Goal: Task Accomplishment & Management: Use online tool/utility

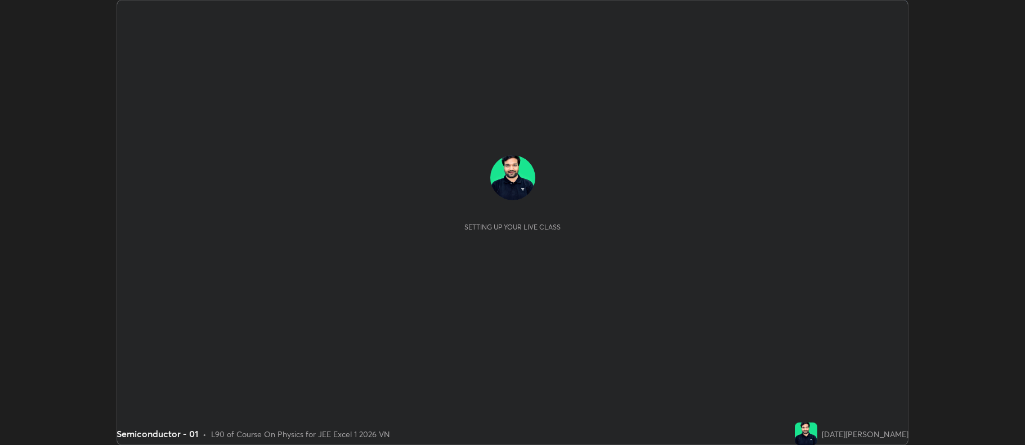
scroll to position [445, 1025]
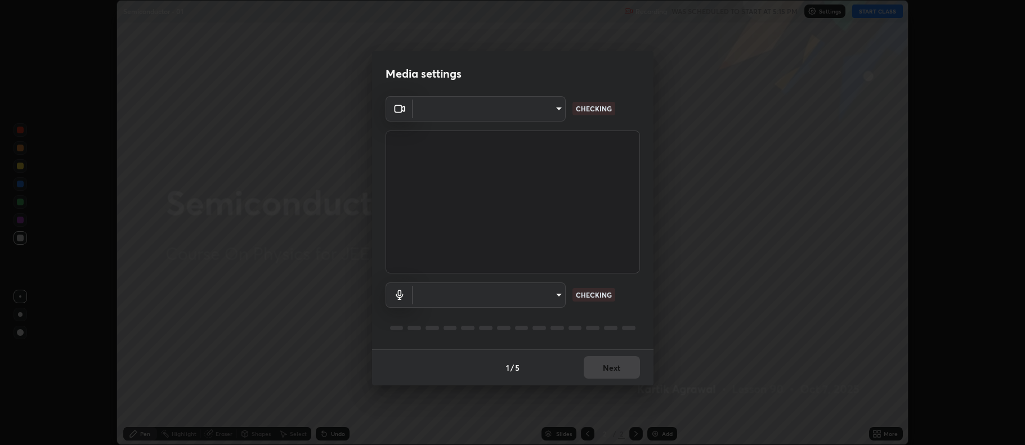
click at [501, 294] on body "Erase all Semiconductor - 01 Recording WAS SCHEDULED TO START AT 5:15 PM Settin…" at bounding box center [512, 222] width 1025 height 445
type input "9bc1e766e5e6052a5eced5643b3de11b8ec9f7b018e309c580c91f114faf7f0c"
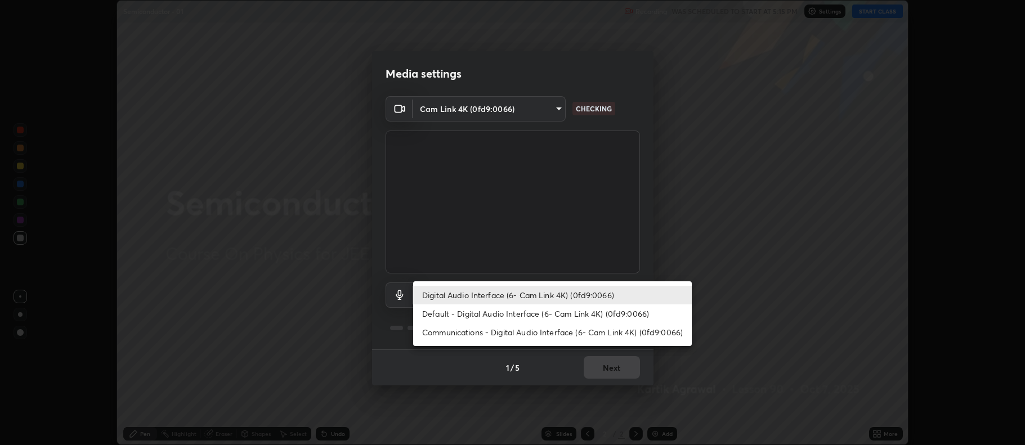
click at [491, 322] on li "Default - Digital Audio Interface (6- Cam Link 4K) (0fd9:0066)" at bounding box center [552, 314] width 279 height 19
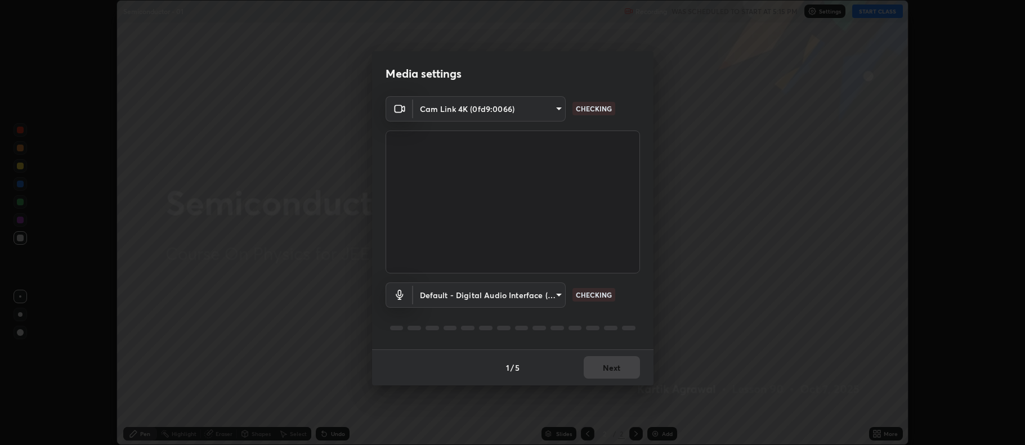
click at [480, 293] on body "Erase all Semiconductor - 01 Recording WAS SCHEDULED TO START AT 5:15 PM Settin…" at bounding box center [512, 222] width 1025 height 445
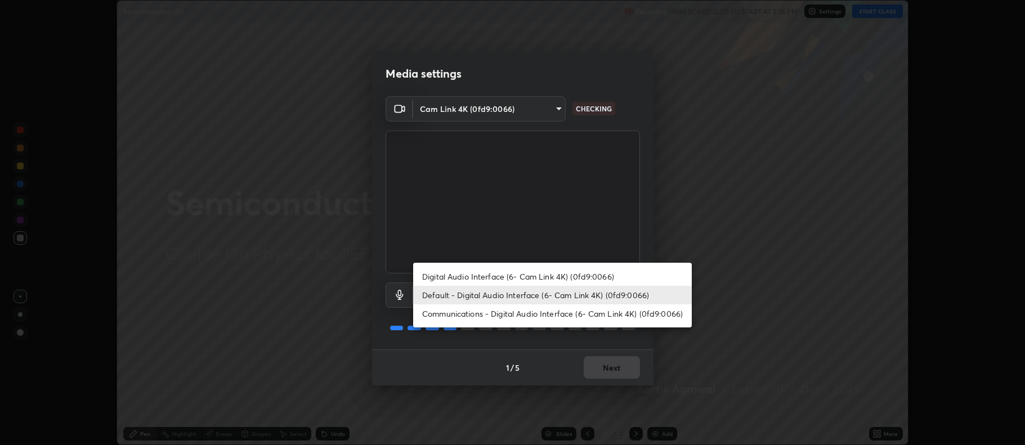
click at [491, 275] on li "Digital Audio Interface (6- Cam Link 4K) (0fd9:0066)" at bounding box center [552, 276] width 279 height 19
type input "fa948bc066ca7b93f2300974ca3fc63540990894571ccc92825b07aa51c2f133"
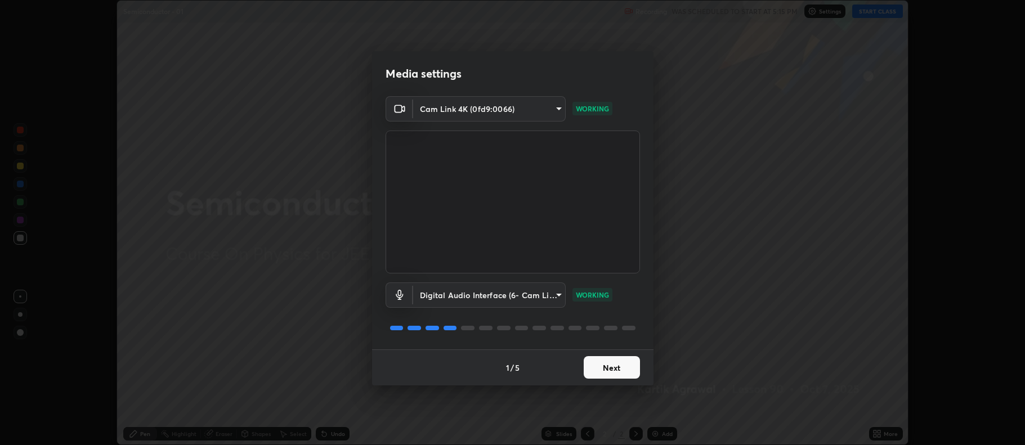
click at [593, 367] on button "Next" at bounding box center [612, 367] width 56 height 23
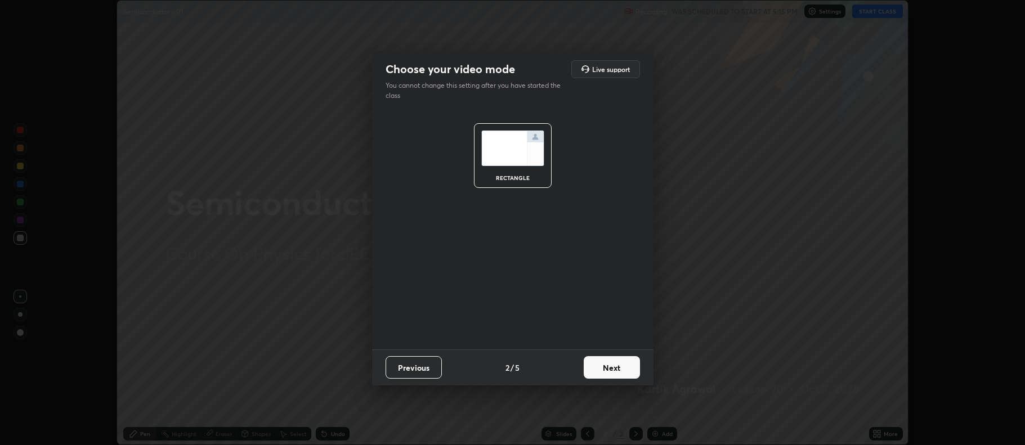
click at [600, 370] on button "Next" at bounding box center [612, 367] width 56 height 23
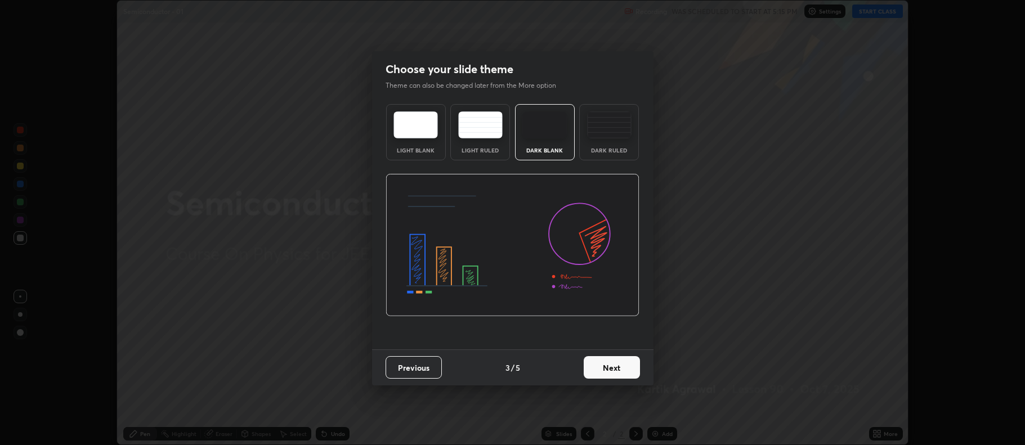
click at [604, 366] on button "Next" at bounding box center [612, 367] width 56 height 23
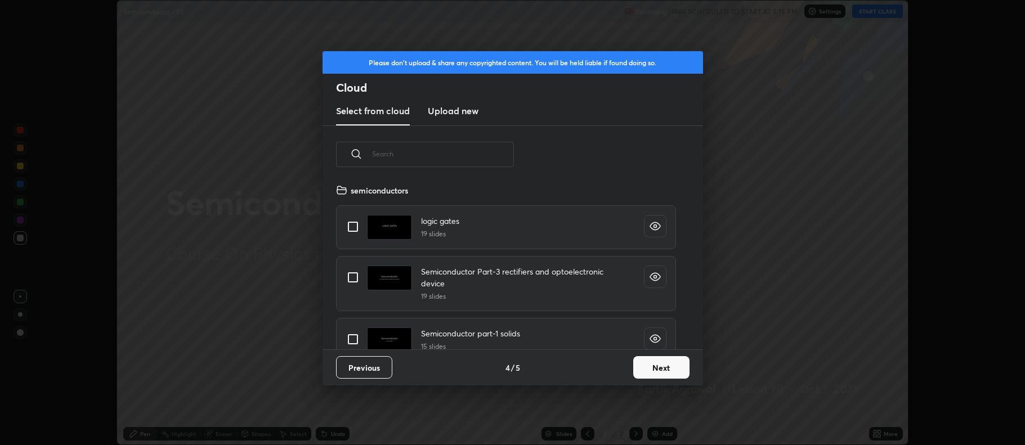
click at [644, 366] on button "Next" at bounding box center [661, 367] width 56 height 23
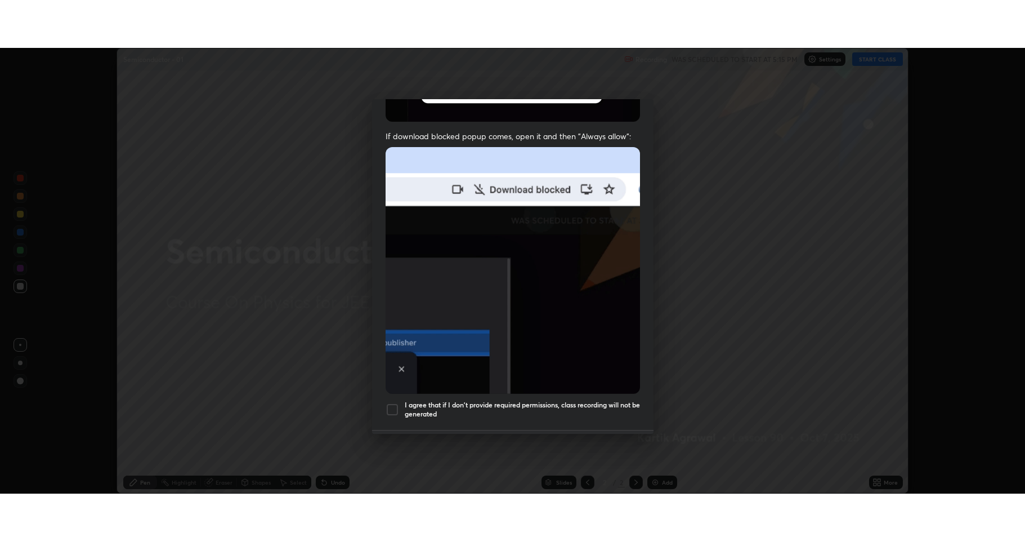
scroll to position [229, 0]
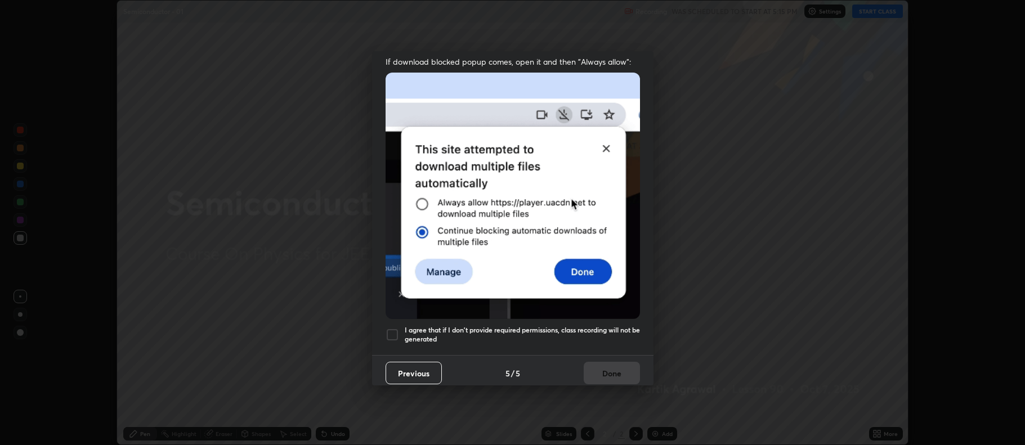
click at [392, 333] on div at bounding box center [393, 335] width 14 height 14
click at [593, 362] on button "Done" at bounding box center [612, 373] width 56 height 23
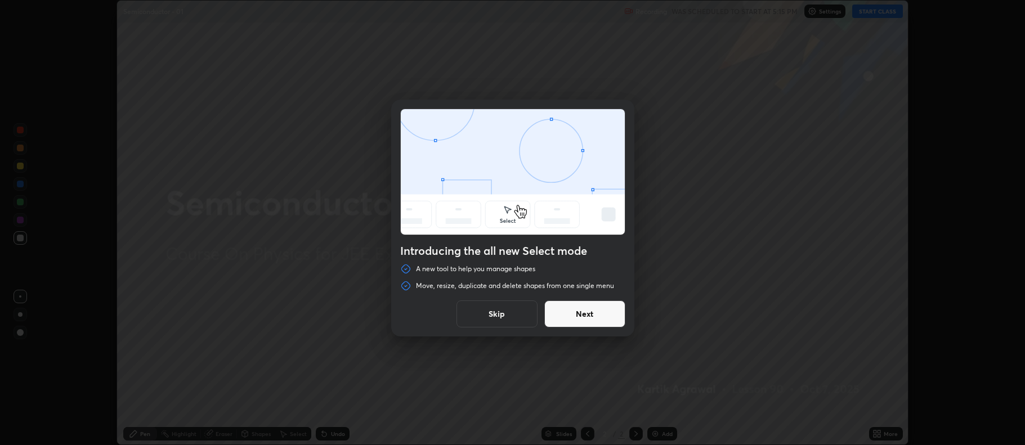
click at [600, 310] on button "Next" at bounding box center [585, 314] width 81 height 27
click at [600, 315] on button "Next" at bounding box center [585, 314] width 81 height 27
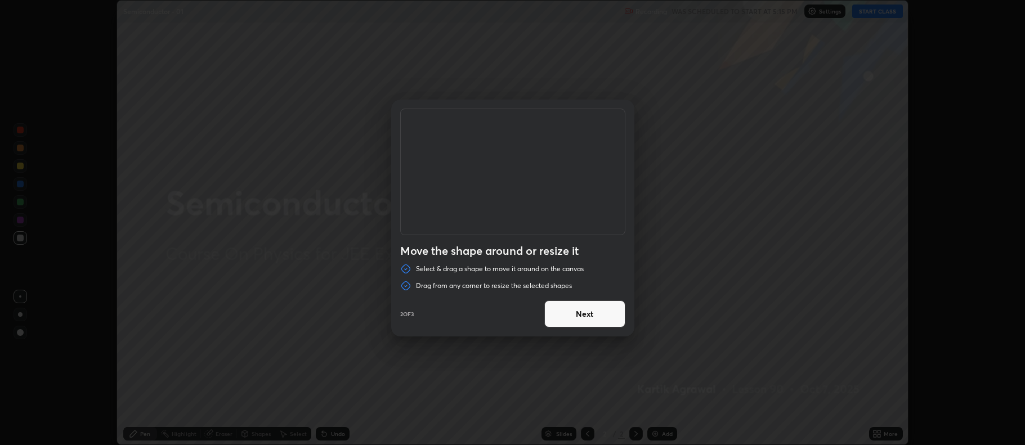
click at [599, 314] on button "Next" at bounding box center [585, 314] width 81 height 27
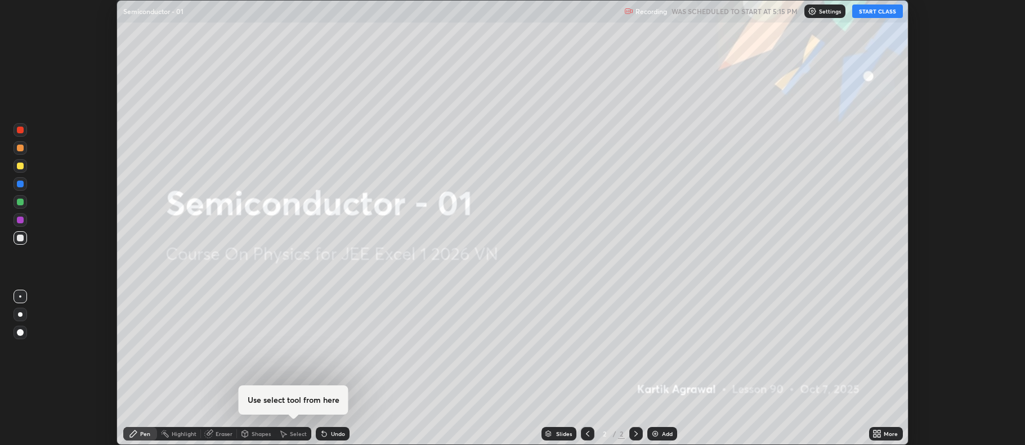
click at [880, 432] on icon at bounding box center [879, 432] width 3 height 3
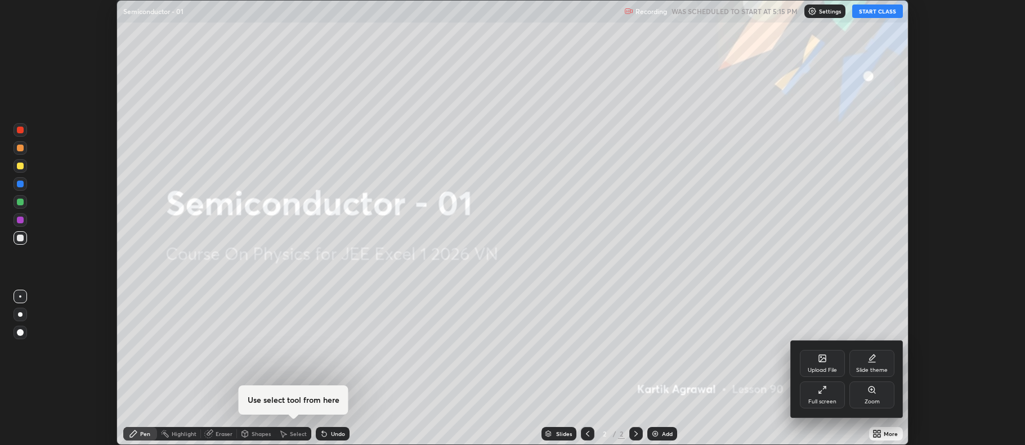
click at [811, 395] on div "Full screen" at bounding box center [822, 395] width 45 height 27
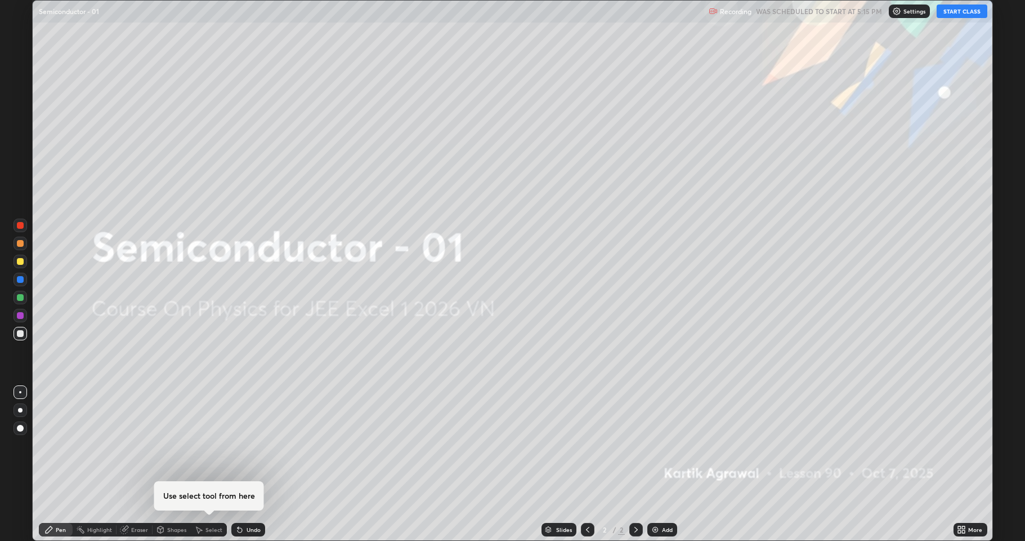
scroll to position [541, 1025]
click at [967, 8] on button "START CLASS" at bounding box center [962, 12] width 51 height 14
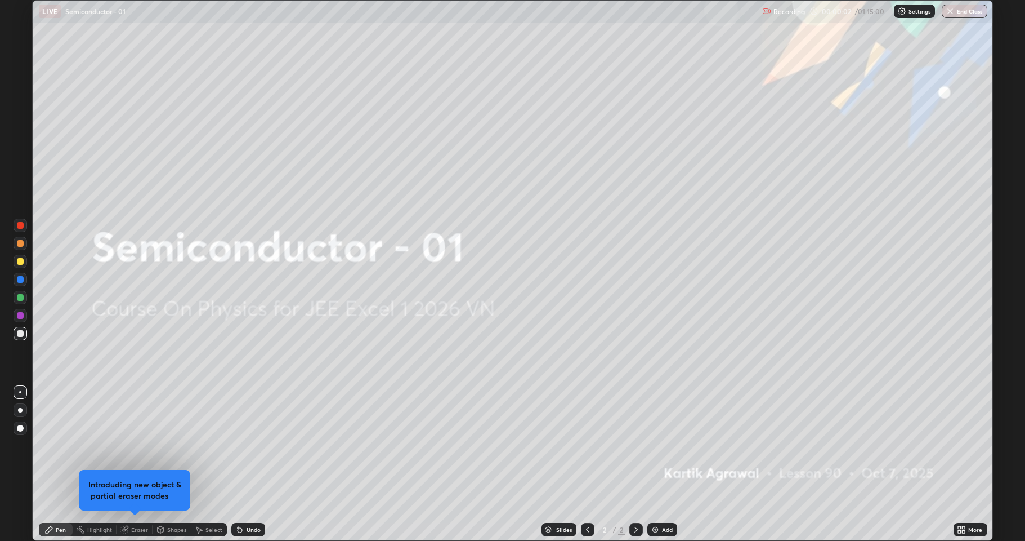
click at [658, 445] on img at bounding box center [655, 529] width 9 height 9
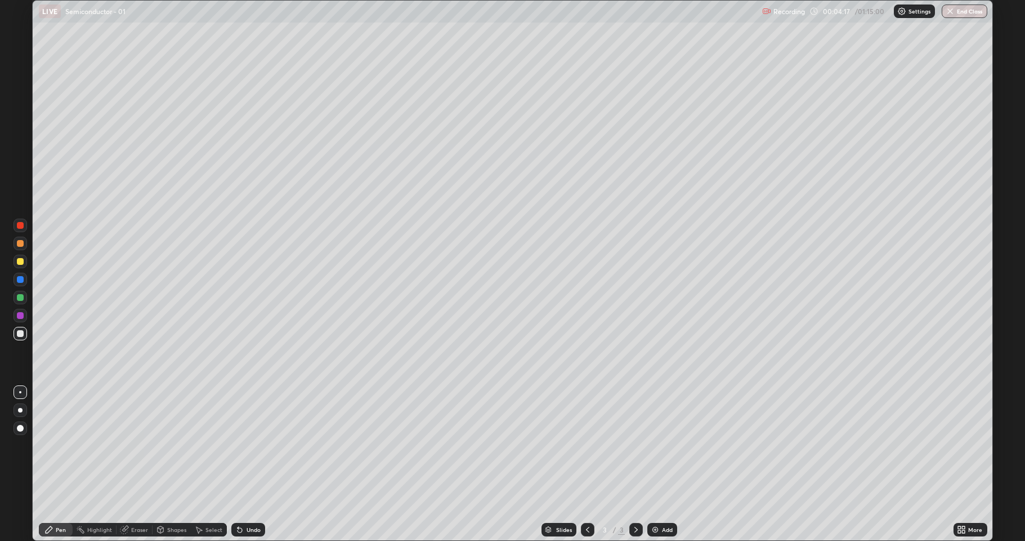
click at [586, 445] on icon at bounding box center [587, 529] width 9 height 9
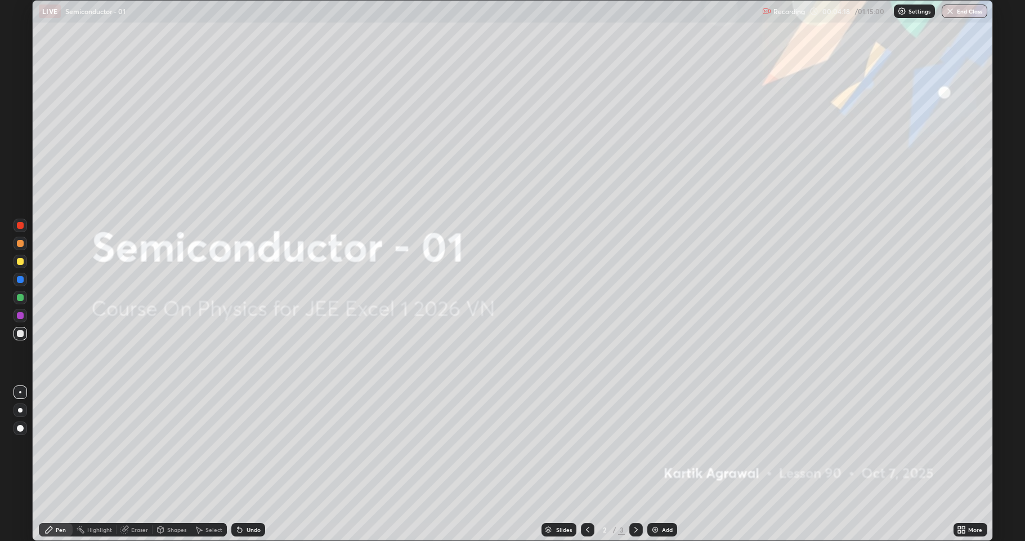
click at [964, 445] on icon at bounding box center [964, 527] width 3 height 3
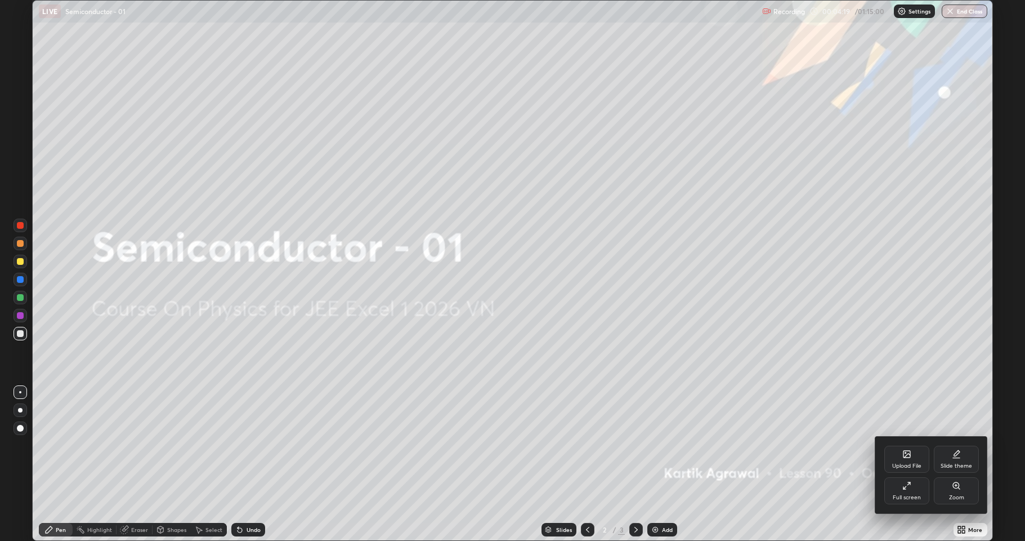
click at [896, 445] on div "Upload File" at bounding box center [907, 458] width 45 height 27
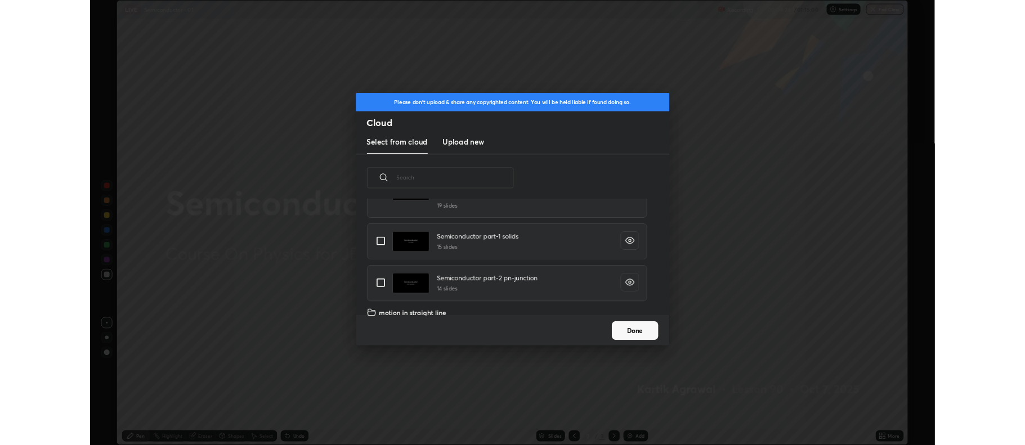
scroll to position [112, 0]
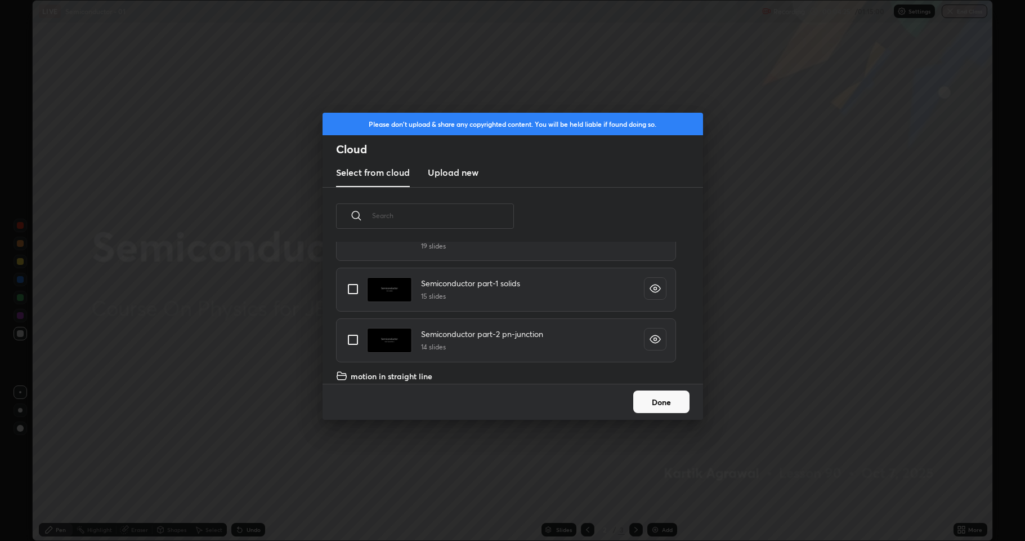
click at [352, 288] on input "grid" at bounding box center [353, 289] width 24 height 24
checkbox input "true"
click at [351, 337] on input "grid" at bounding box center [353, 340] width 24 height 24
checkbox input "true"
click at [649, 394] on button "Done" at bounding box center [661, 401] width 56 height 23
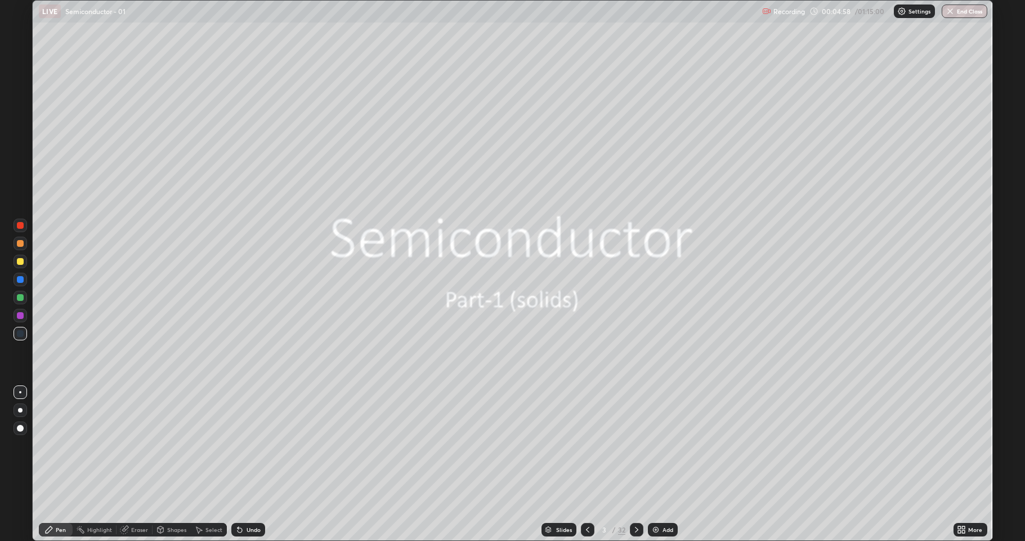
click at [636, 445] on icon at bounding box center [636, 529] width 9 height 9
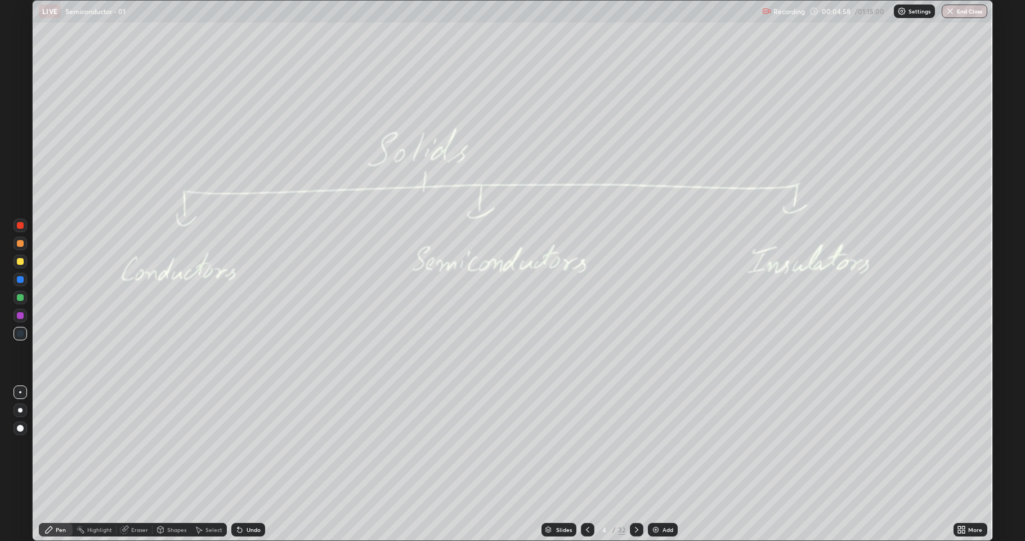
click at [634, 445] on icon at bounding box center [636, 529] width 9 height 9
click at [636, 445] on icon at bounding box center [636, 529] width 3 height 6
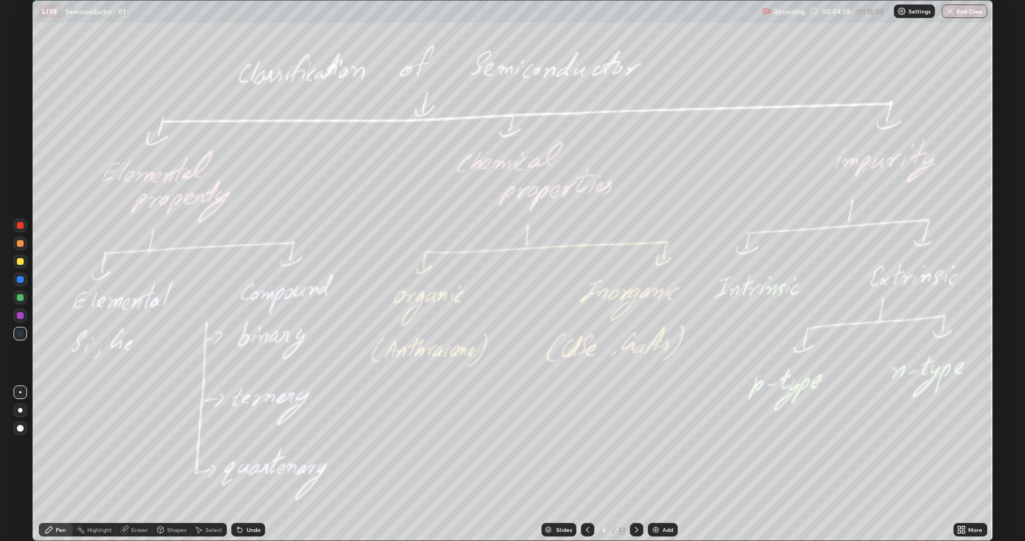
click at [636, 445] on icon at bounding box center [636, 529] width 9 height 9
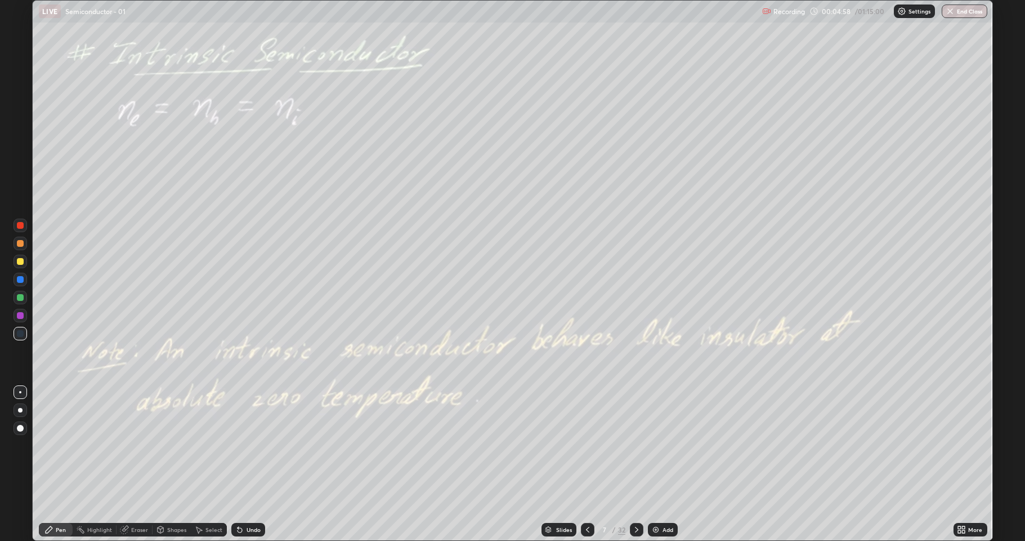
click at [636, 445] on icon at bounding box center [636, 529] width 3 height 6
click at [636, 445] on icon at bounding box center [636, 529] width 9 height 9
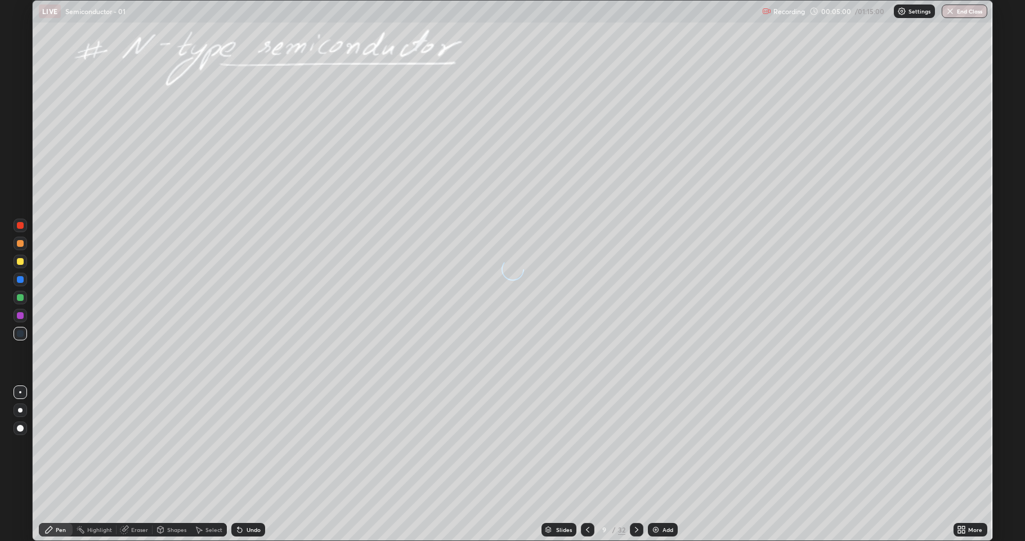
click at [588, 445] on div at bounding box center [588, 530] width 14 height 14
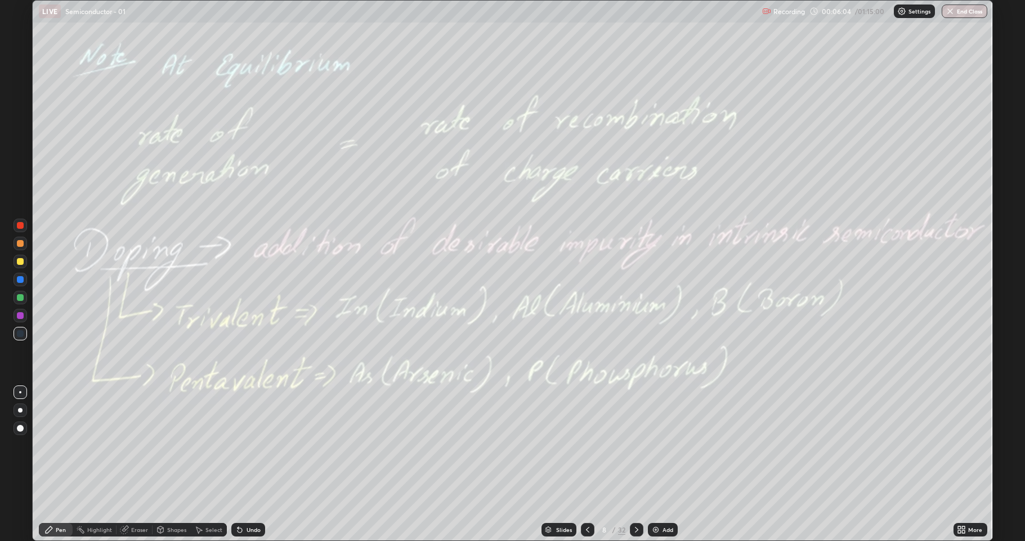
click at [658, 445] on img at bounding box center [655, 529] width 9 height 9
click at [582, 445] on div at bounding box center [588, 530] width 14 height 14
click at [20, 303] on div at bounding box center [21, 298] width 14 height 14
click at [635, 445] on icon at bounding box center [636, 529] width 9 height 9
click at [636, 445] on icon at bounding box center [636, 529] width 9 height 9
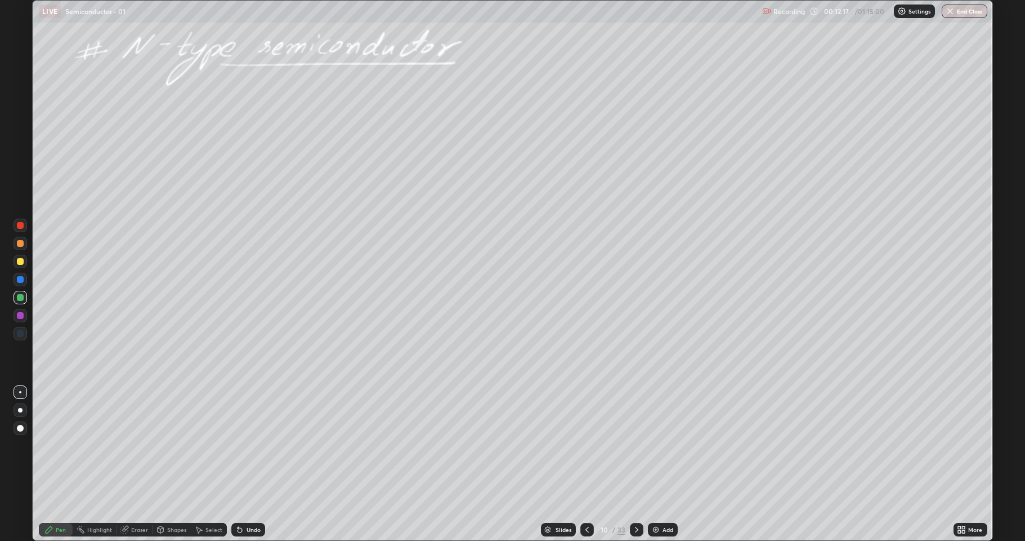
click at [26, 246] on div at bounding box center [21, 243] width 14 height 14
click at [20, 300] on div at bounding box center [20, 297] width 7 height 7
click at [19, 428] on div at bounding box center [20, 428] width 7 height 7
click at [23, 244] on div at bounding box center [20, 243] width 7 height 7
click at [20, 392] on div at bounding box center [20, 392] width 2 height 2
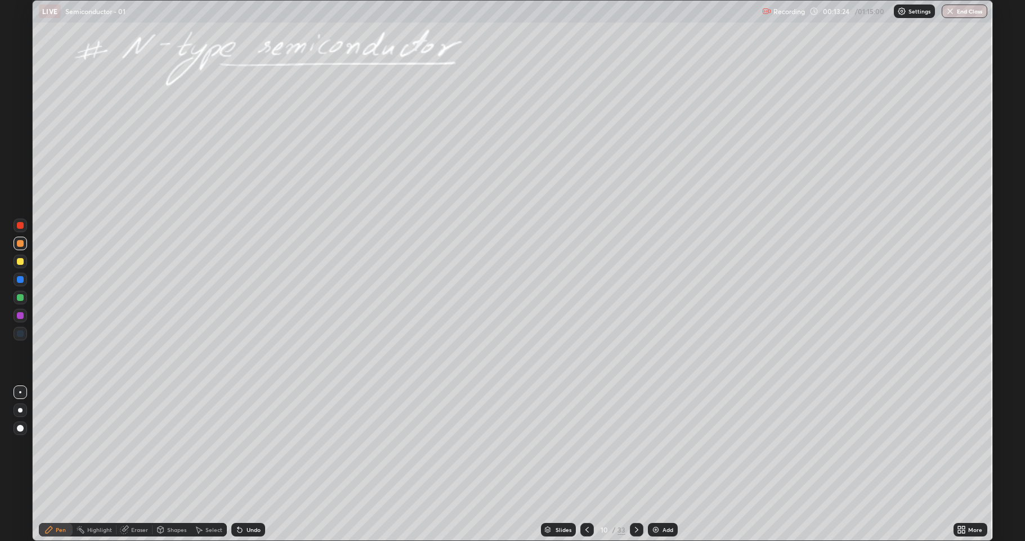
click at [587, 445] on icon at bounding box center [587, 529] width 9 height 9
click at [588, 445] on icon at bounding box center [587, 529] width 9 height 9
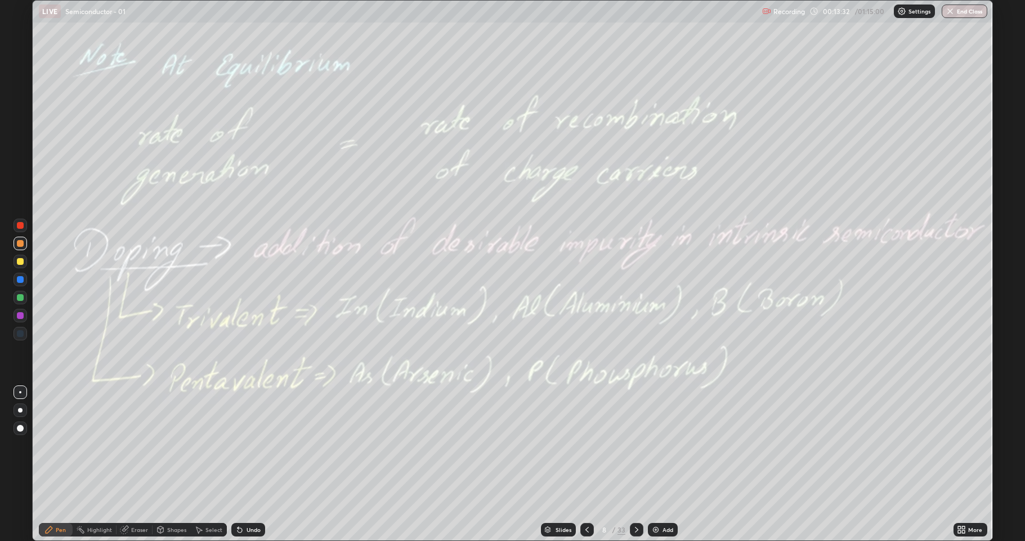
click at [632, 445] on icon at bounding box center [636, 529] width 9 height 9
click at [630, 445] on div at bounding box center [637, 530] width 14 height 14
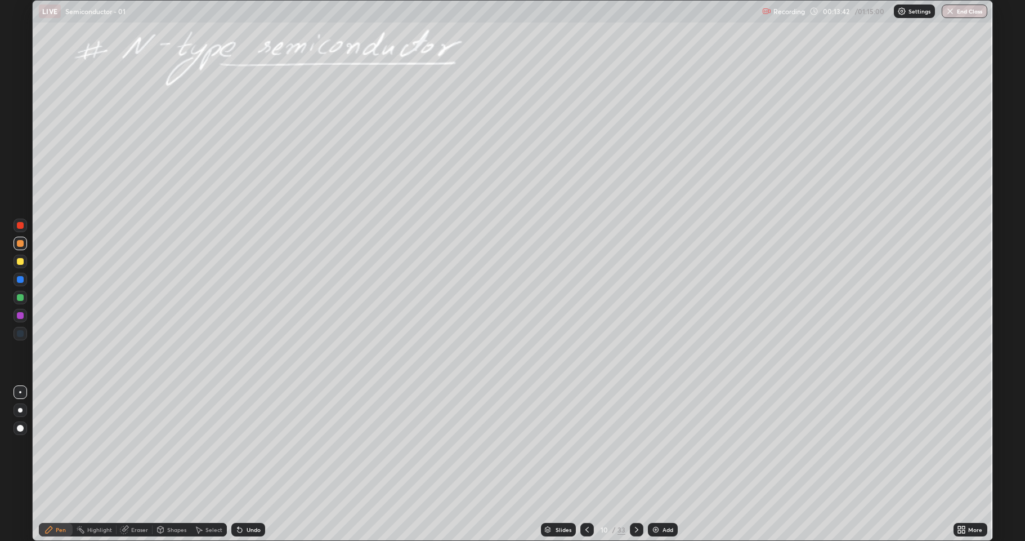
click at [247, 445] on div "Undo" at bounding box center [248, 530] width 34 height 14
click at [243, 445] on div "Undo" at bounding box center [248, 530] width 34 height 14
click at [250, 445] on div "Undo" at bounding box center [254, 529] width 14 height 6
click at [129, 445] on div "Eraser" at bounding box center [135, 530] width 36 height 14
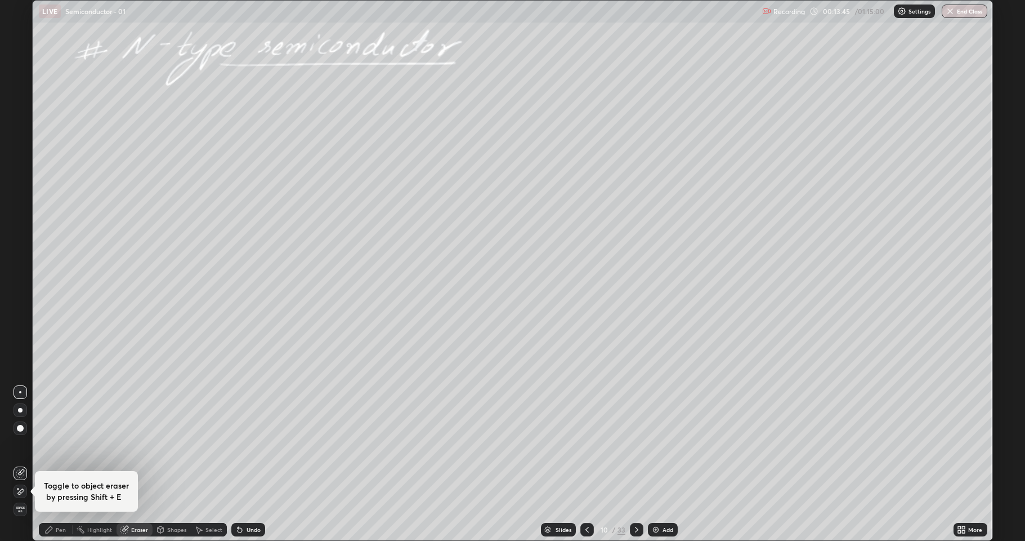
click at [18, 445] on icon at bounding box center [17, 488] width 1 height 1
click at [55, 445] on div "Pen" at bounding box center [56, 530] width 34 height 14
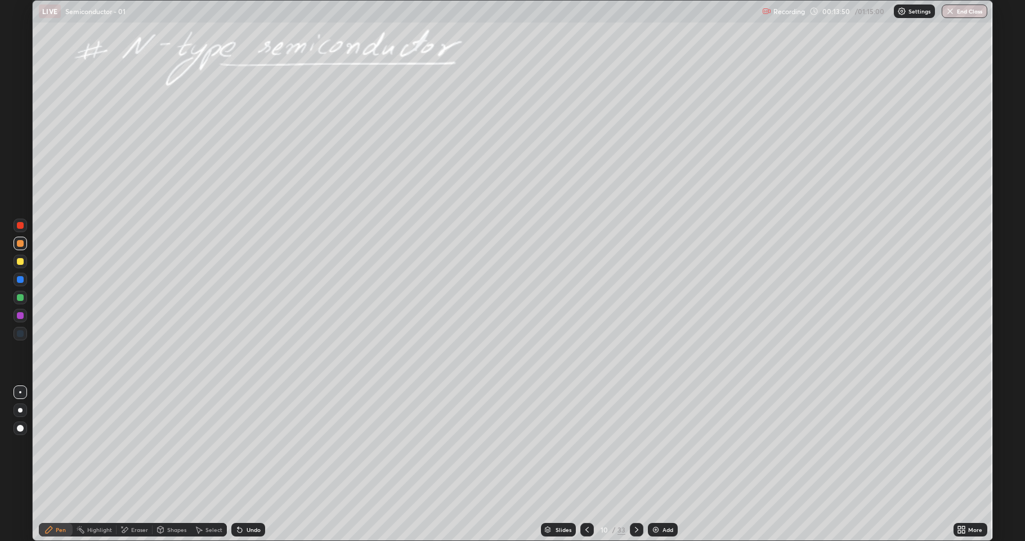
click at [20, 296] on div at bounding box center [20, 297] width 7 height 7
click at [19, 263] on div at bounding box center [20, 261] width 7 height 7
click at [19, 430] on div at bounding box center [20, 428] width 7 height 7
click at [20, 392] on div at bounding box center [20, 392] width 2 height 2
click at [20, 280] on div at bounding box center [20, 279] width 7 height 7
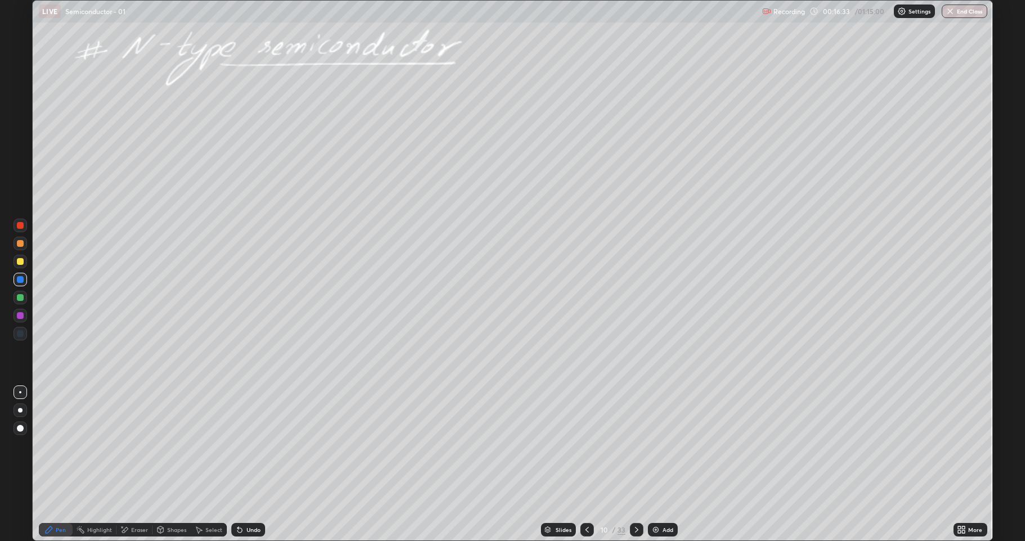
click at [20, 266] on div at bounding box center [21, 262] width 14 height 14
click at [172, 445] on div "Shapes" at bounding box center [176, 529] width 19 height 6
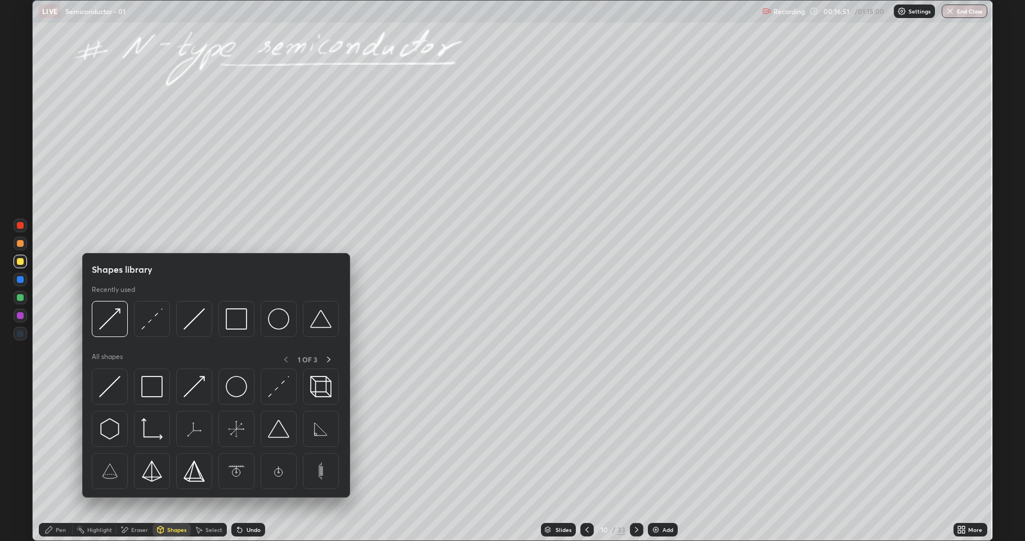
click at [154, 389] on img at bounding box center [151, 386] width 21 height 21
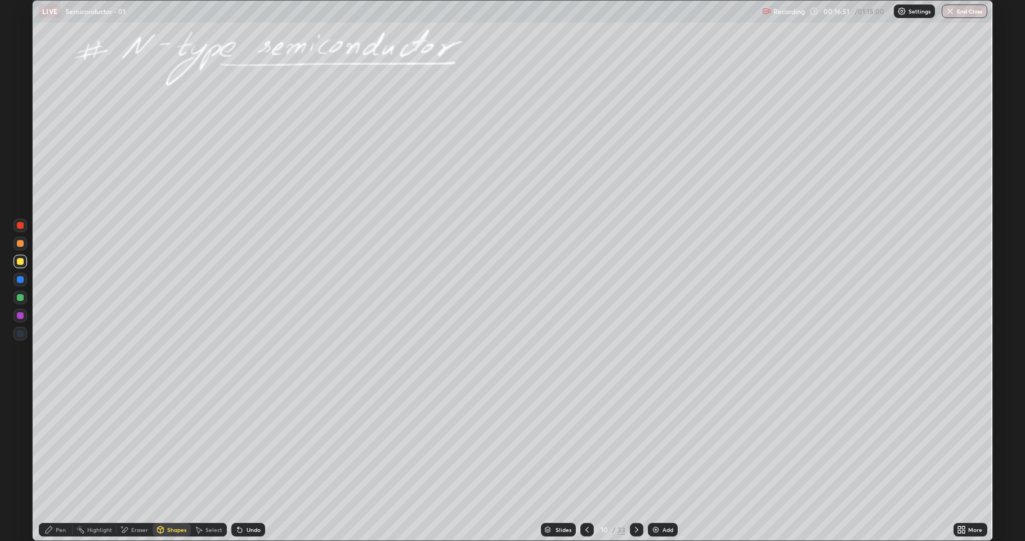
click at [23, 296] on div at bounding box center [20, 297] width 7 height 7
click at [54, 445] on div "Pen" at bounding box center [56, 530] width 34 height 14
click at [17, 244] on div at bounding box center [20, 243] width 7 height 7
click at [20, 410] on div at bounding box center [20, 410] width 5 height 5
click at [22, 282] on div at bounding box center [20, 279] width 7 height 7
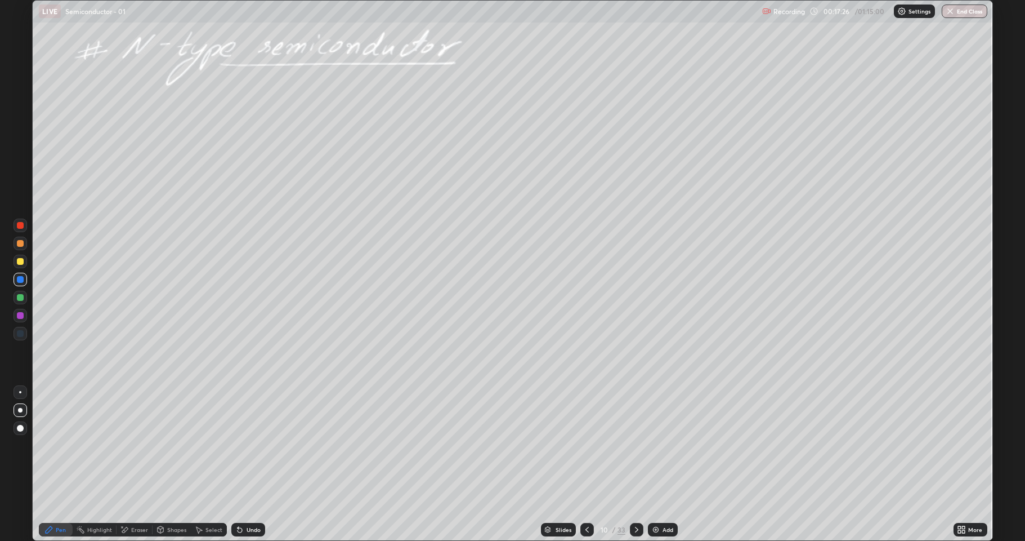
click at [21, 298] on div at bounding box center [20, 297] width 7 height 7
click at [19, 386] on div at bounding box center [21, 392] width 14 height 14
click at [18, 258] on div at bounding box center [20, 261] width 7 height 7
click at [21, 297] on div at bounding box center [20, 297] width 7 height 7
click at [166, 445] on div "Shapes" at bounding box center [172, 530] width 38 height 14
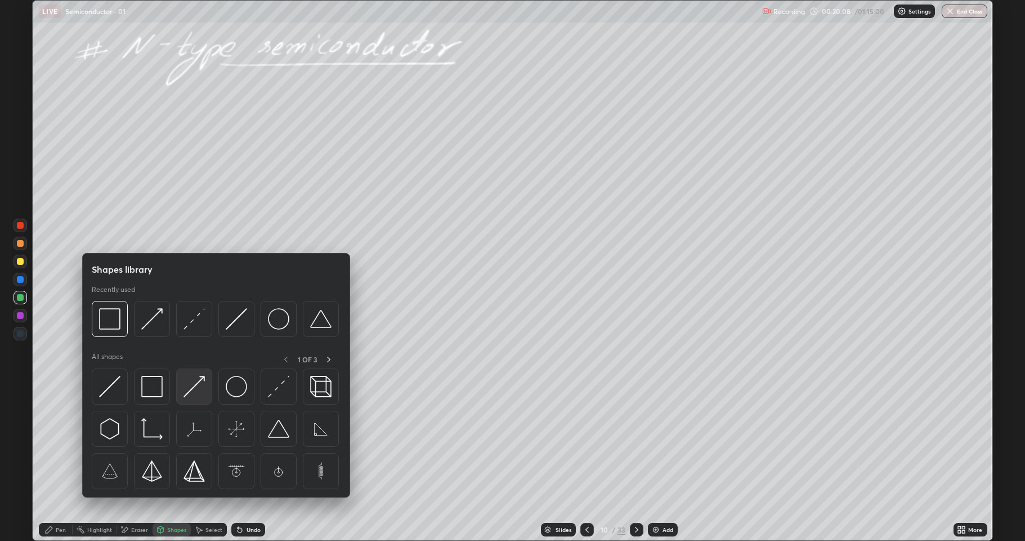
click at [193, 390] on img at bounding box center [194, 386] width 21 height 21
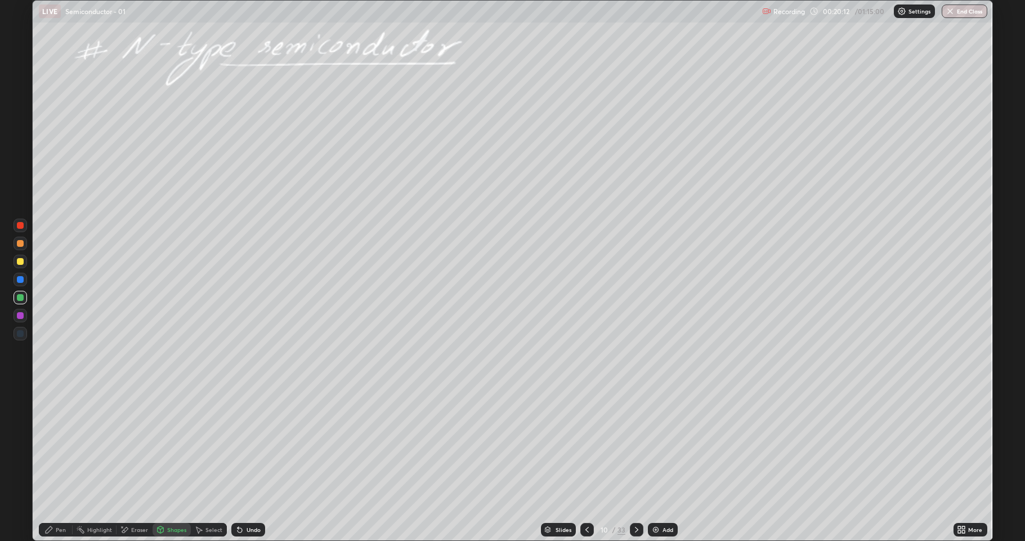
click at [59, 445] on div "Pen" at bounding box center [61, 529] width 10 height 6
click at [23, 246] on div at bounding box center [21, 243] width 14 height 14
click at [18, 300] on div at bounding box center [20, 297] width 7 height 7
click at [23, 244] on div at bounding box center [20, 243] width 7 height 7
click at [251, 445] on div "Undo" at bounding box center [248, 530] width 34 height 14
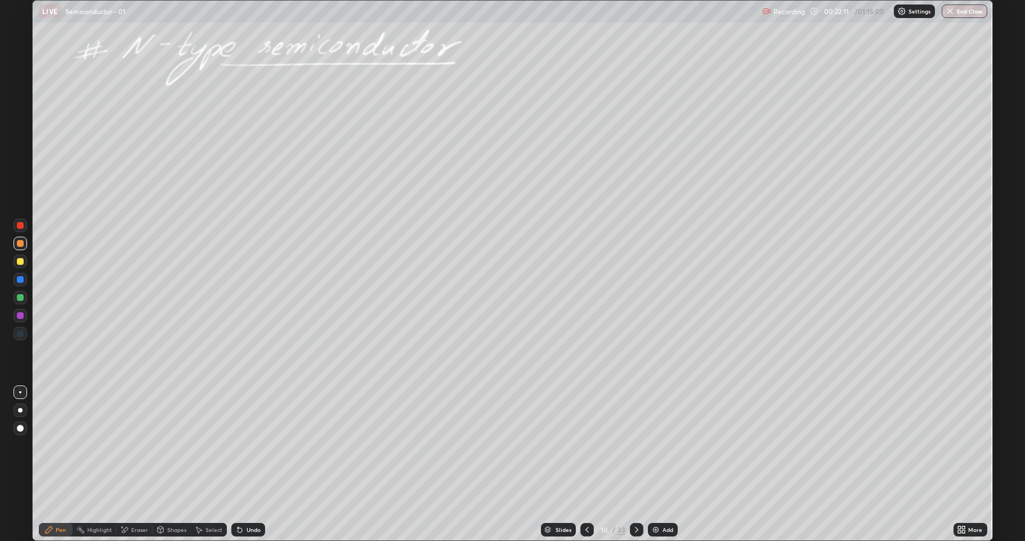
click at [581, 445] on div at bounding box center [588, 530] width 14 height 14
click at [632, 445] on div at bounding box center [637, 530] width 14 height 14
click at [587, 445] on icon at bounding box center [587, 529] width 9 height 9
click at [586, 445] on icon at bounding box center [587, 529] width 3 height 6
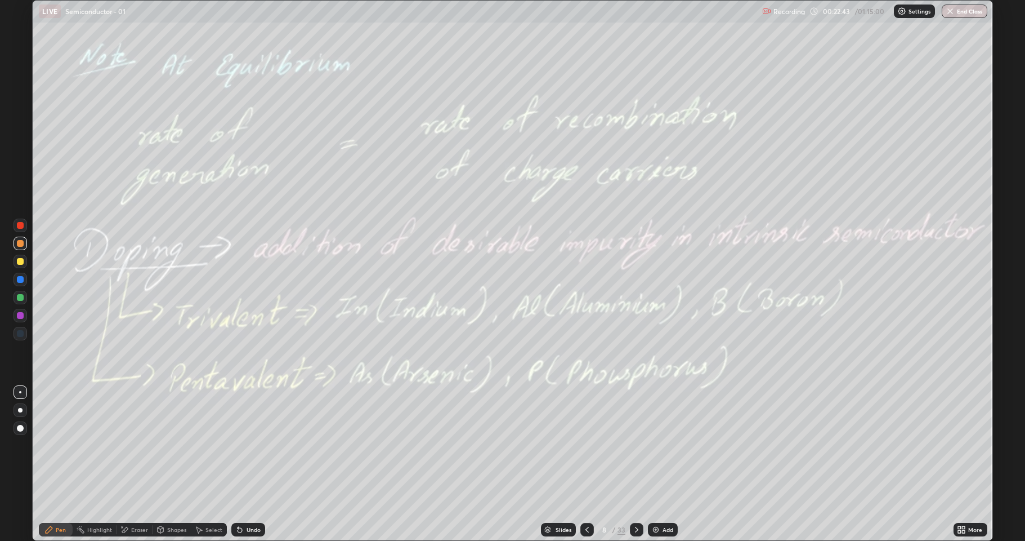
click at [661, 445] on div "Add" at bounding box center [663, 530] width 30 height 14
click at [16, 262] on div at bounding box center [21, 262] width 14 height 14
click at [253, 445] on div "Undo" at bounding box center [248, 530] width 34 height 14
click at [586, 445] on icon at bounding box center [587, 529] width 9 height 9
click at [631, 445] on div at bounding box center [637, 529] width 14 height 23
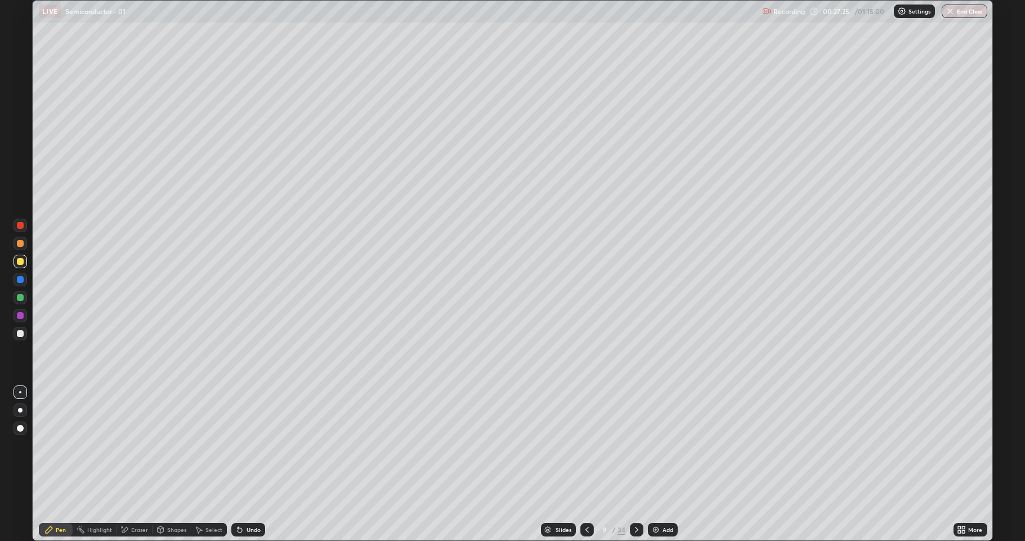
click at [636, 445] on icon at bounding box center [636, 529] width 9 height 9
click at [633, 445] on icon at bounding box center [636, 529] width 9 height 9
click at [637, 445] on icon at bounding box center [636, 529] width 9 height 9
click at [20, 298] on div at bounding box center [20, 297] width 7 height 7
click at [26, 261] on div at bounding box center [21, 262] width 14 height 14
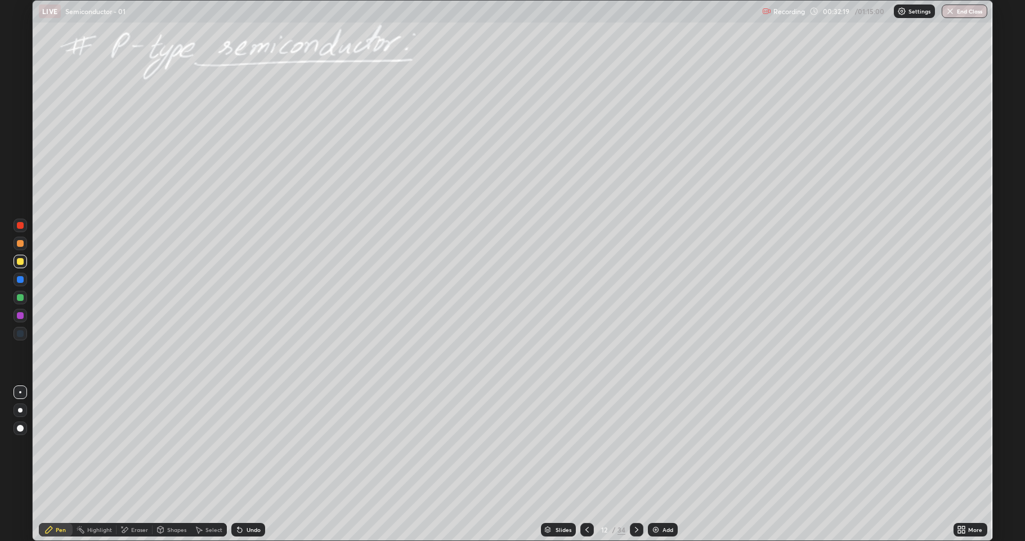
click at [19, 314] on div at bounding box center [20, 315] width 7 height 7
click at [21, 245] on div at bounding box center [20, 243] width 7 height 7
click at [19, 424] on div at bounding box center [21, 428] width 14 height 14
click at [57, 445] on div "Pen" at bounding box center [61, 529] width 10 height 6
click at [22, 264] on div at bounding box center [20, 261] width 7 height 7
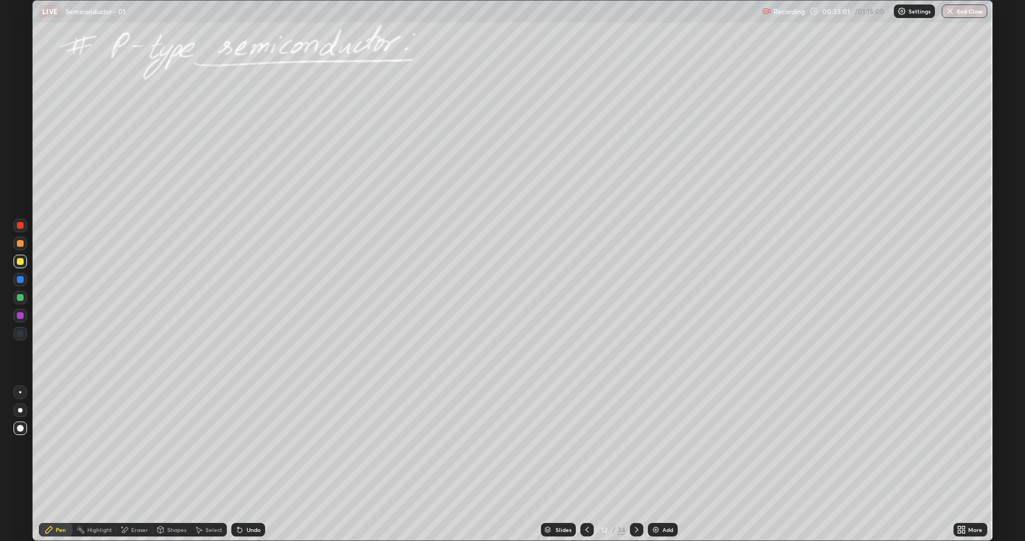
click at [255, 445] on div "Undo" at bounding box center [248, 530] width 34 height 14
click at [20, 392] on div at bounding box center [20, 392] width 2 height 2
click at [19, 318] on div at bounding box center [20, 315] width 7 height 7
click at [20, 276] on div at bounding box center [20, 279] width 7 height 7
click at [20, 297] on div at bounding box center [20, 297] width 7 height 7
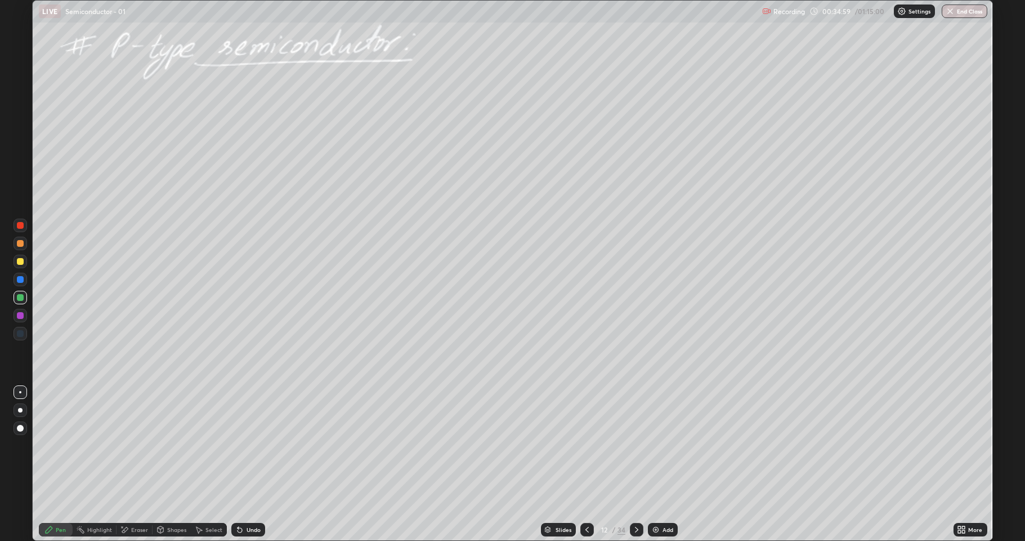
click at [170, 445] on div "Shapes" at bounding box center [176, 529] width 19 height 6
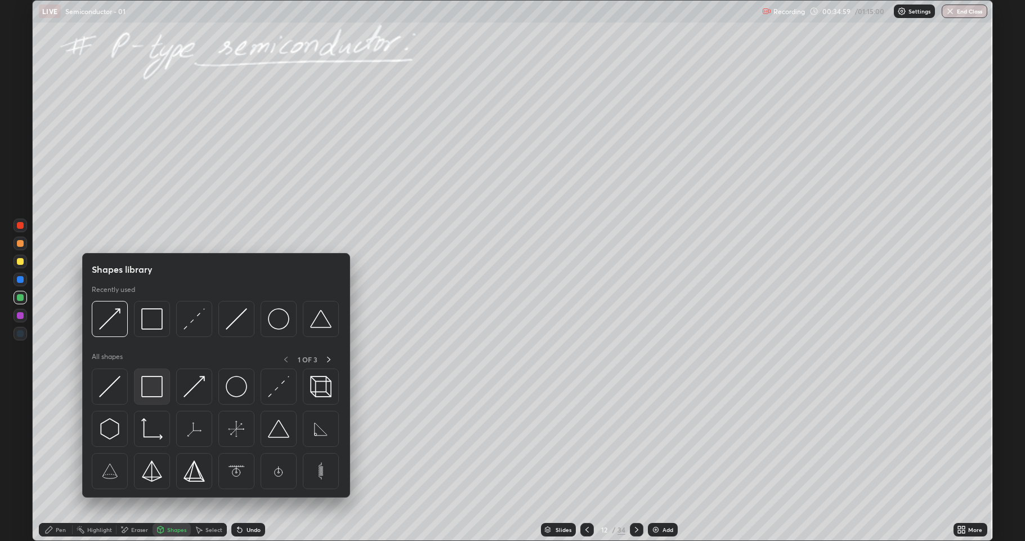
click at [153, 386] on img at bounding box center [151, 386] width 21 height 21
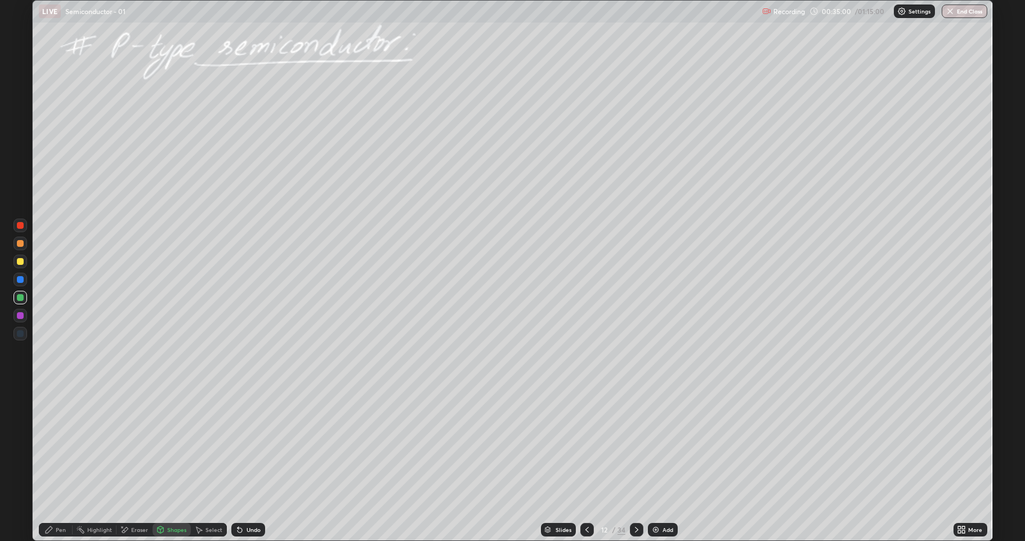
click at [21, 244] on div at bounding box center [20, 243] width 7 height 7
click at [588, 445] on icon at bounding box center [587, 529] width 9 height 9
click at [631, 445] on div at bounding box center [637, 530] width 14 height 14
click at [23, 297] on div at bounding box center [20, 297] width 7 height 7
click at [251, 445] on div "Undo" at bounding box center [254, 529] width 14 height 6
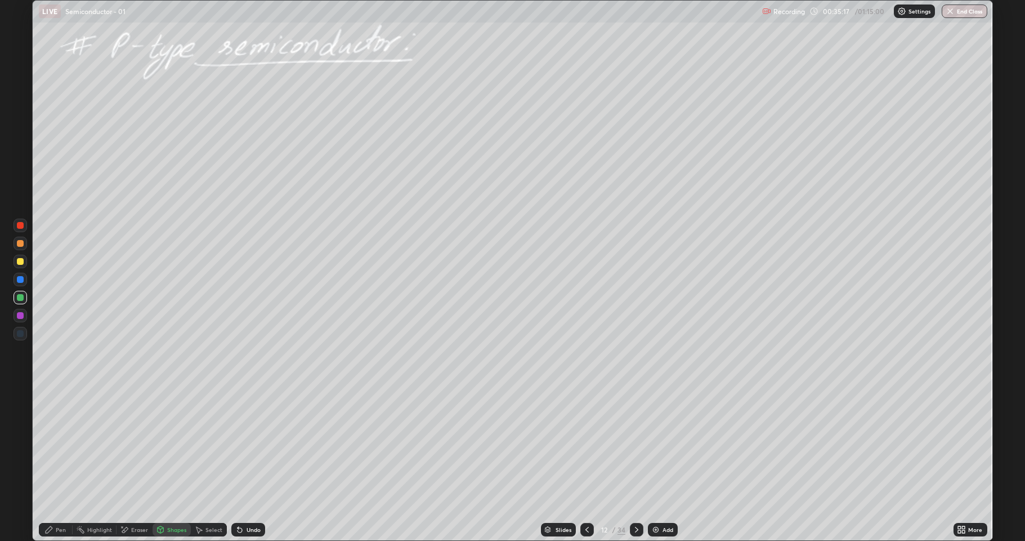
click at [47, 445] on icon at bounding box center [49, 529] width 7 height 7
click at [20, 262] on div at bounding box center [20, 261] width 7 height 7
click at [17, 279] on div at bounding box center [20, 279] width 7 height 7
click at [586, 445] on icon at bounding box center [587, 529] width 9 height 9
click at [636, 445] on icon at bounding box center [636, 529] width 9 height 9
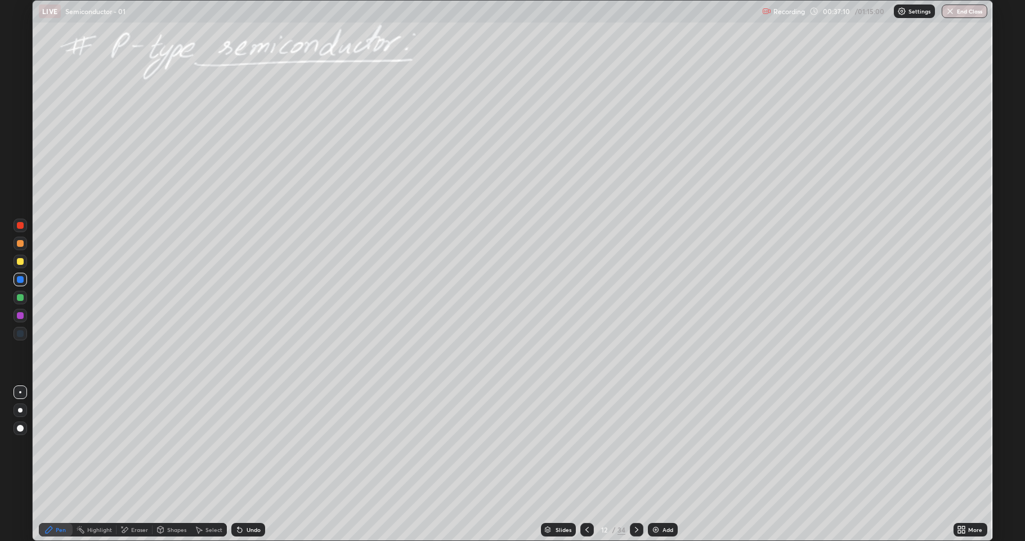
click at [20, 262] on div at bounding box center [20, 261] width 7 height 7
click at [21, 294] on div at bounding box center [20, 297] width 7 height 7
click at [169, 445] on div "Shapes" at bounding box center [176, 529] width 19 height 6
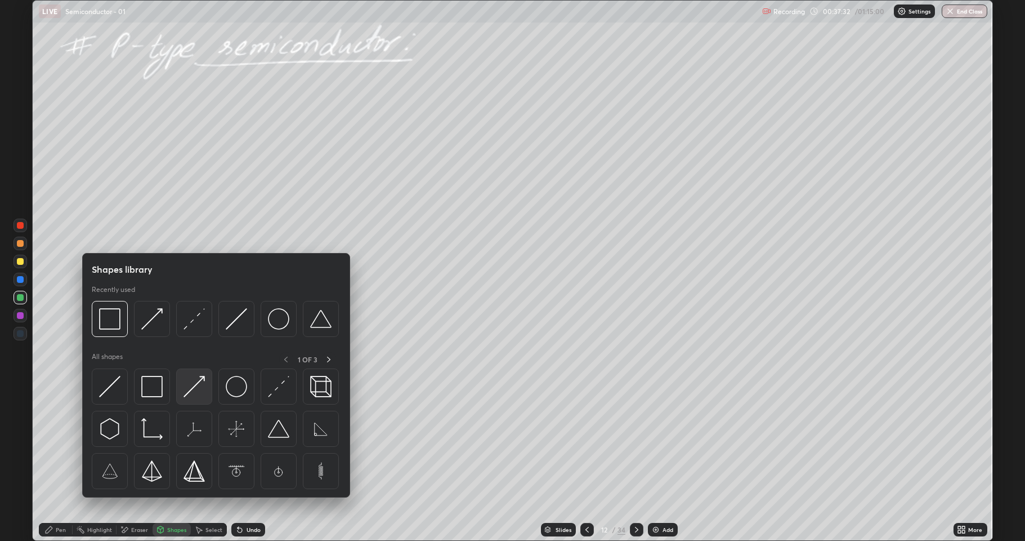
click at [188, 387] on img at bounding box center [194, 386] width 21 height 21
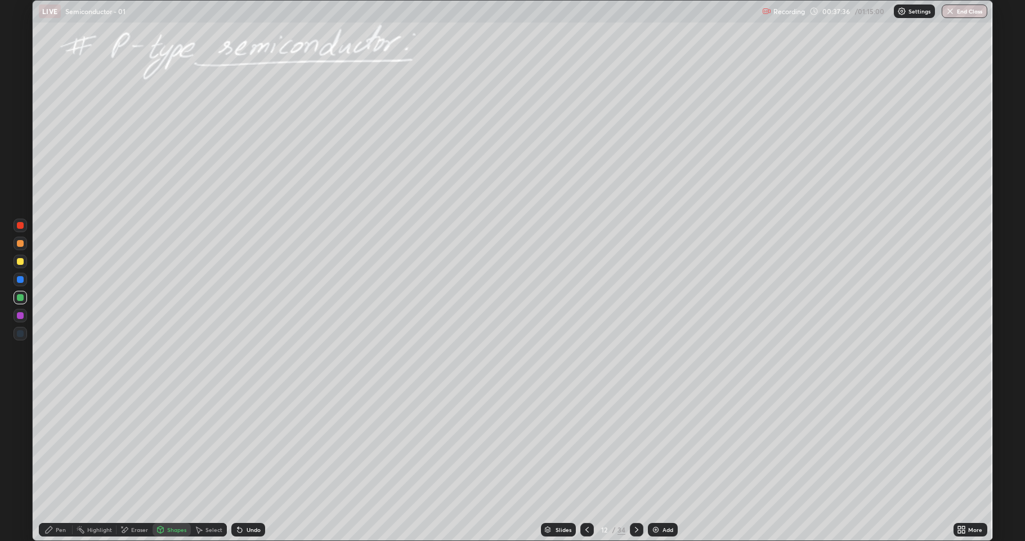
click at [55, 445] on div "Pen" at bounding box center [56, 530] width 34 height 14
click at [21, 313] on div at bounding box center [20, 315] width 7 height 7
click at [164, 445] on icon at bounding box center [160, 529] width 9 height 9
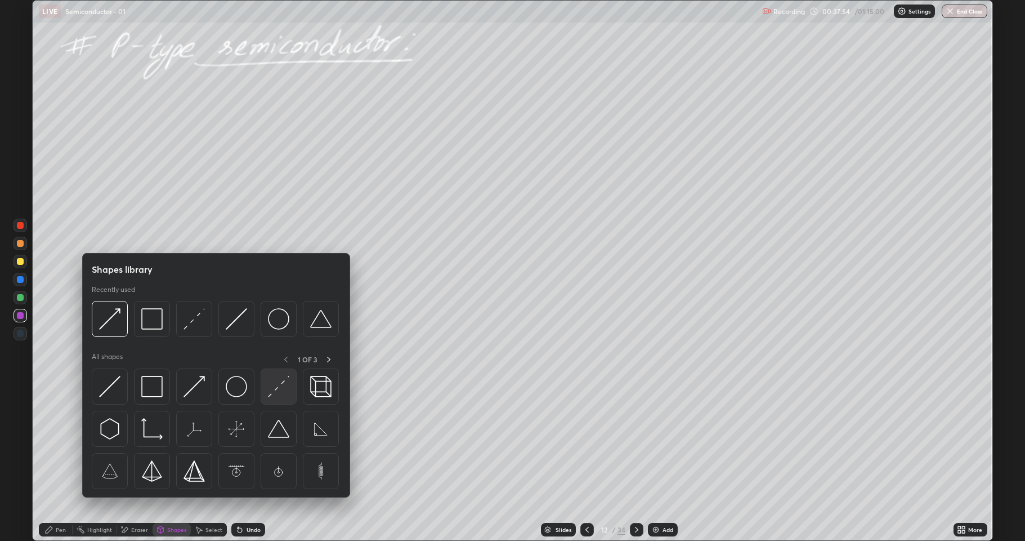
click at [275, 385] on img at bounding box center [278, 386] width 21 height 21
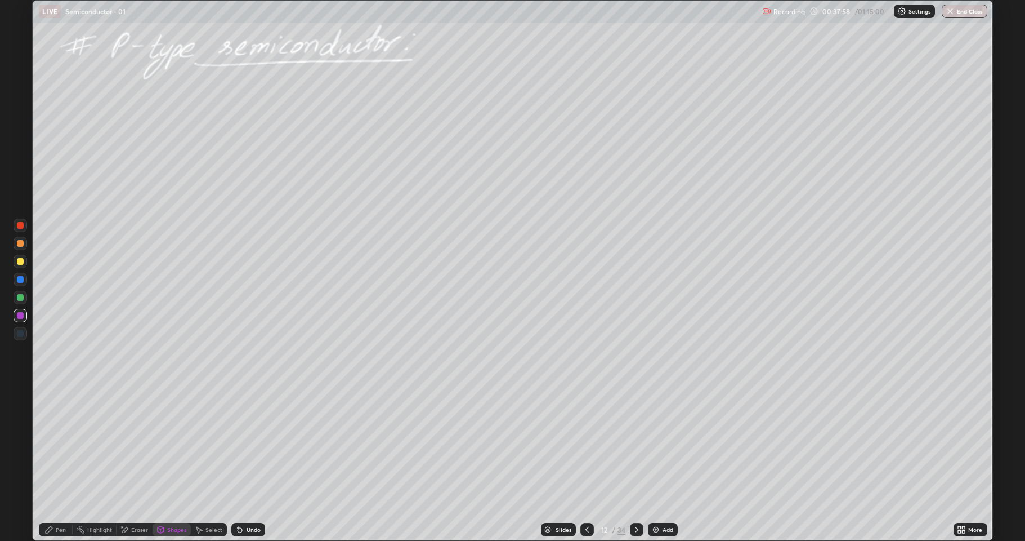
click at [51, 445] on icon at bounding box center [49, 529] width 7 height 7
click at [48, 445] on icon at bounding box center [48, 529] width 9 height 9
click at [21, 297] on div at bounding box center [20, 297] width 7 height 7
click at [164, 445] on icon at bounding box center [160, 529] width 9 height 9
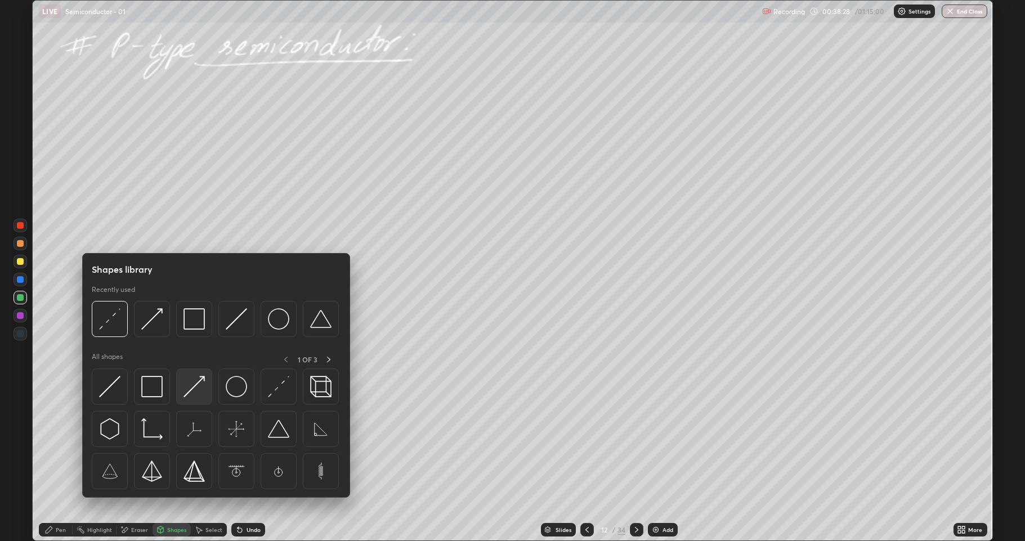
click at [187, 391] on img at bounding box center [194, 386] width 21 height 21
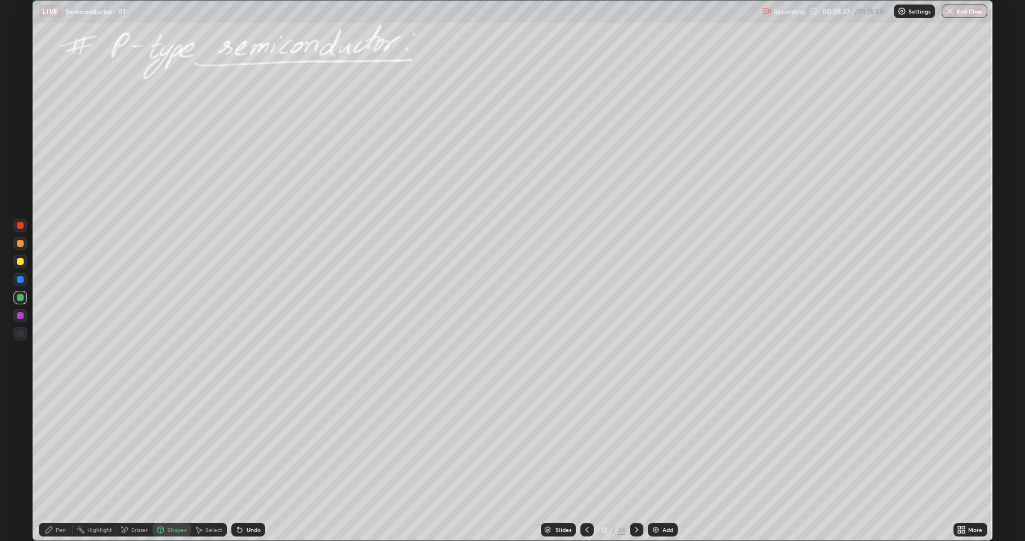
click at [48, 445] on div "Pen" at bounding box center [56, 530] width 34 height 14
click at [17, 246] on div at bounding box center [20, 243] width 7 height 7
click at [632, 445] on icon at bounding box center [636, 529] width 9 height 9
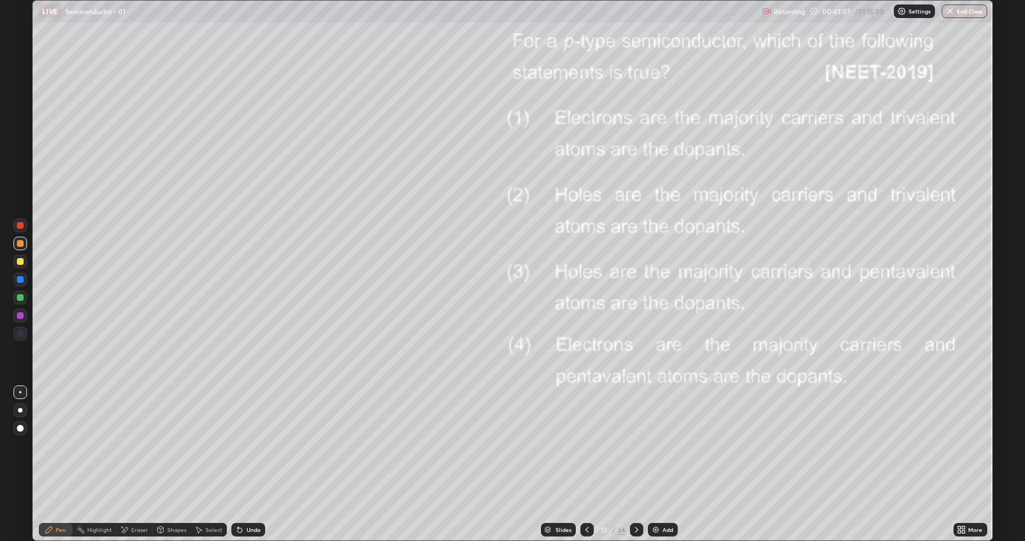
click at [19, 296] on div at bounding box center [20, 297] width 7 height 7
click at [635, 445] on icon at bounding box center [636, 529] width 9 height 9
click at [636, 445] on icon at bounding box center [636, 529] width 9 height 9
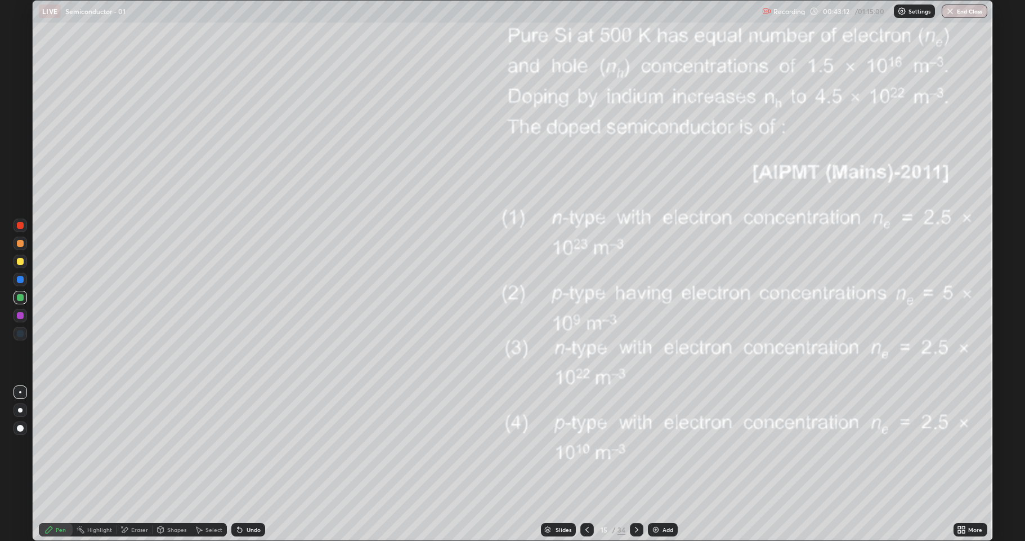
click at [584, 445] on icon at bounding box center [587, 529] width 9 height 9
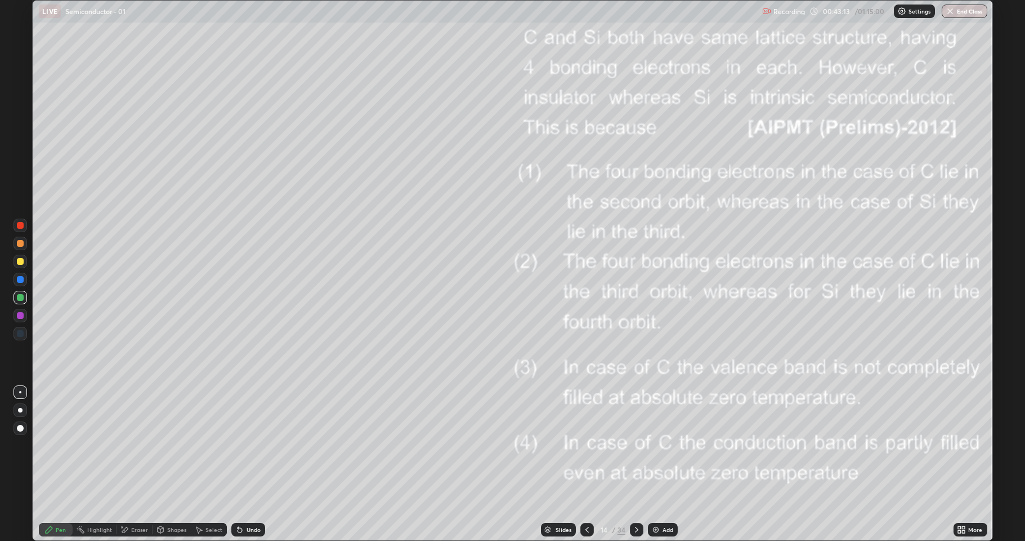
click at [590, 445] on div at bounding box center [588, 530] width 14 height 14
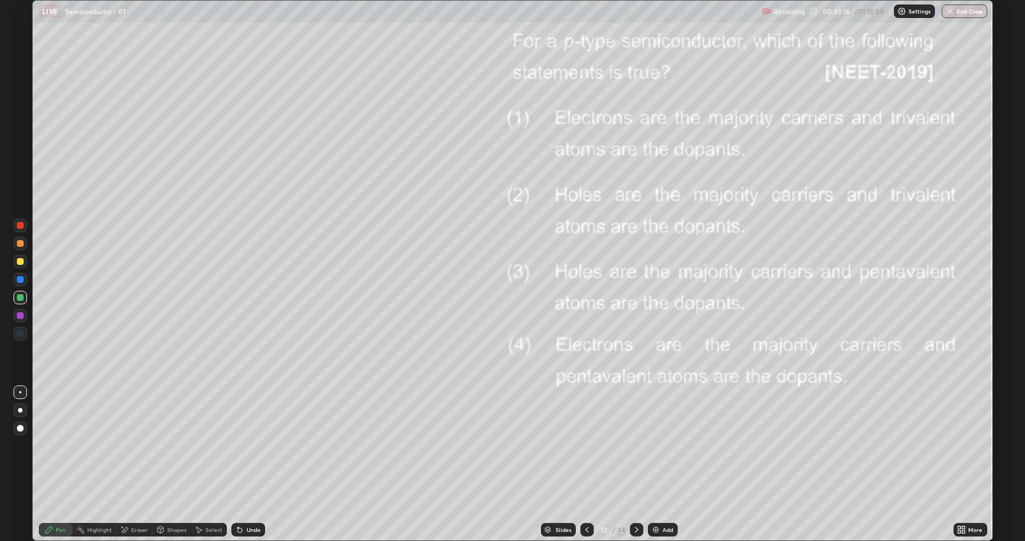
click at [589, 445] on div at bounding box center [588, 530] width 14 height 14
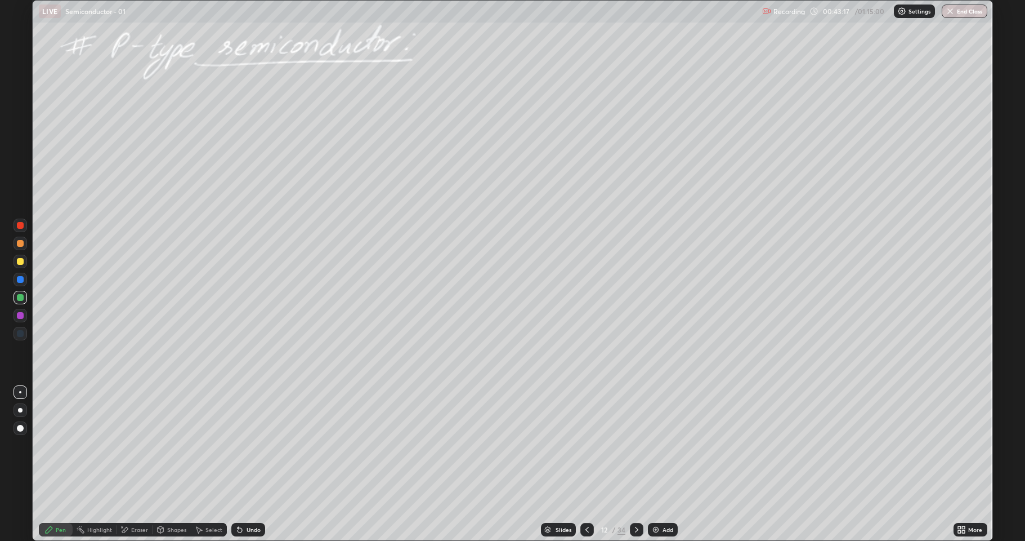
click at [637, 445] on icon at bounding box center [636, 529] width 9 height 9
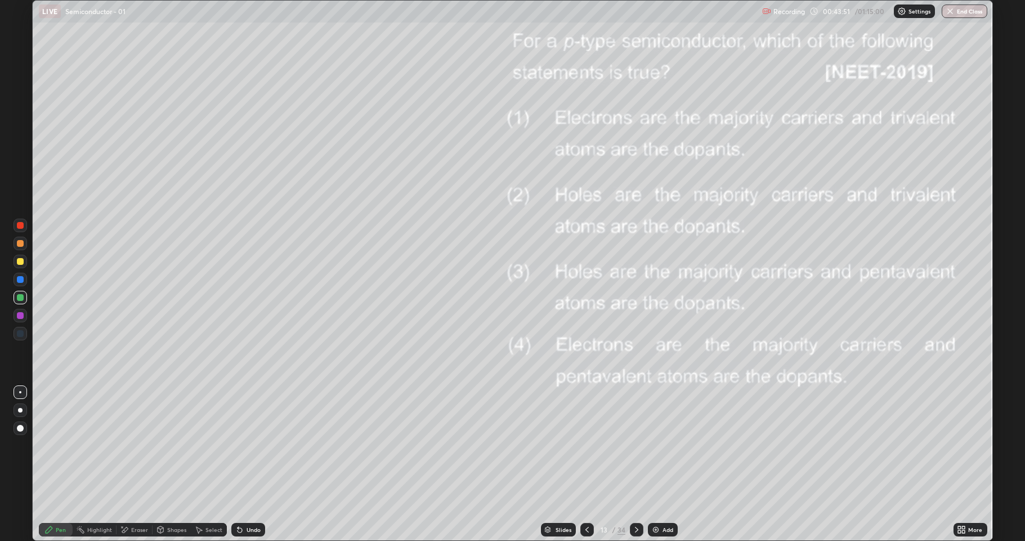
click at [637, 445] on icon at bounding box center [636, 529] width 9 height 9
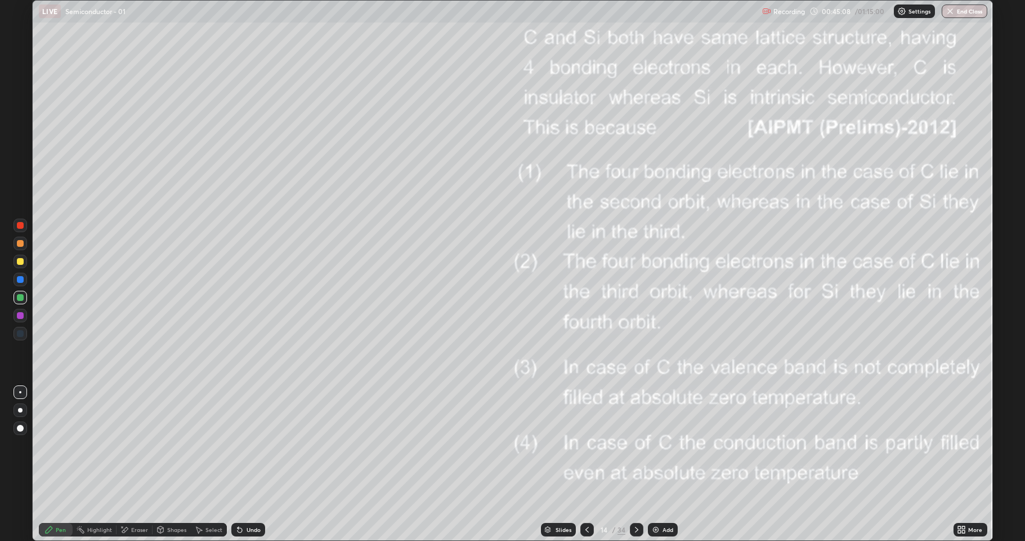
click at [633, 445] on icon at bounding box center [636, 529] width 9 height 9
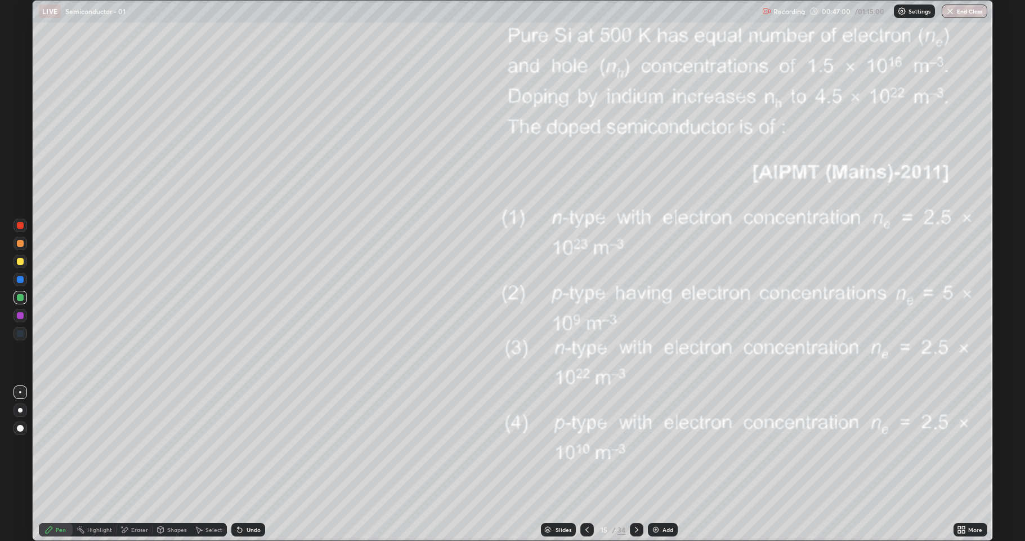
click at [630, 445] on div at bounding box center [637, 530] width 14 height 14
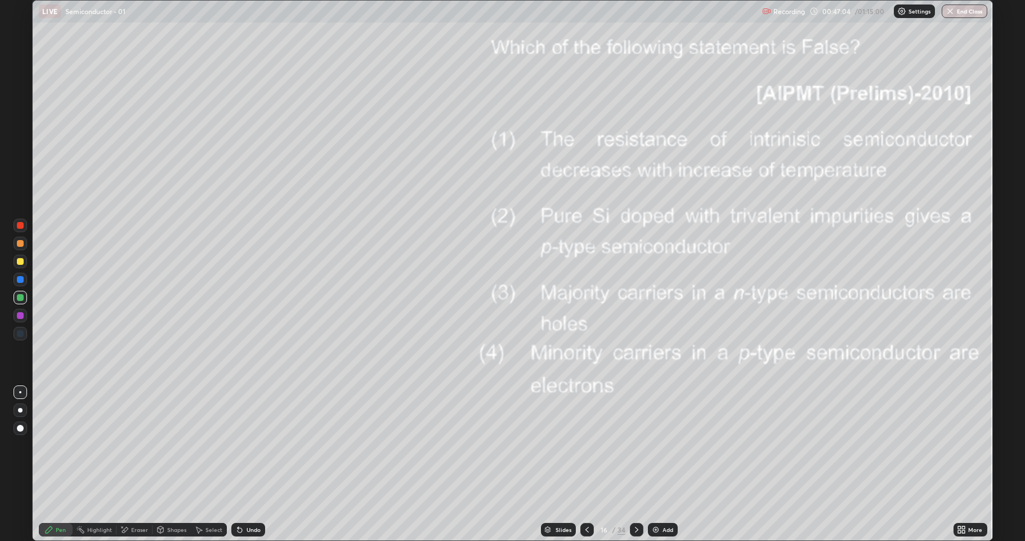
click at [19, 243] on div at bounding box center [20, 243] width 7 height 7
click at [631, 445] on div at bounding box center [637, 530] width 14 height 14
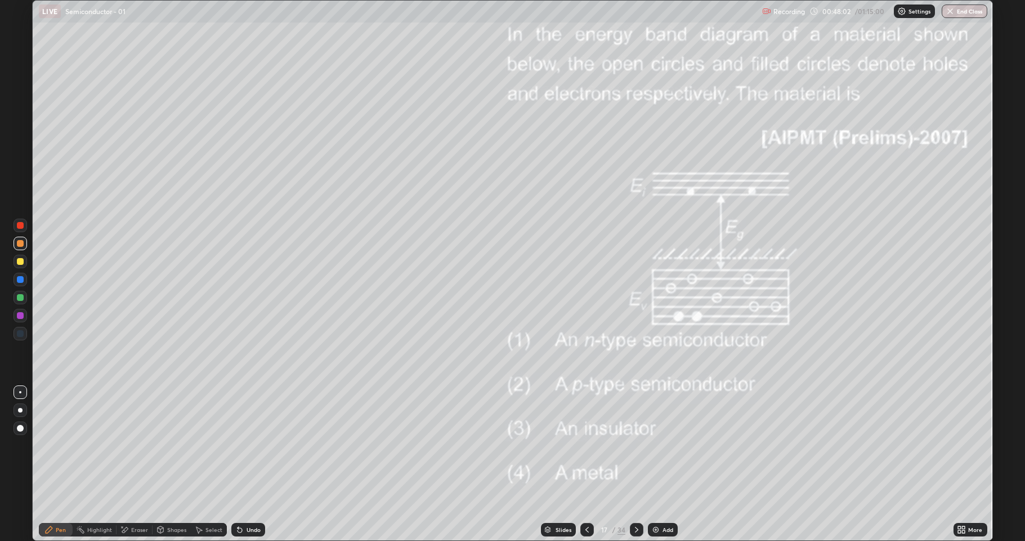
click at [20, 299] on div at bounding box center [20, 297] width 7 height 7
click at [636, 445] on icon at bounding box center [636, 529] width 3 height 6
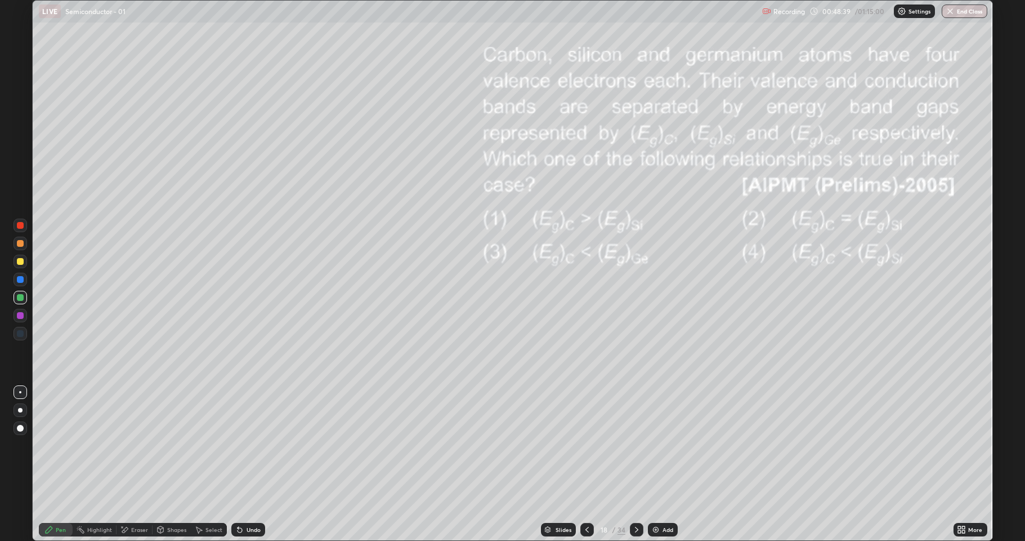
click at [20, 243] on div at bounding box center [20, 243] width 7 height 7
click at [630, 445] on div at bounding box center [637, 530] width 14 height 14
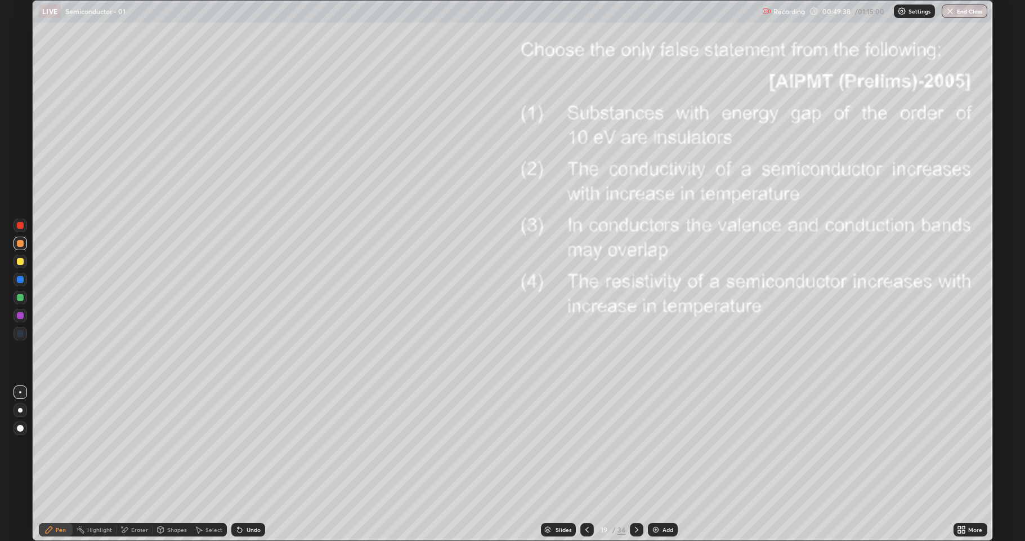
click at [16, 291] on div at bounding box center [21, 298] width 14 height 14
click at [634, 445] on div at bounding box center [637, 530] width 14 height 14
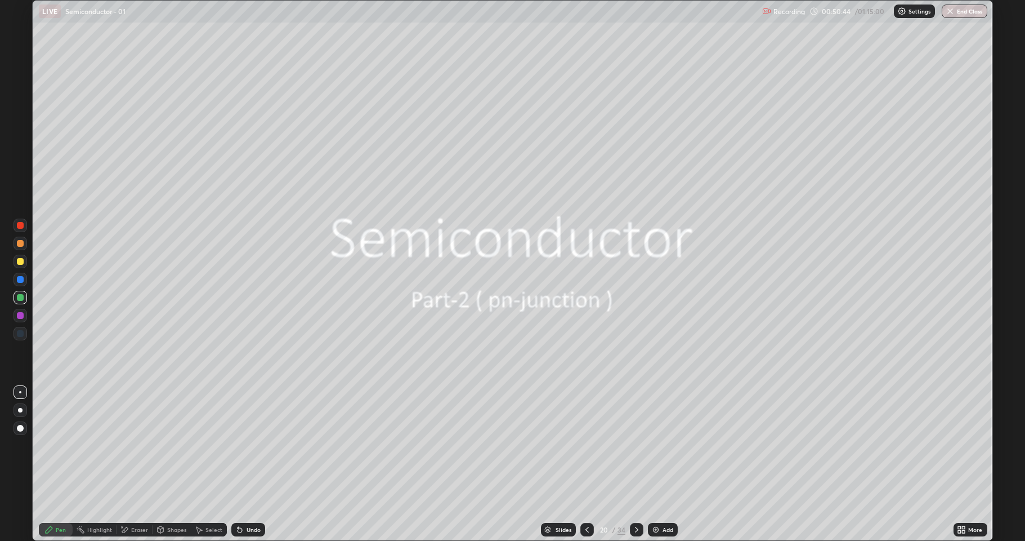
click at [636, 445] on icon at bounding box center [636, 529] width 9 height 9
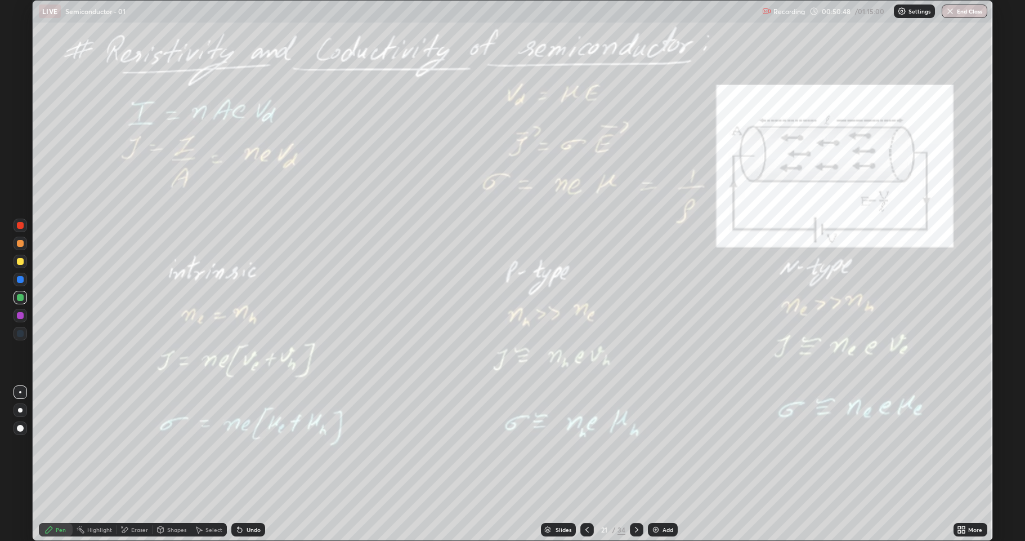
click at [636, 445] on icon at bounding box center [636, 529] width 9 height 9
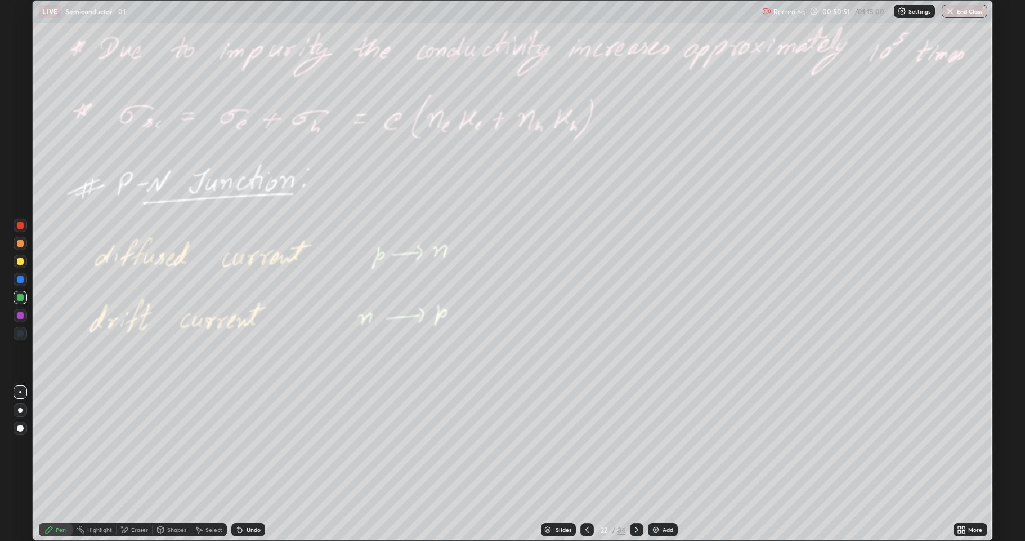
click at [586, 445] on icon at bounding box center [587, 529] width 9 height 9
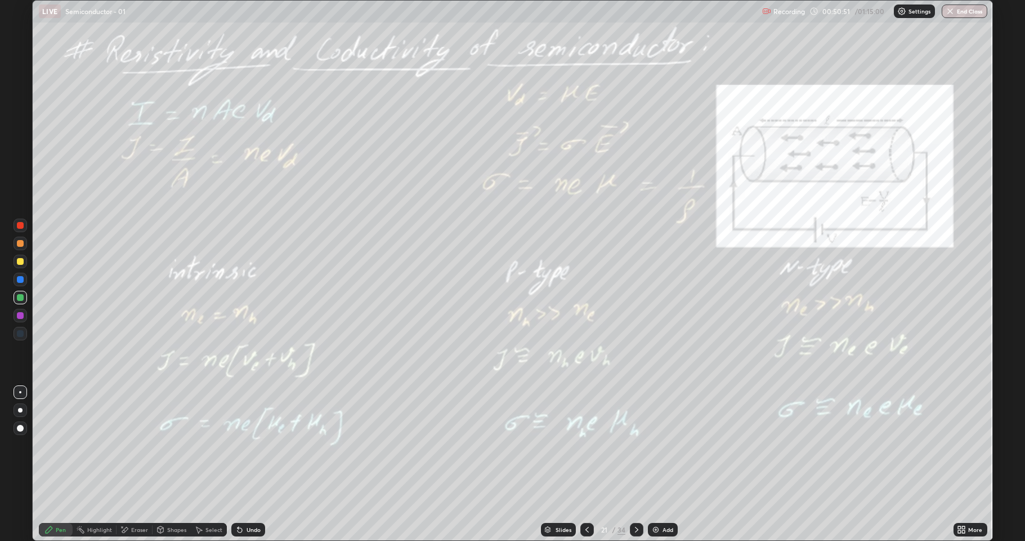
click at [586, 445] on icon at bounding box center [587, 529] width 9 height 9
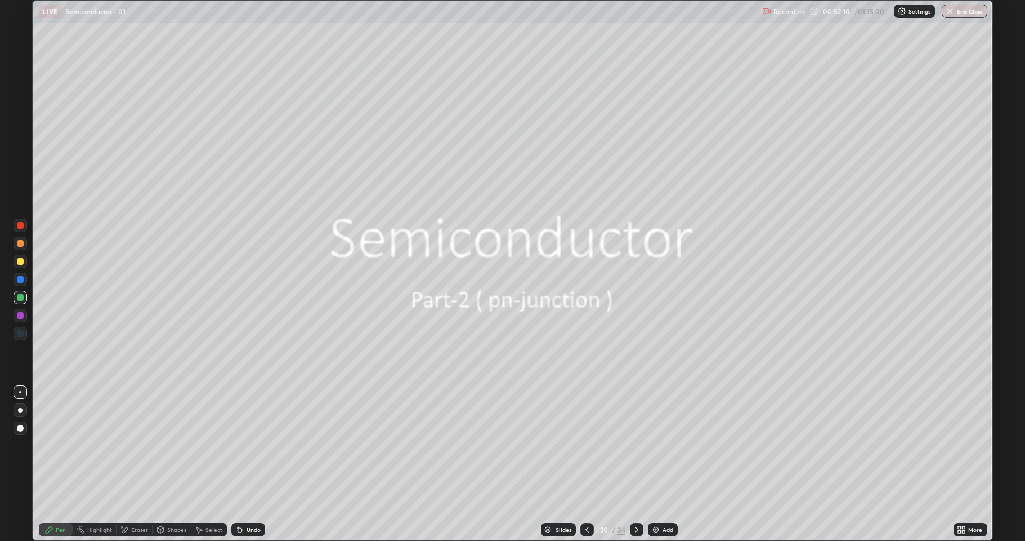
click at [581, 445] on div at bounding box center [588, 530] width 14 height 14
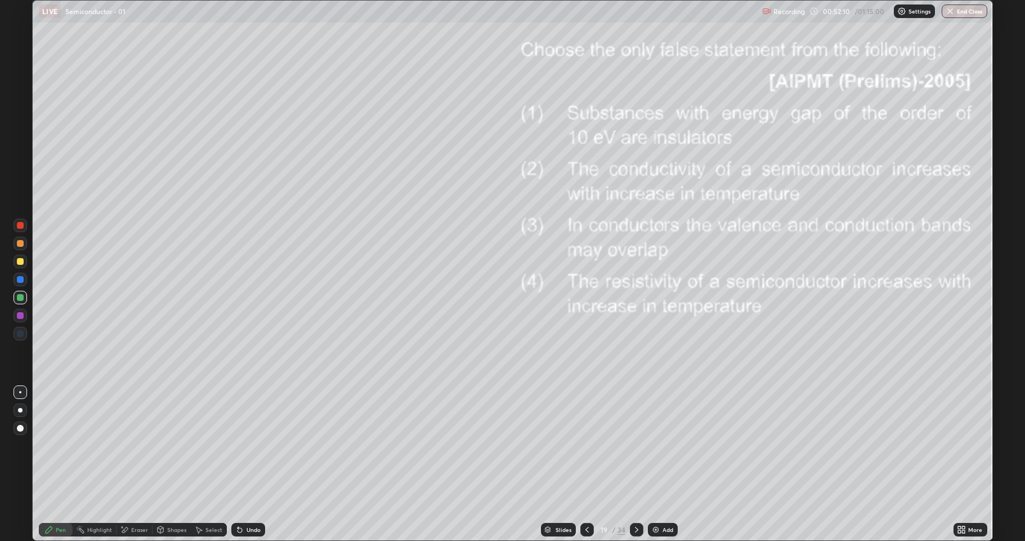
click at [581, 445] on div at bounding box center [588, 530] width 14 height 14
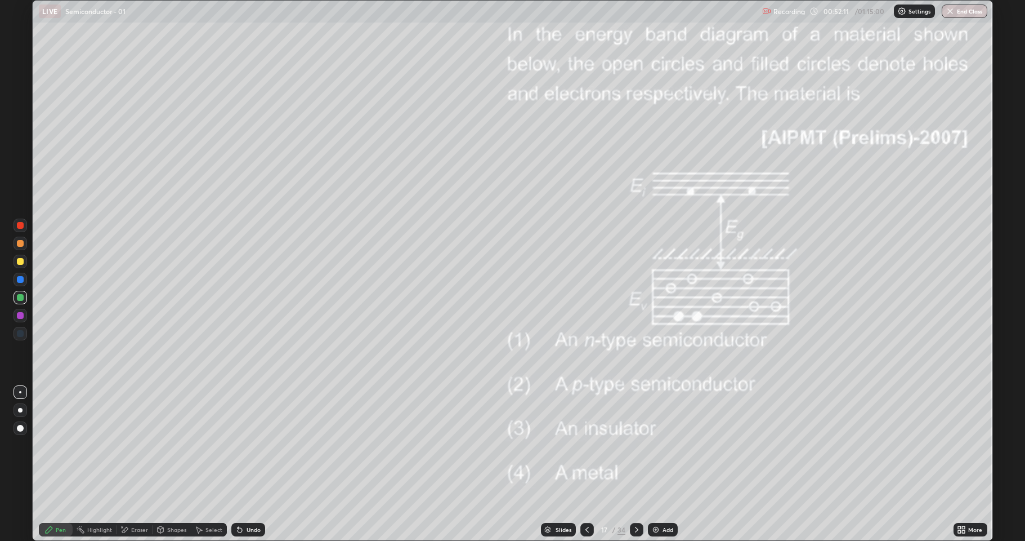
click at [586, 445] on icon at bounding box center [587, 529] width 9 height 9
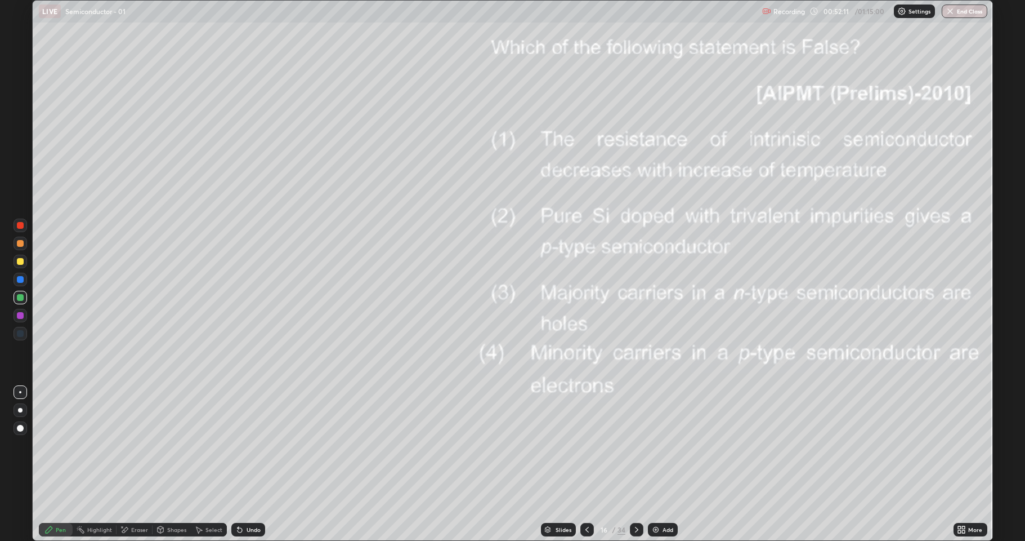
click at [586, 445] on icon at bounding box center [587, 529] width 9 height 9
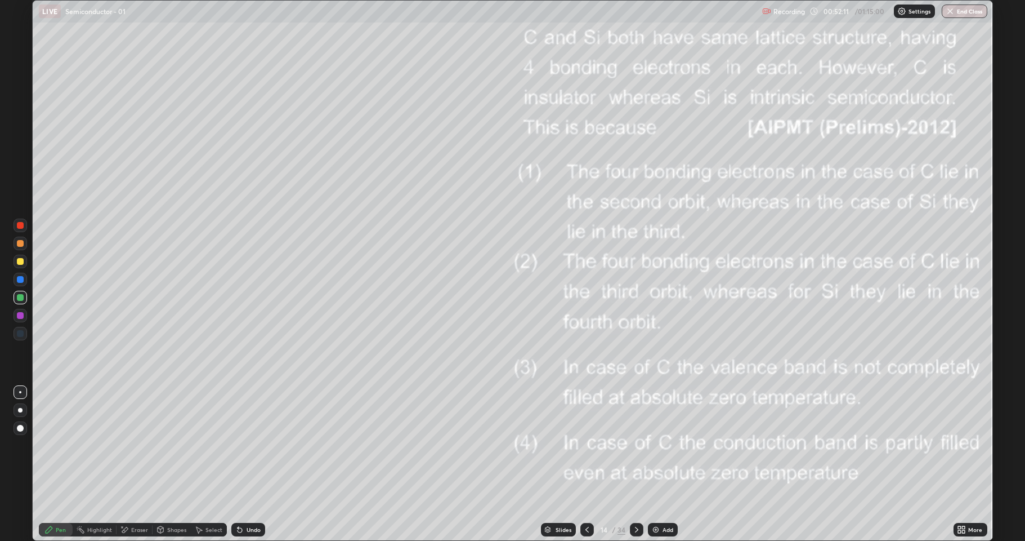
click at [585, 445] on icon at bounding box center [587, 529] width 9 height 9
click at [586, 445] on icon at bounding box center [587, 529] width 9 height 9
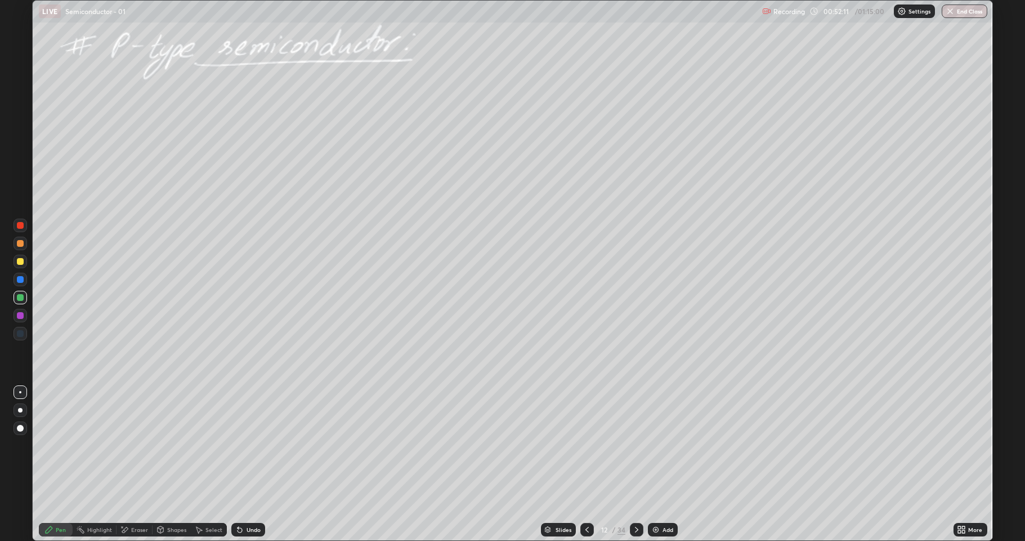
click at [588, 445] on icon at bounding box center [587, 529] width 3 height 6
click at [588, 445] on icon at bounding box center [587, 529] width 9 height 9
click at [637, 445] on div at bounding box center [637, 530] width 14 height 14
click at [638, 445] on icon at bounding box center [636, 529] width 9 height 9
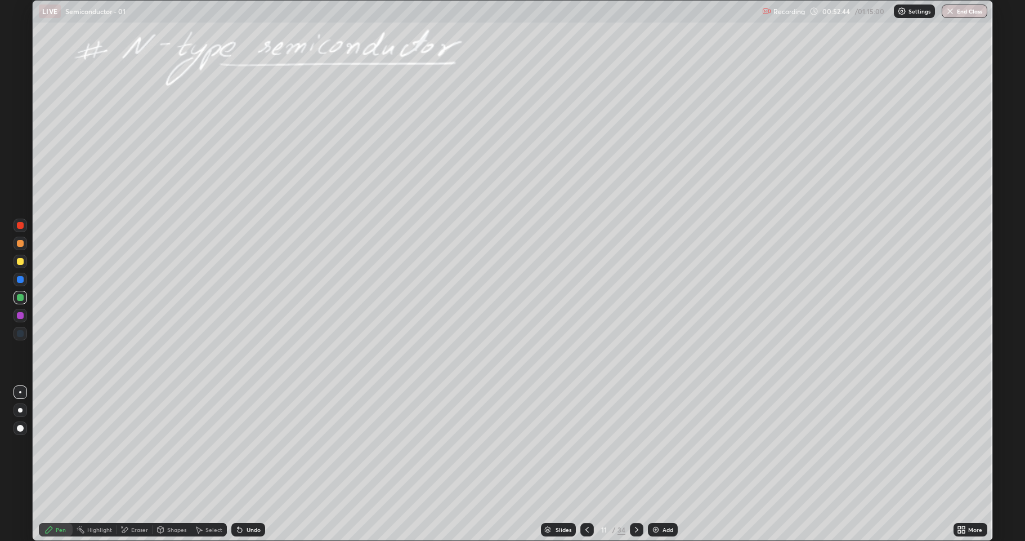
click at [630, 445] on div at bounding box center [637, 530] width 14 height 14
click at [635, 445] on icon at bounding box center [636, 529] width 9 height 9
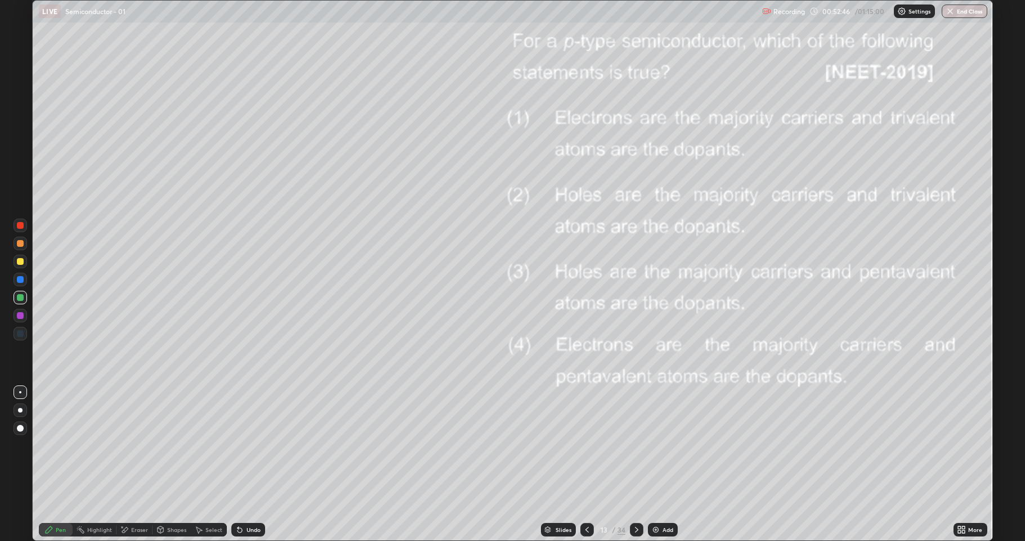
click at [635, 445] on icon at bounding box center [636, 529] width 9 height 9
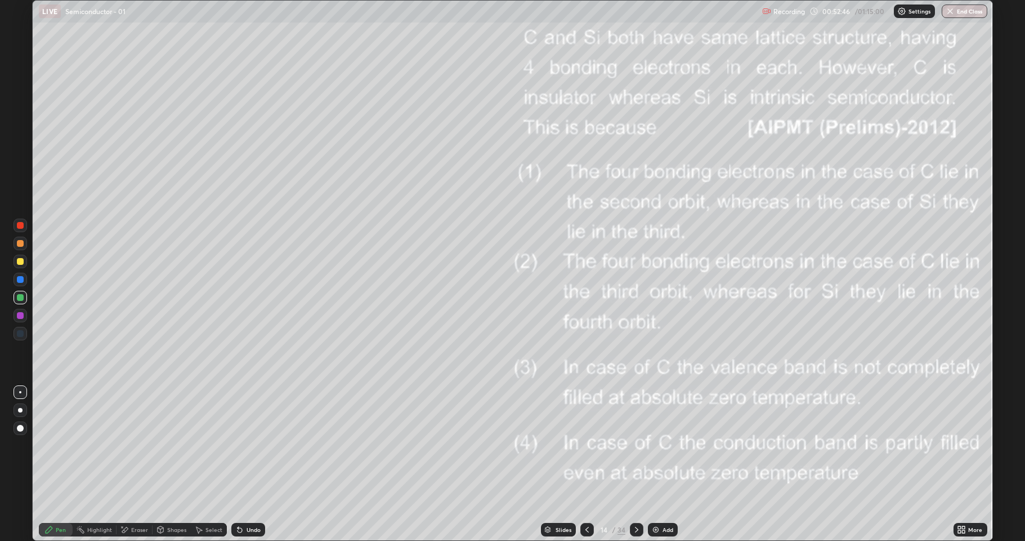
click at [636, 445] on icon at bounding box center [636, 529] width 9 height 9
click at [635, 445] on icon at bounding box center [636, 529] width 9 height 9
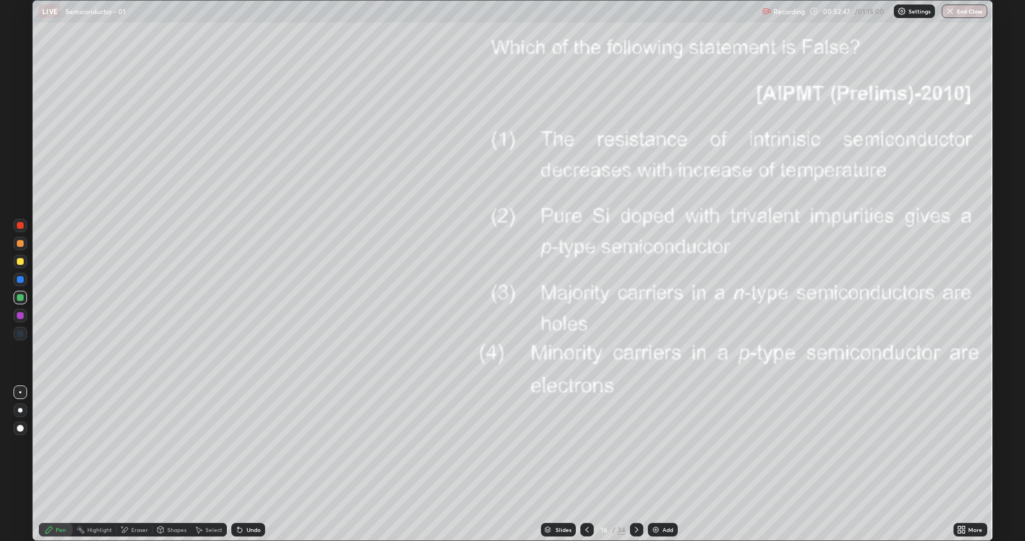
click at [636, 445] on icon at bounding box center [636, 529] width 9 height 9
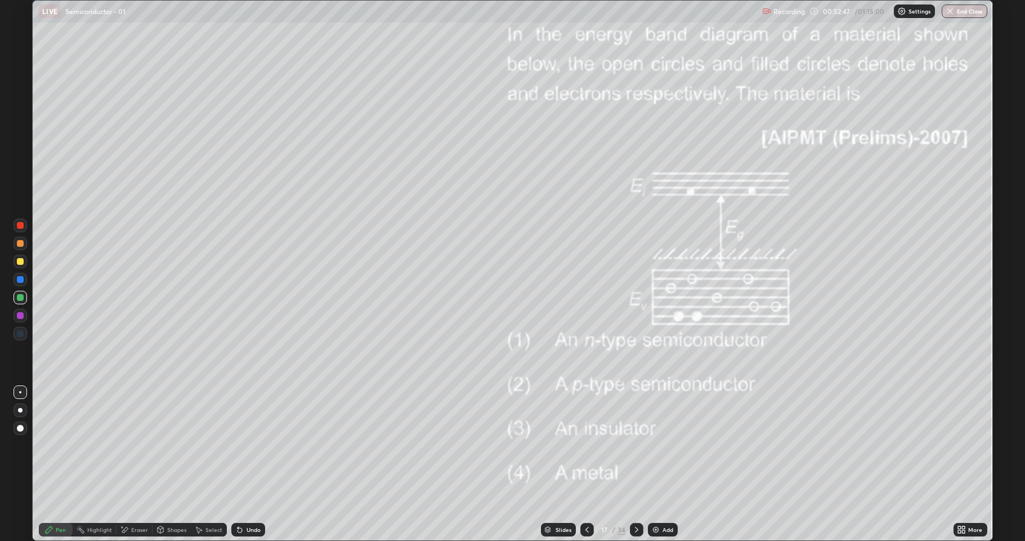
click at [635, 445] on icon at bounding box center [636, 529] width 9 height 9
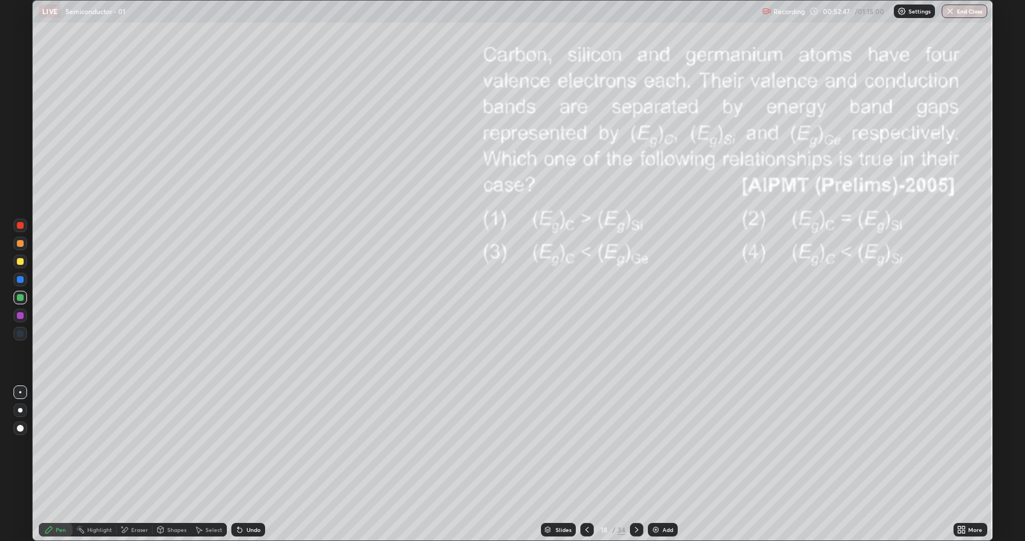
click at [636, 445] on icon at bounding box center [636, 529] width 9 height 9
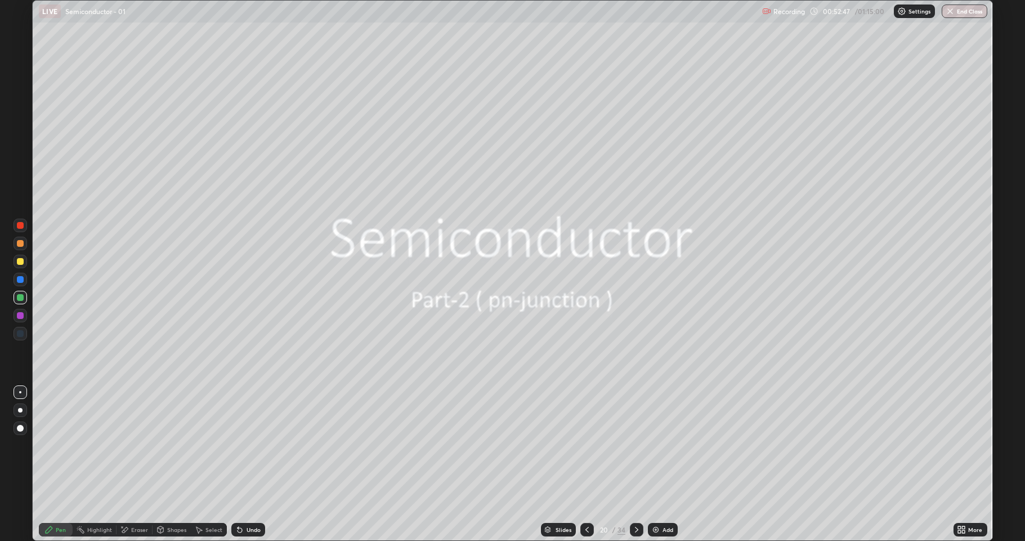
click at [636, 445] on icon at bounding box center [636, 529] width 9 height 9
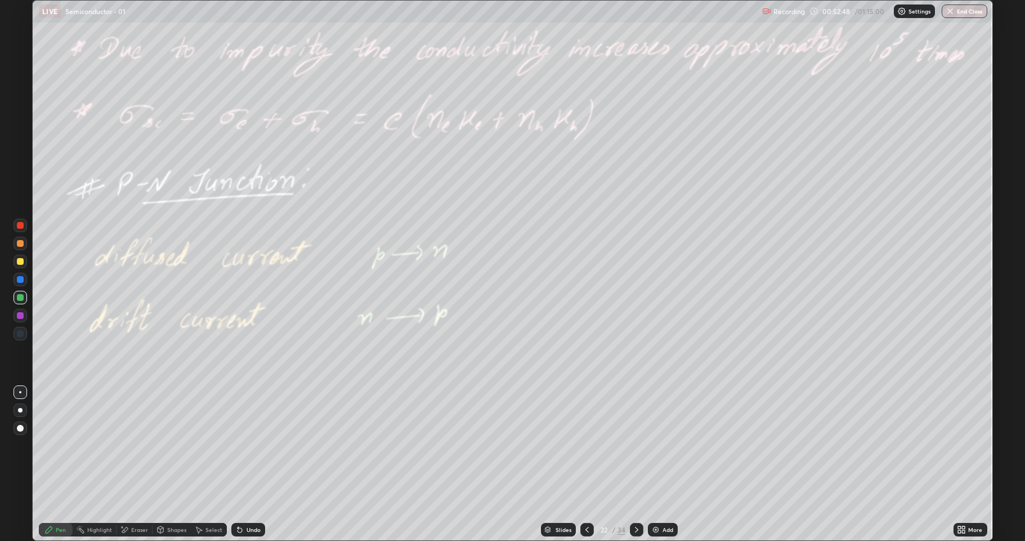
click at [636, 445] on icon at bounding box center [636, 529] width 9 height 9
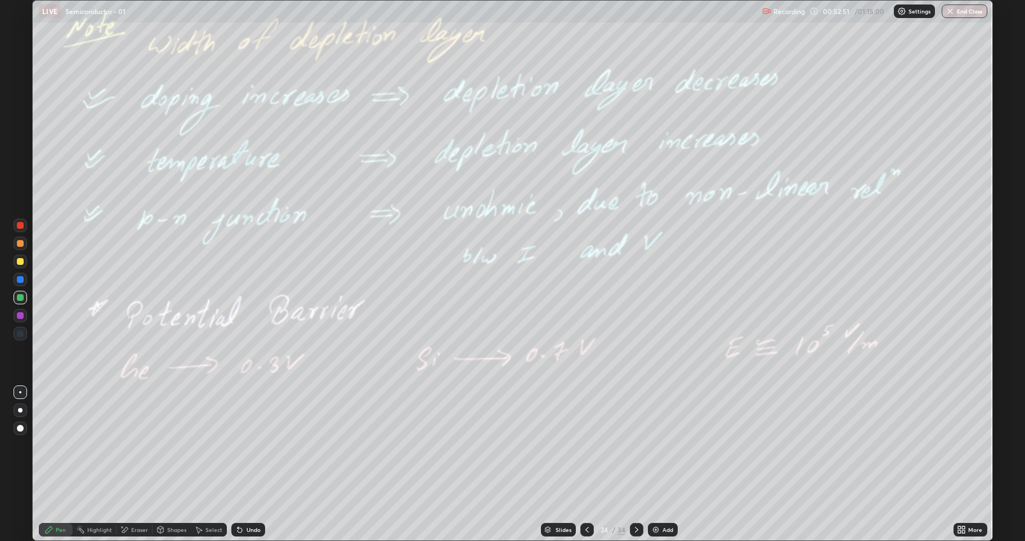
click at [586, 445] on icon at bounding box center [587, 529] width 9 height 9
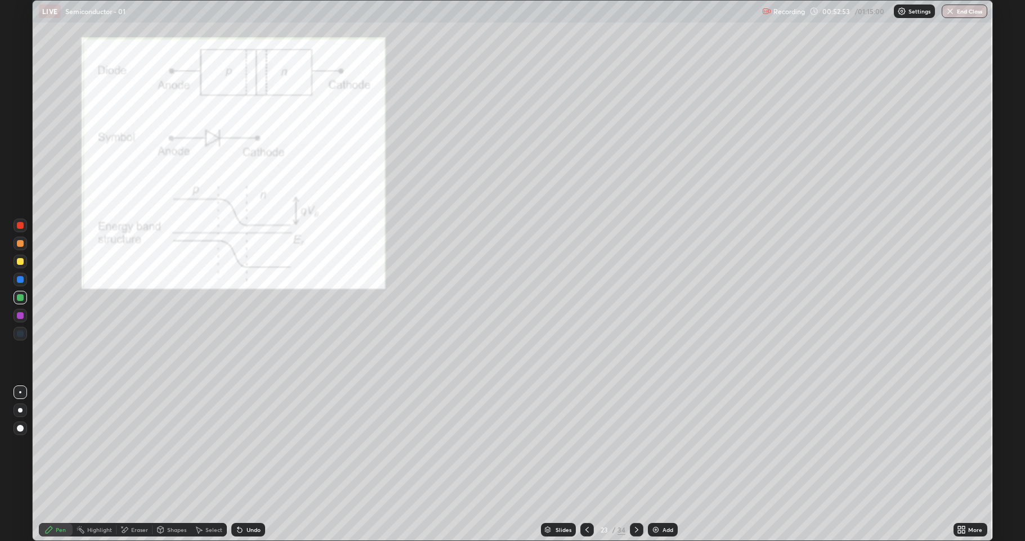
click at [588, 445] on icon at bounding box center [587, 529] width 9 height 9
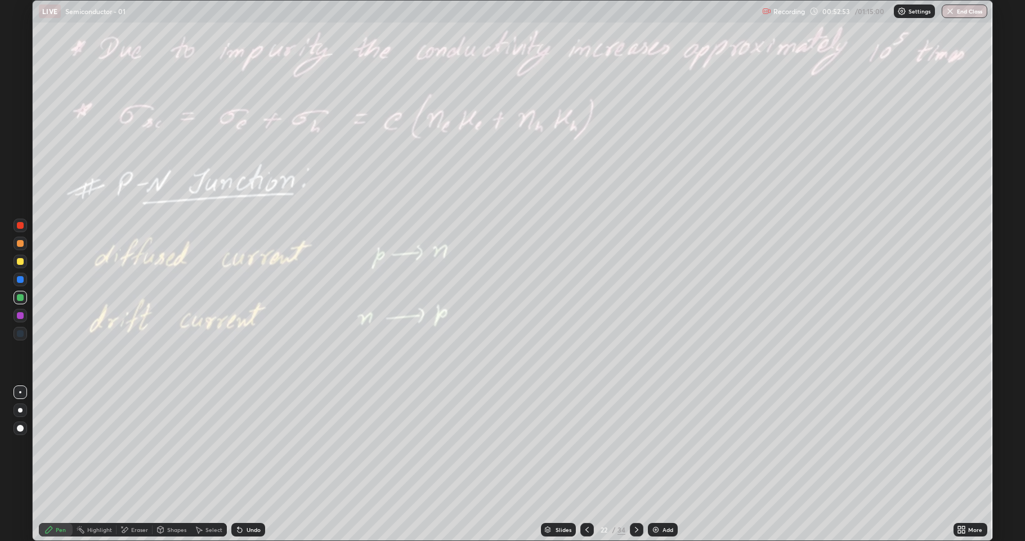
click at [587, 445] on icon at bounding box center [587, 529] width 9 height 9
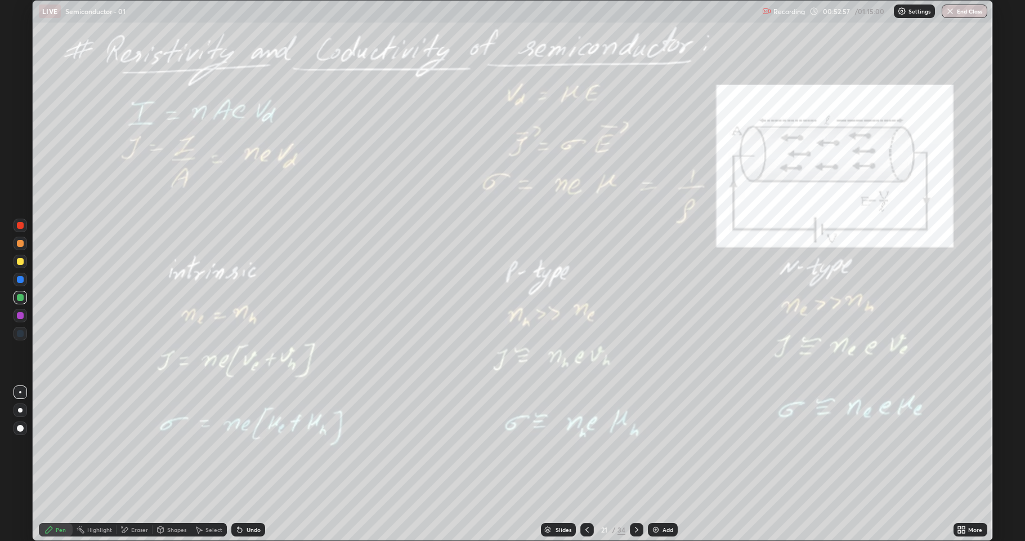
click at [584, 445] on icon at bounding box center [587, 529] width 9 height 9
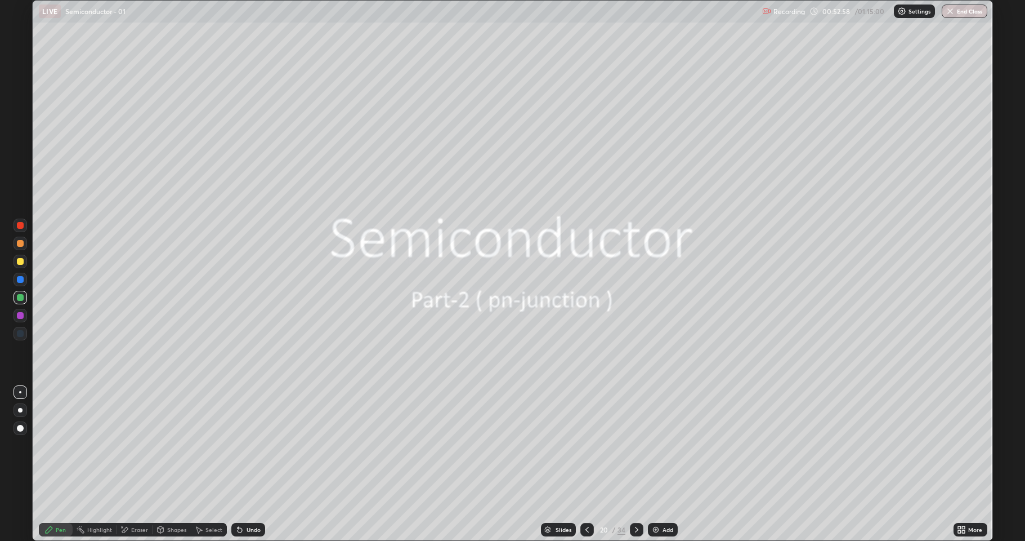
click at [636, 445] on icon at bounding box center [636, 529] width 9 height 9
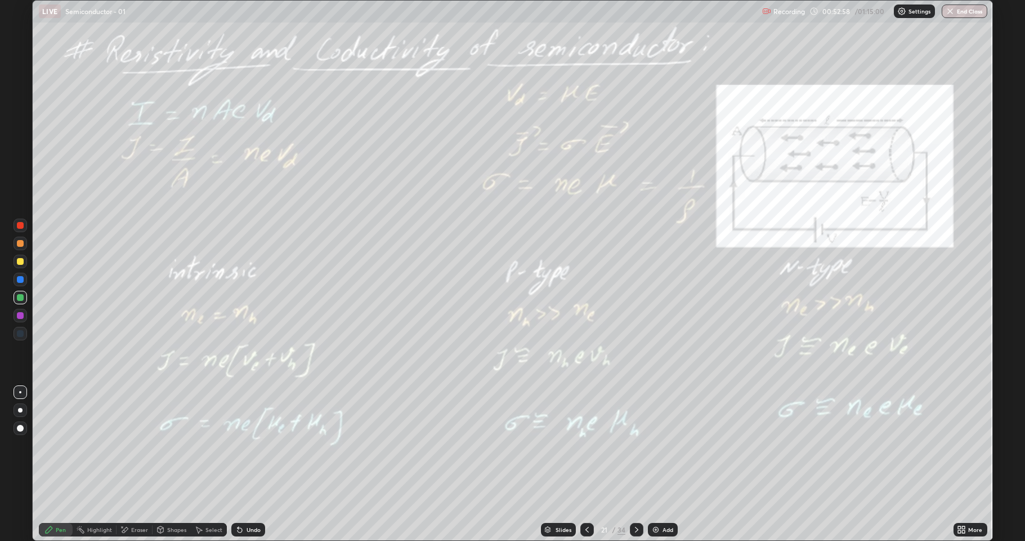
click at [636, 445] on icon at bounding box center [636, 529] width 9 height 9
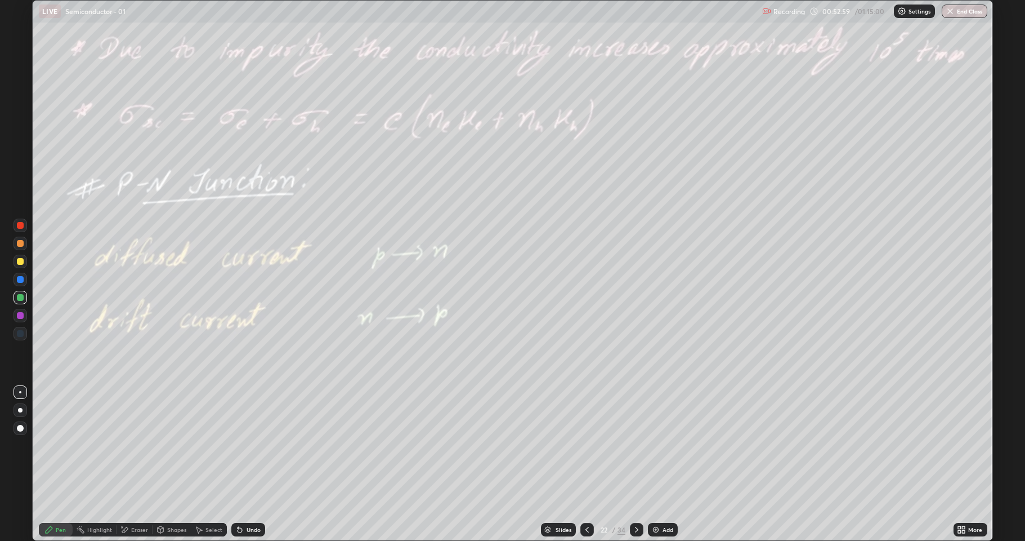
click at [637, 445] on icon at bounding box center [636, 529] width 9 height 9
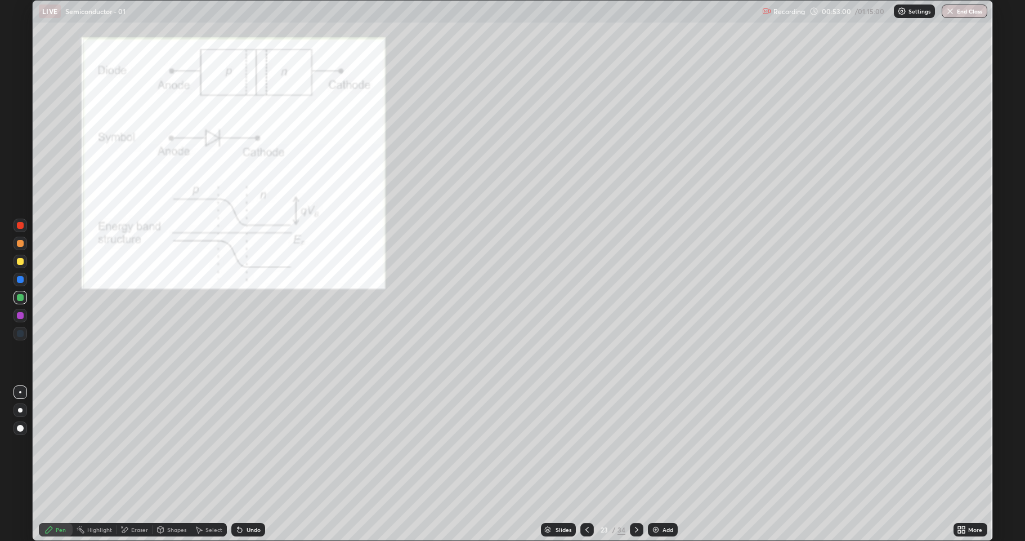
click at [636, 445] on div at bounding box center [637, 530] width 14 height 14
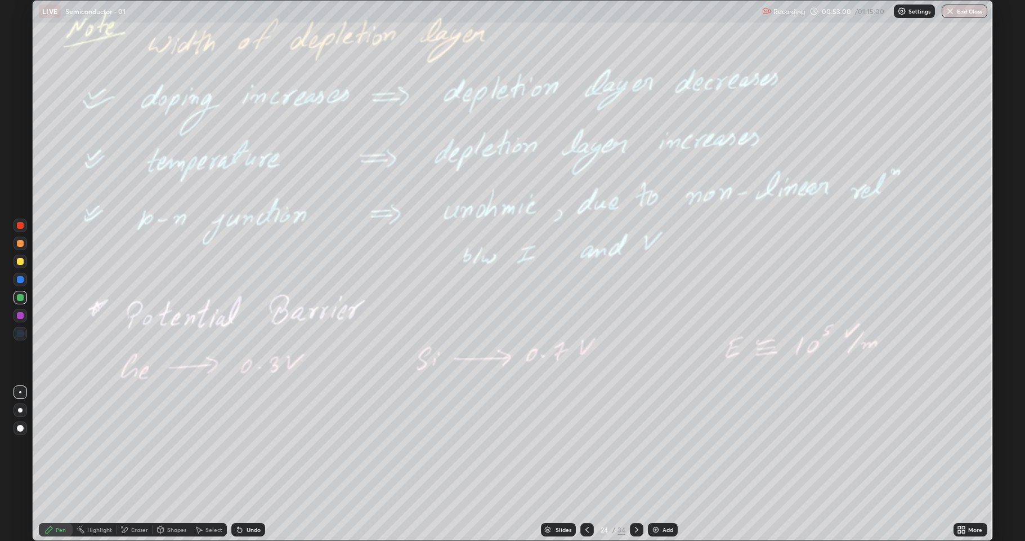
click at [633, 445] on icon at bounding box center [636, 529] width 9 height 9
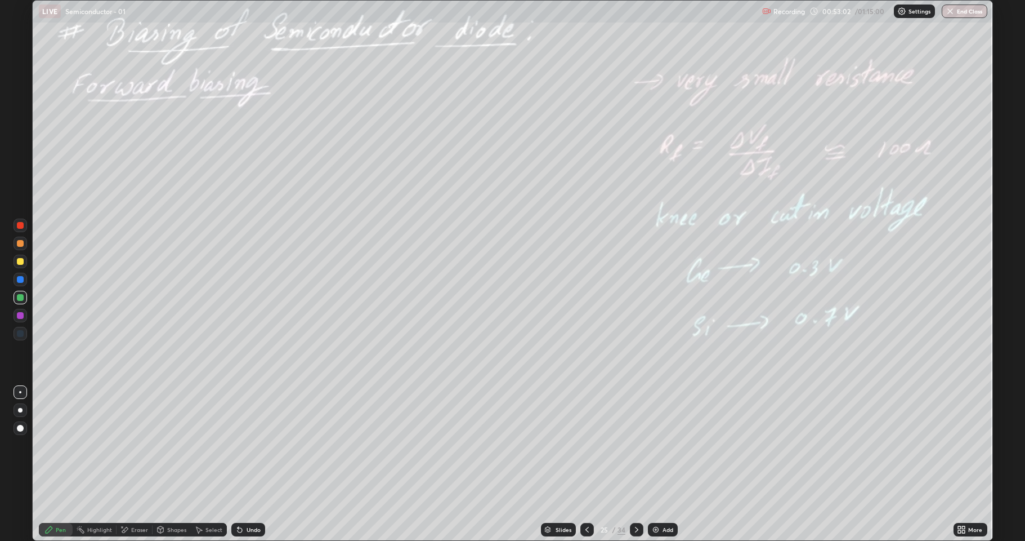
click at [633, 445] on div at bounding box center [637, 530] width 14 height 14
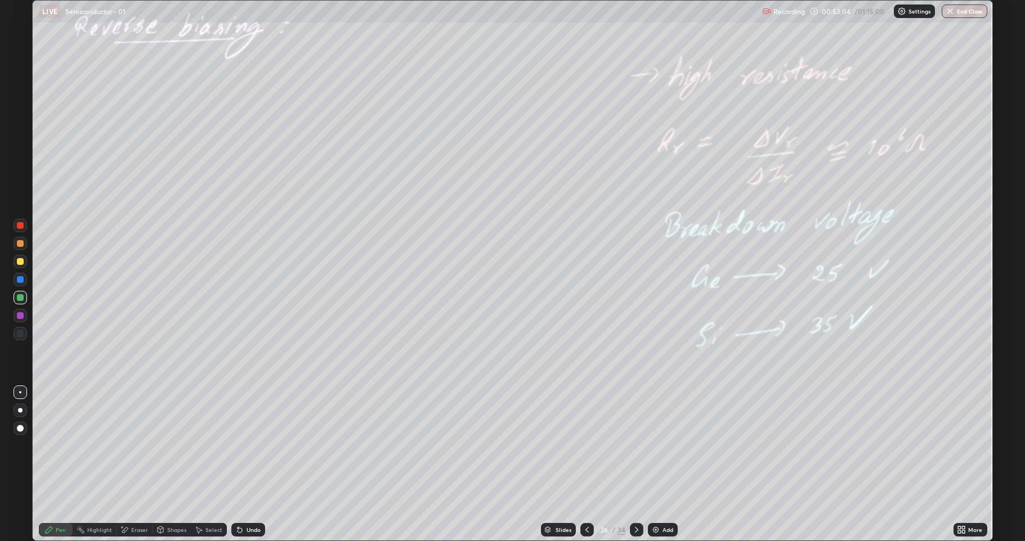
click at [630, 445] on div at bounding box center [637, 529] width 14 height 23
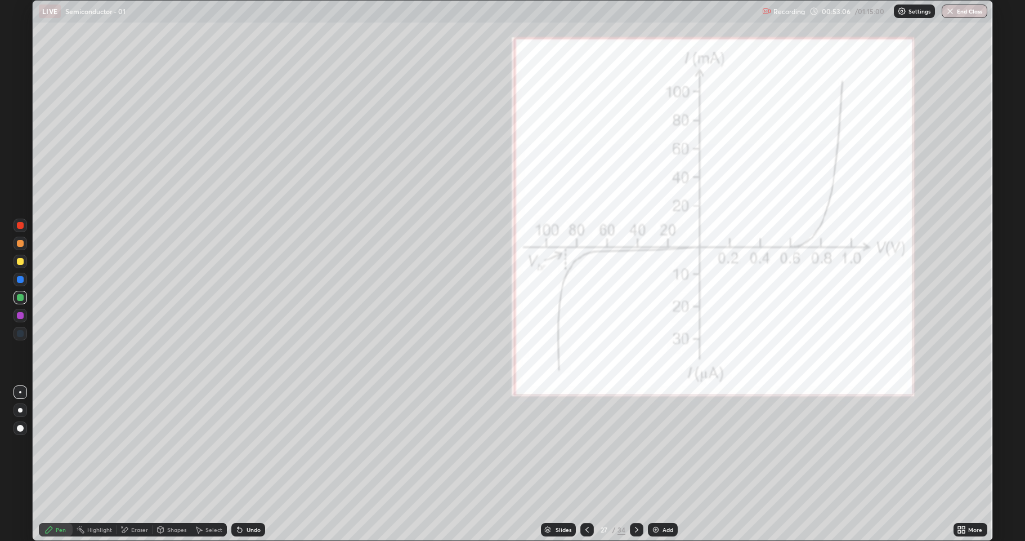
click at [630, 445] on div at bounding box center [637, 530] width 14 height 14
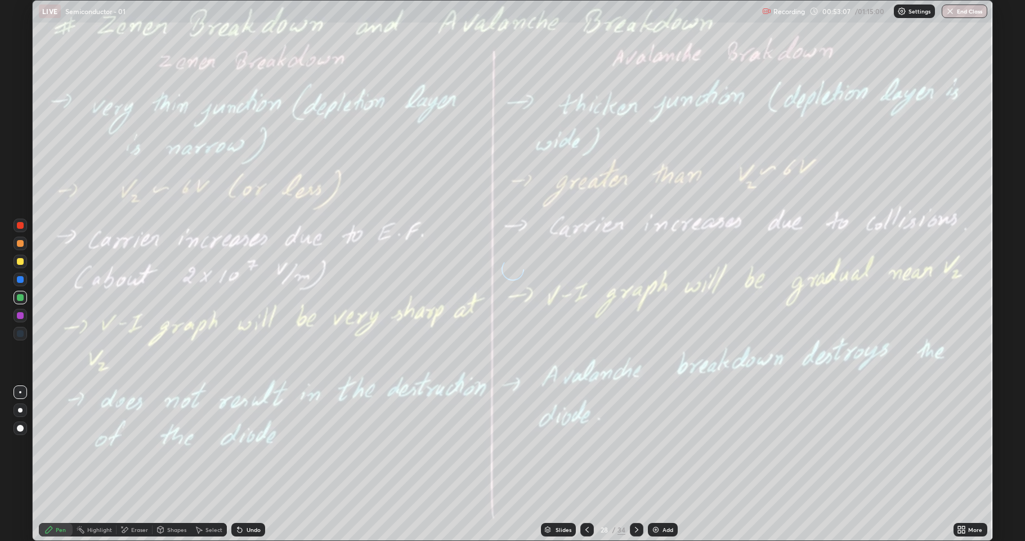
click at [586, 445] on icon at bounding box center [587, 529] width 9 height 9
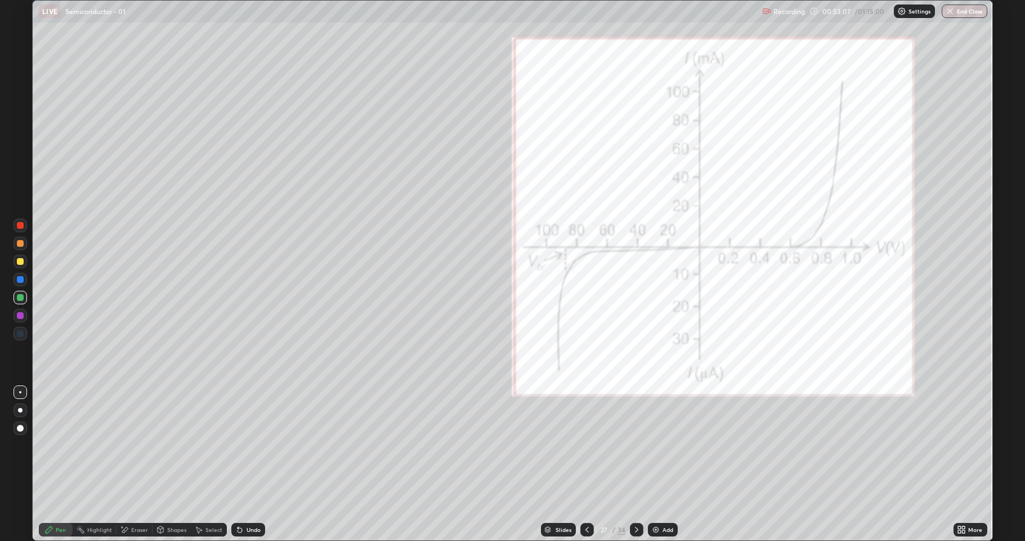
click at [583, 445] on icon at bounding box center [587, 529] width 9 height 9
click at [583, 445] on div at bounding box center [588, 530] width 14 height 14
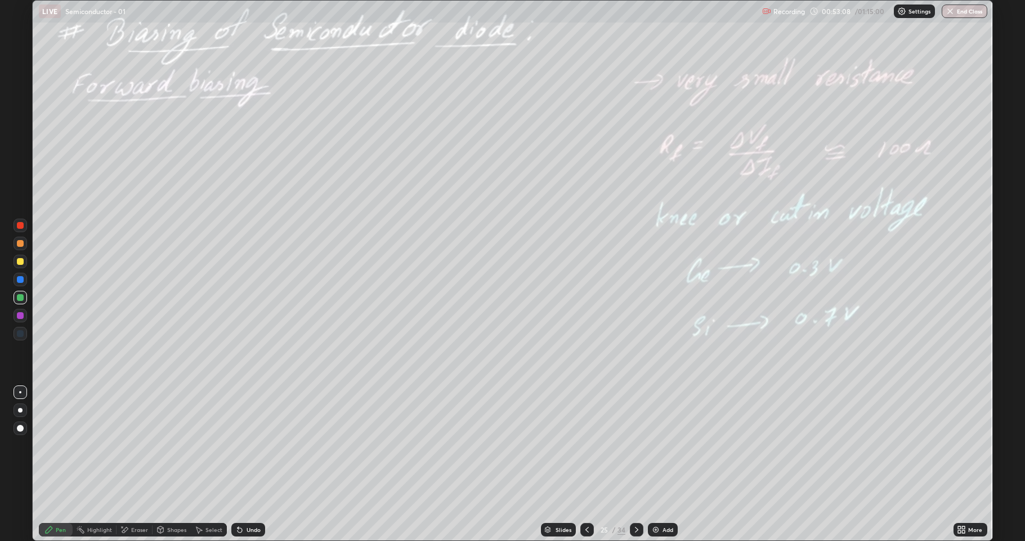
click at [583, 445] on div at bounding box center [588, 530] width 14 height 14
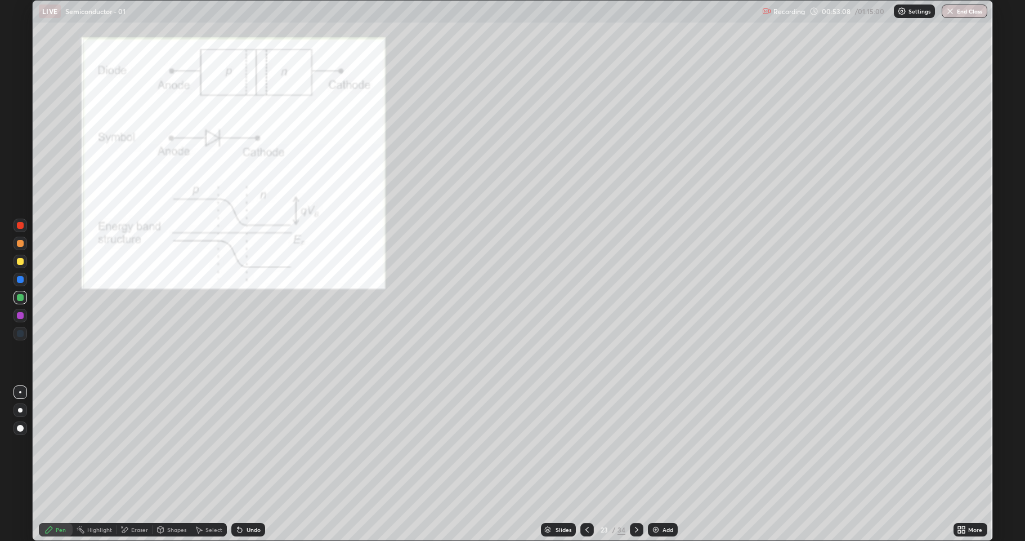
click at [583, 445] on div at bounding box center [588, 529] width 14 height 23
click at [583, 445] on div at bounding box center [588, 530] width 14 height 14
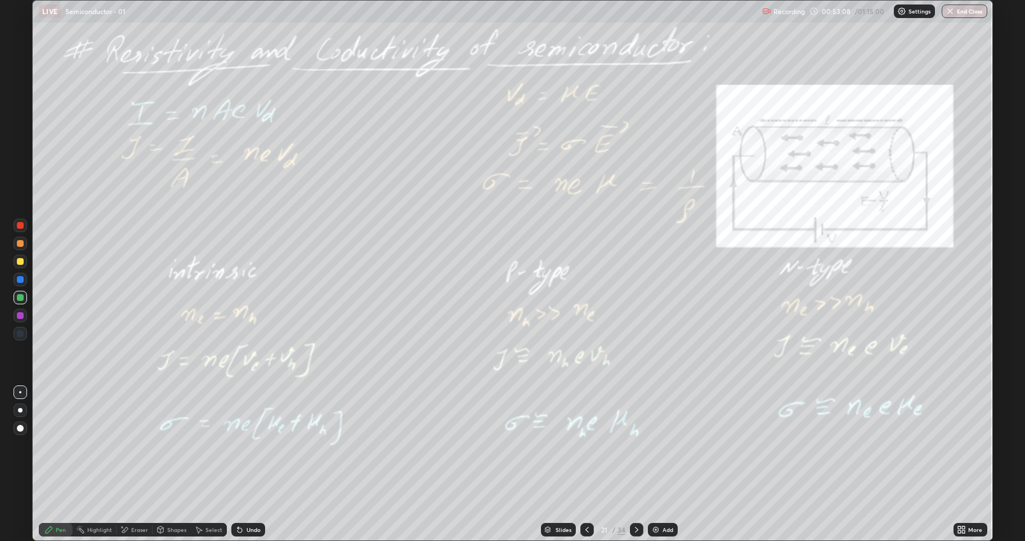
click at [584, 445] on div at bounding box center [588, 530] width 14 height 14
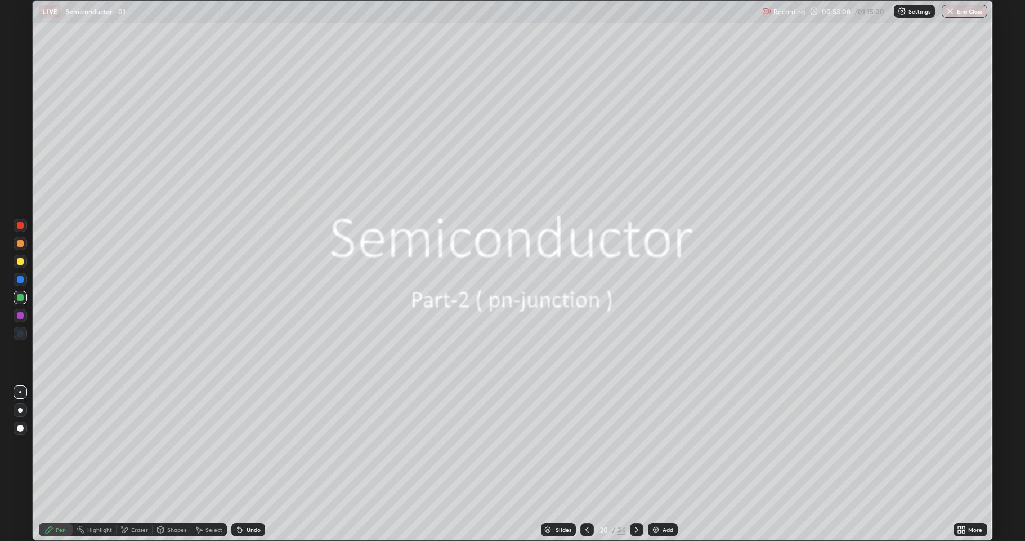
click at [584, 445] on icon at bounding box center [587, 529] width 9 height 9
click at [586, 445] on icon at bounding box center [587, 529] width 9 height 9
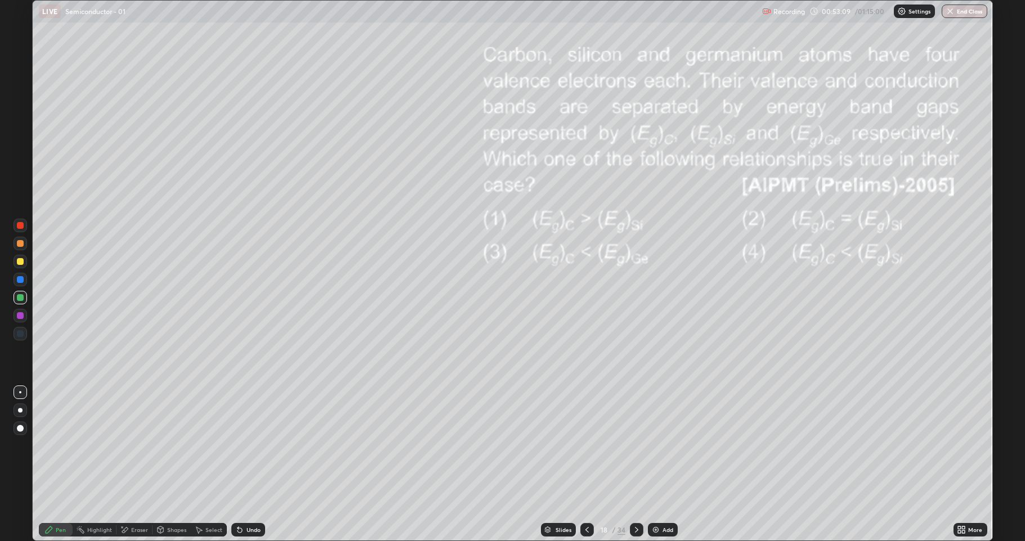
click at [586, 445] on icon at bounding box center [587, 529] width 9 height 9
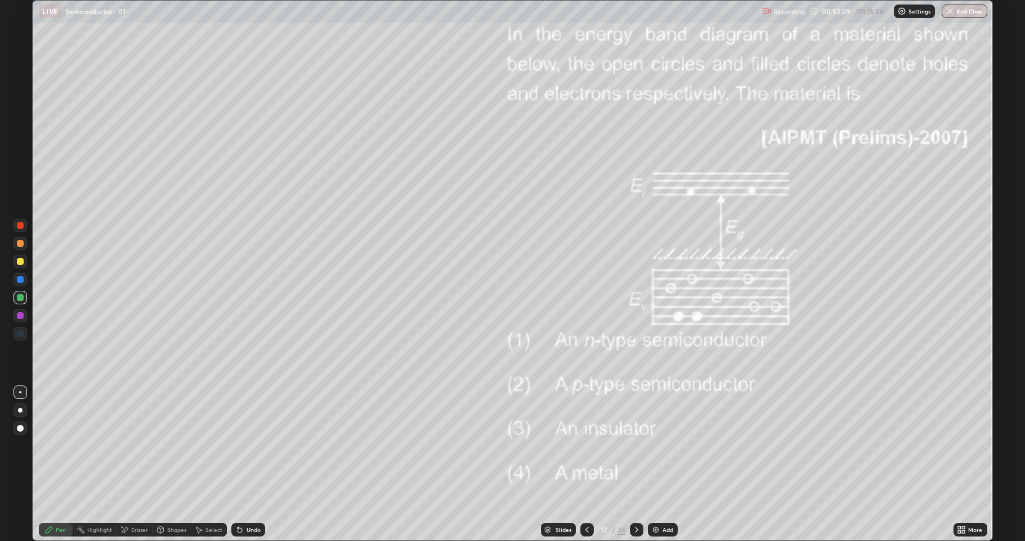
click at [581, 445] on div at bounding box center [588, 530] width 14 height 14
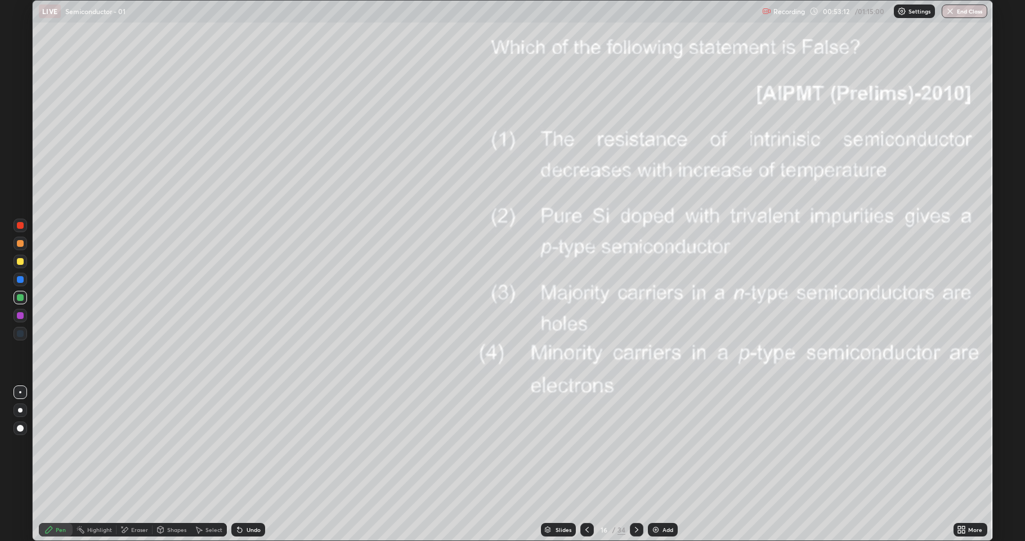
click at [630, 445] on div at bounding box center [637, 530] width 14 height 14
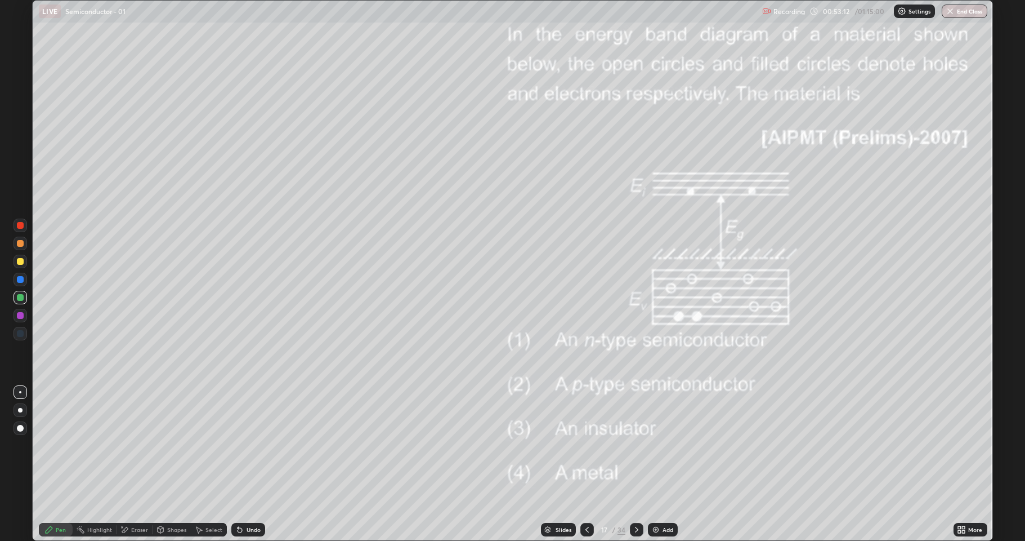
click at [636, 445] on icon at bounding box center [636, 529] width 9 height 9
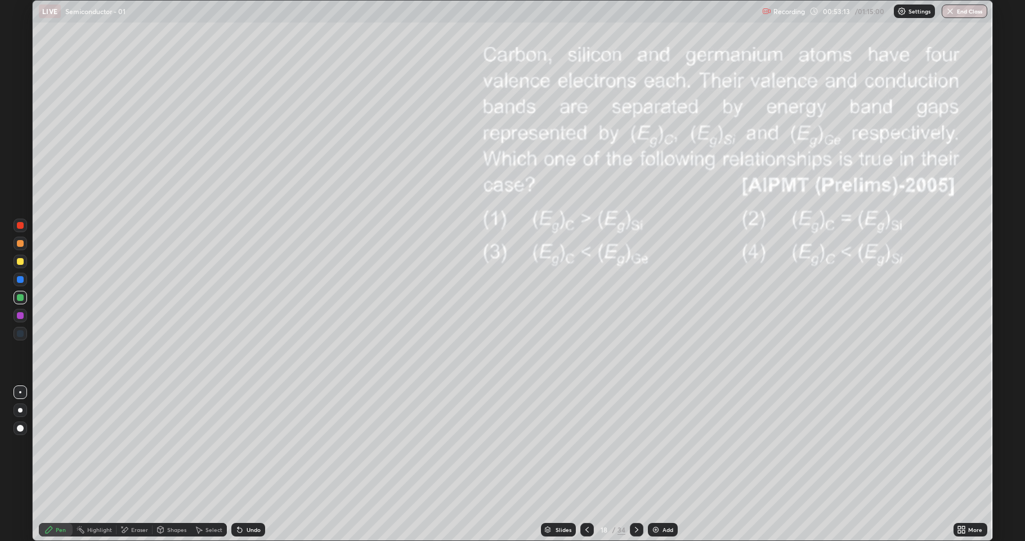
click at [630, 445] on div at bounding box center [637, 530] width 14 height 14
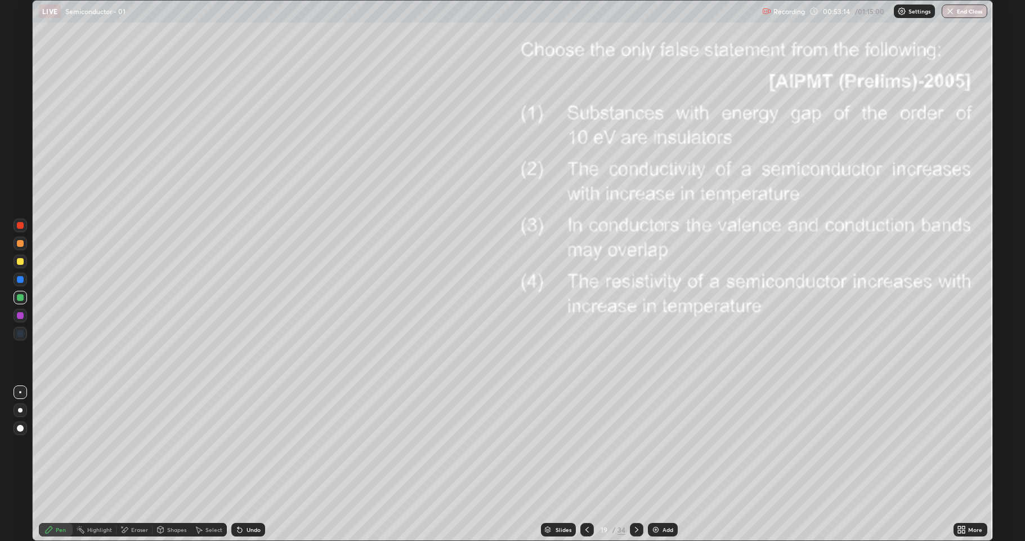
click at [658, 445] on img at bounding box center [655, 529] width 9 height 9
click at [22, 264] on div at bounding box center [20, 261] width 7 height 7
click at [635, 445] on icon at bounding box center [636, 529] width 9 height 9
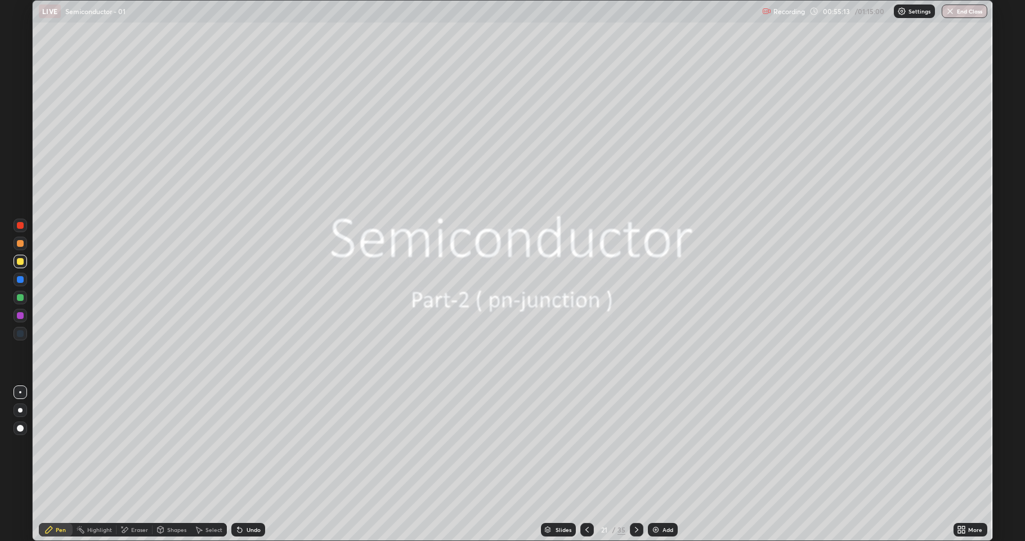
click at [636, 445] on icon at bounding box center [636, 529] width 9 height 9
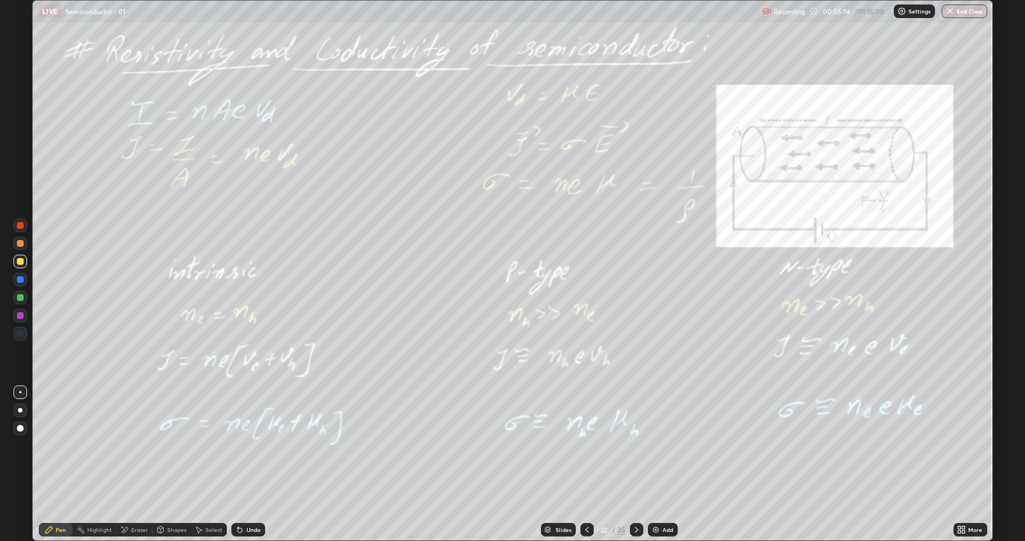
click at [635, 445] on icon at bounding box center [636, 529] width 9 height 9
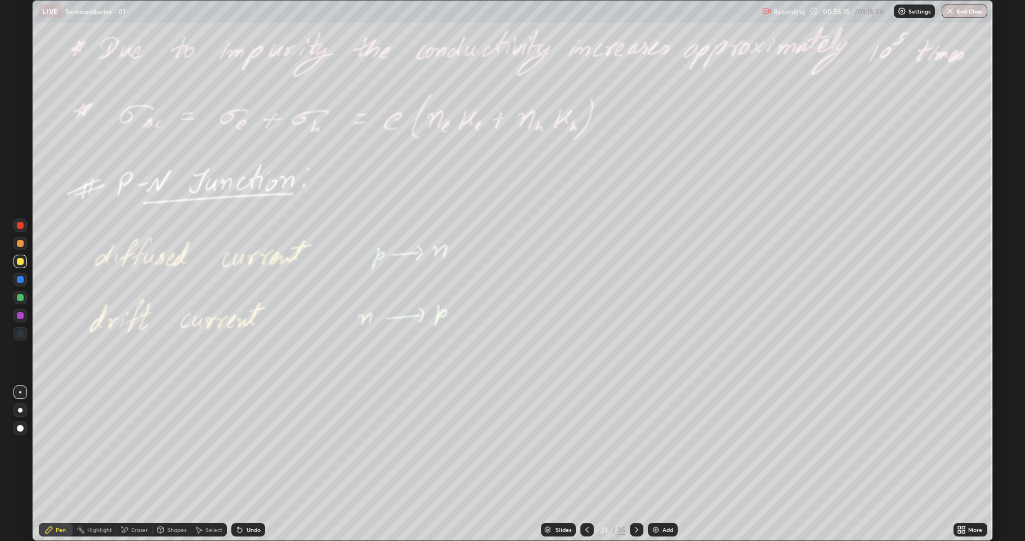
click at [586, 445] on icon at bounding box center [587, 529] width 9 height 9
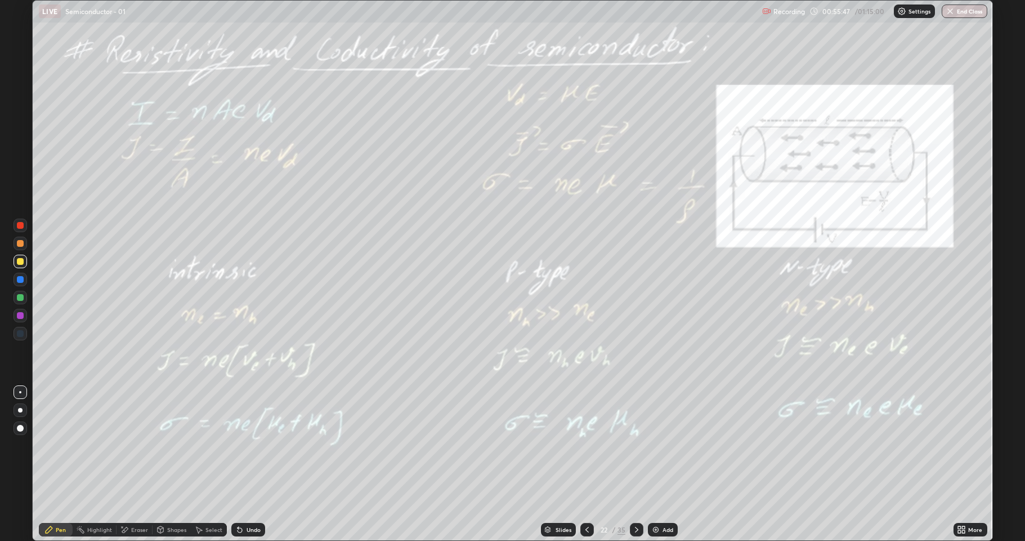
click at [586, 445] on icon at bounding box center [587, 529] width 9 height 9
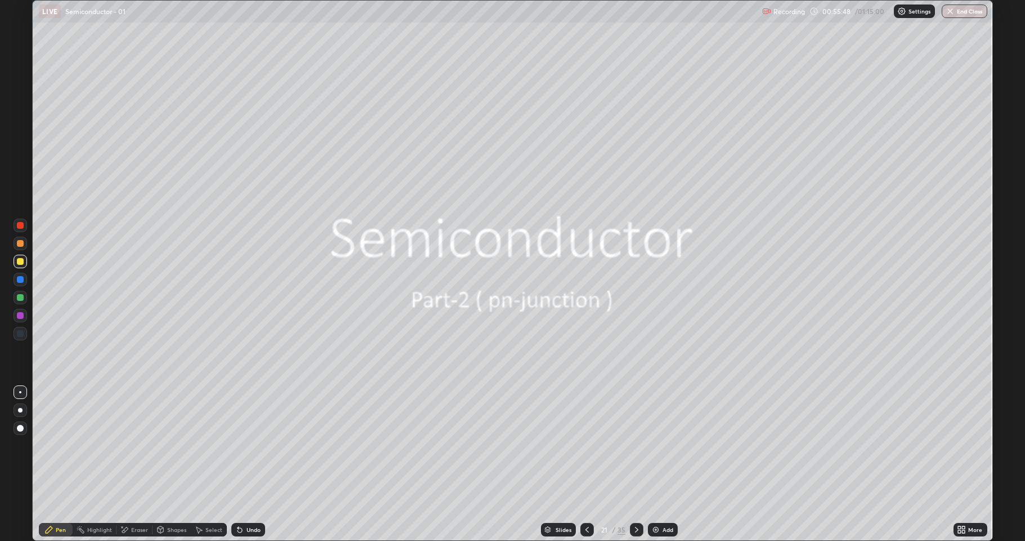
click at [653, 445] on img at bounding box center [655, 529] width 9 height 9
click at [21, 297] on div at bounding box center [20, 297] width 7 height 7
click at [630, 445] on div at bounding box center [637, 530] width 14 height 14
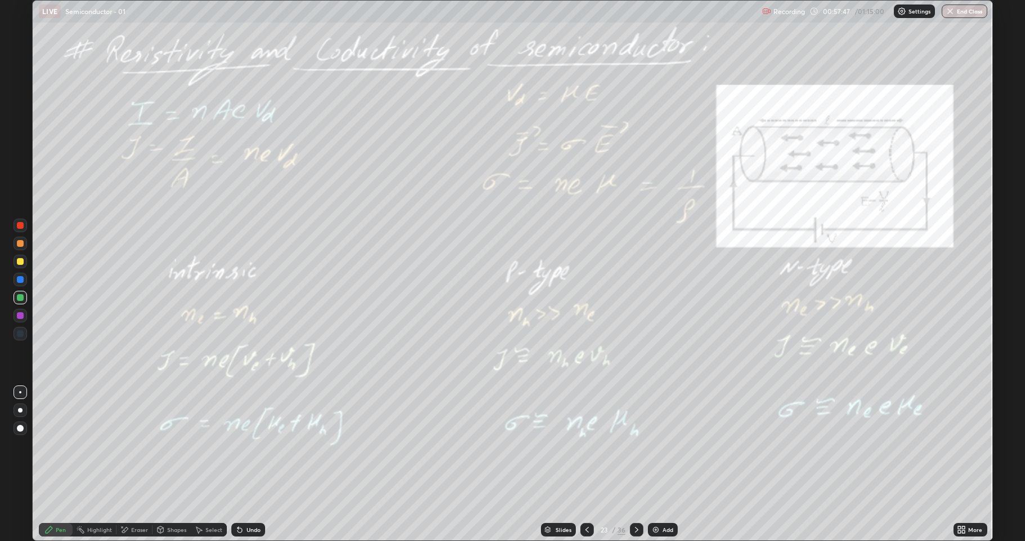
click at [23, 258] on div at bounding box center [21, 262] width 14 height 14
click at [636, 445] on icon at bounding box center [636, 529] width 9 height 9
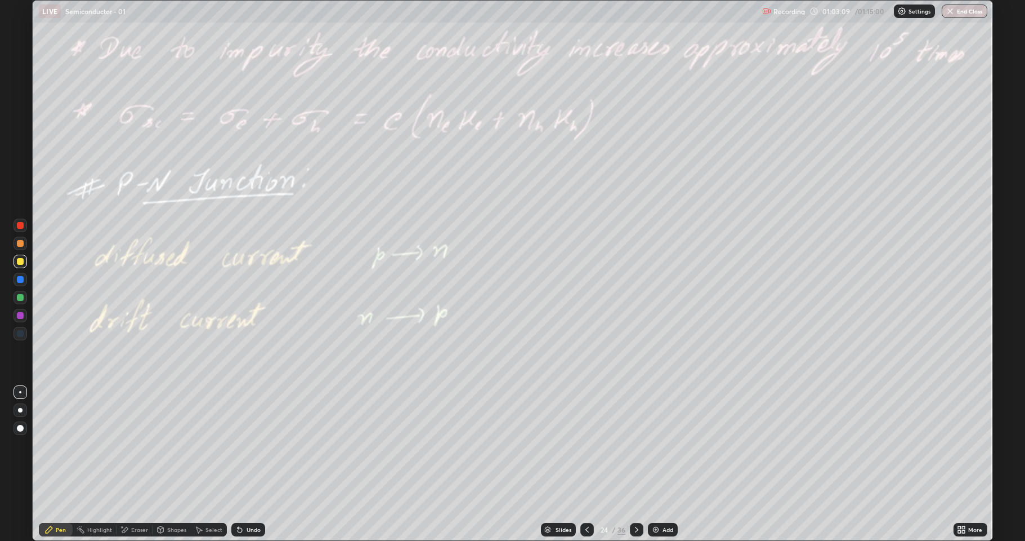
click at [585, 445] on icon at bounding box center [587, 529] width 9 height 9
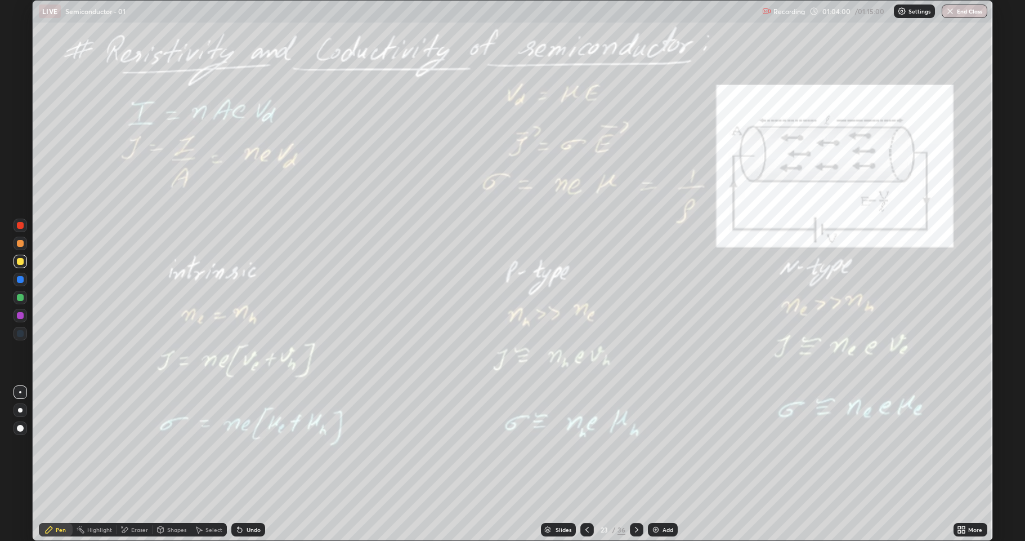
click at [659, 445] on img at bounding box center [655, 529] width 9 height 9
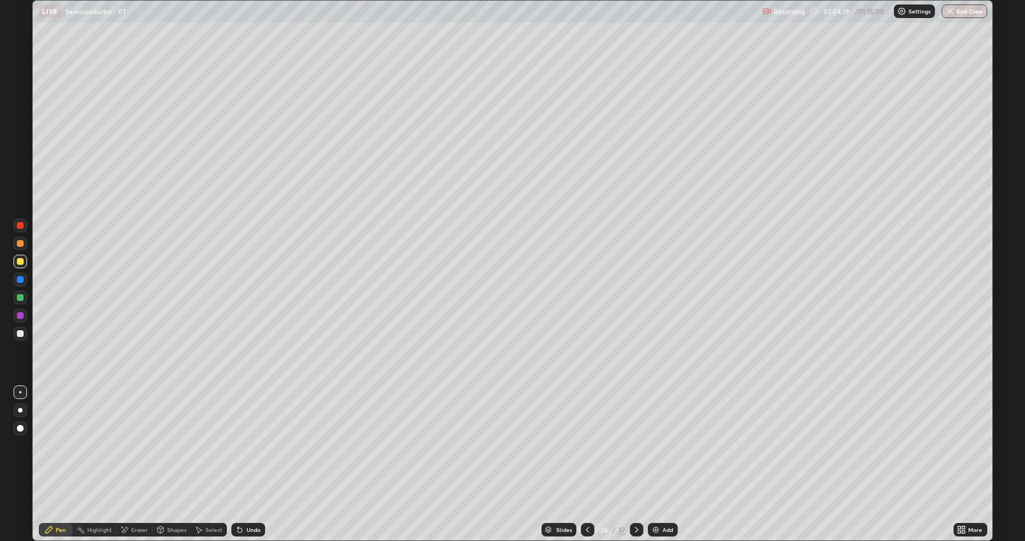
click at [20, 243] on div at bounding box center [20, 243] width 7 height 7
click at [958, 10] on button "End Class" at bounding box center [965, 12] width 46 height 14
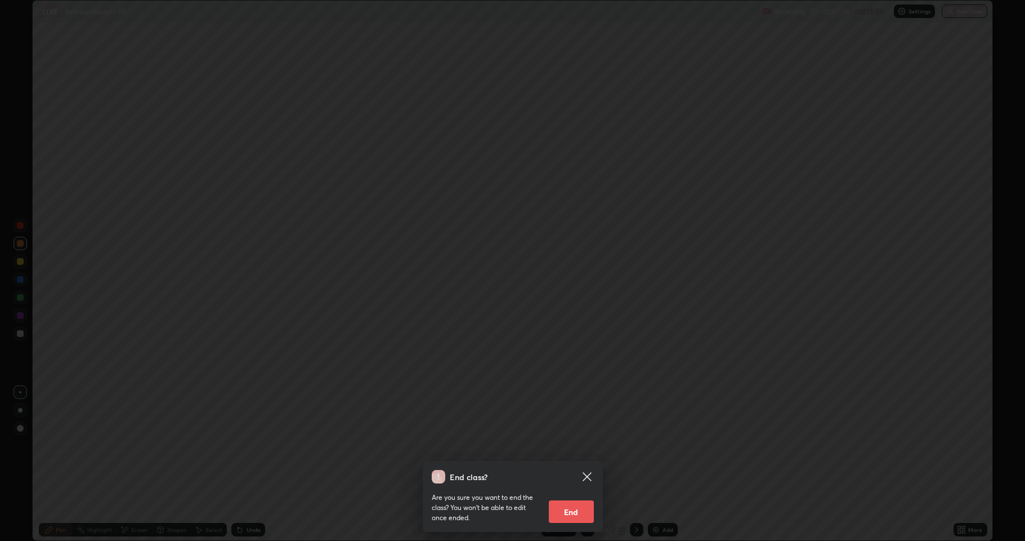
click at [556, 445] on button "End" at bounding box center [571, 511] width 45 height 23
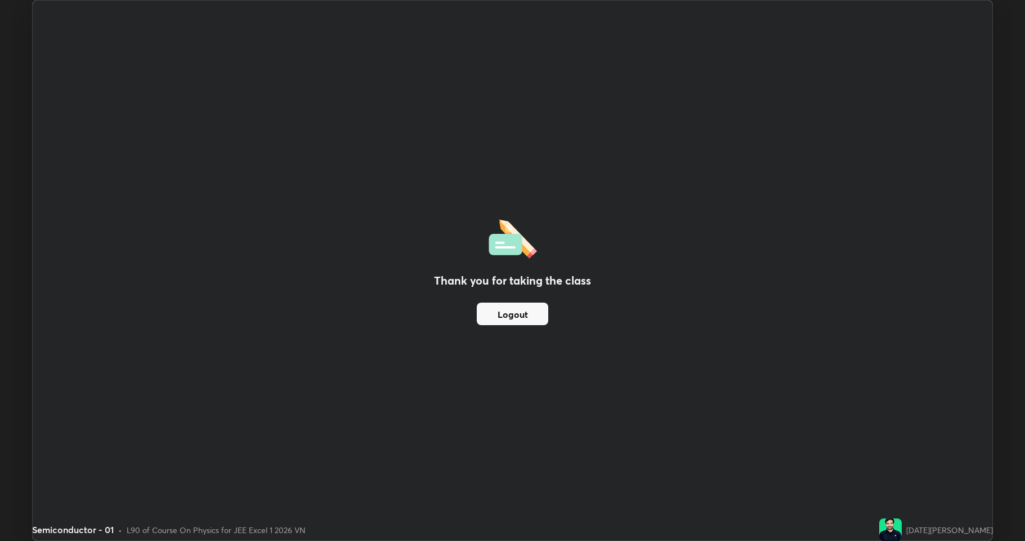
click at [731, 265] on div "Thank you for taking the class Logout" at bounding box center [513, 270] width 960 height 539
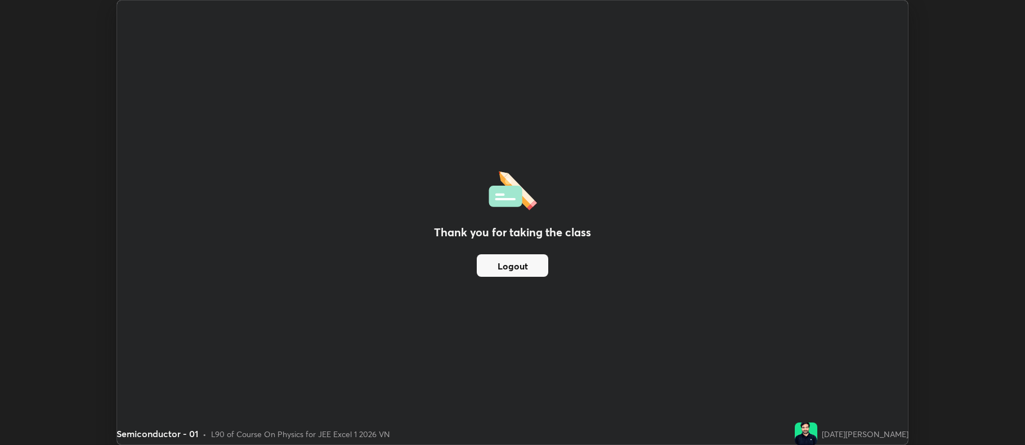
scroll to position [55863, 55283]
